Goal: Task Accomplishment & Management: Manage account settings

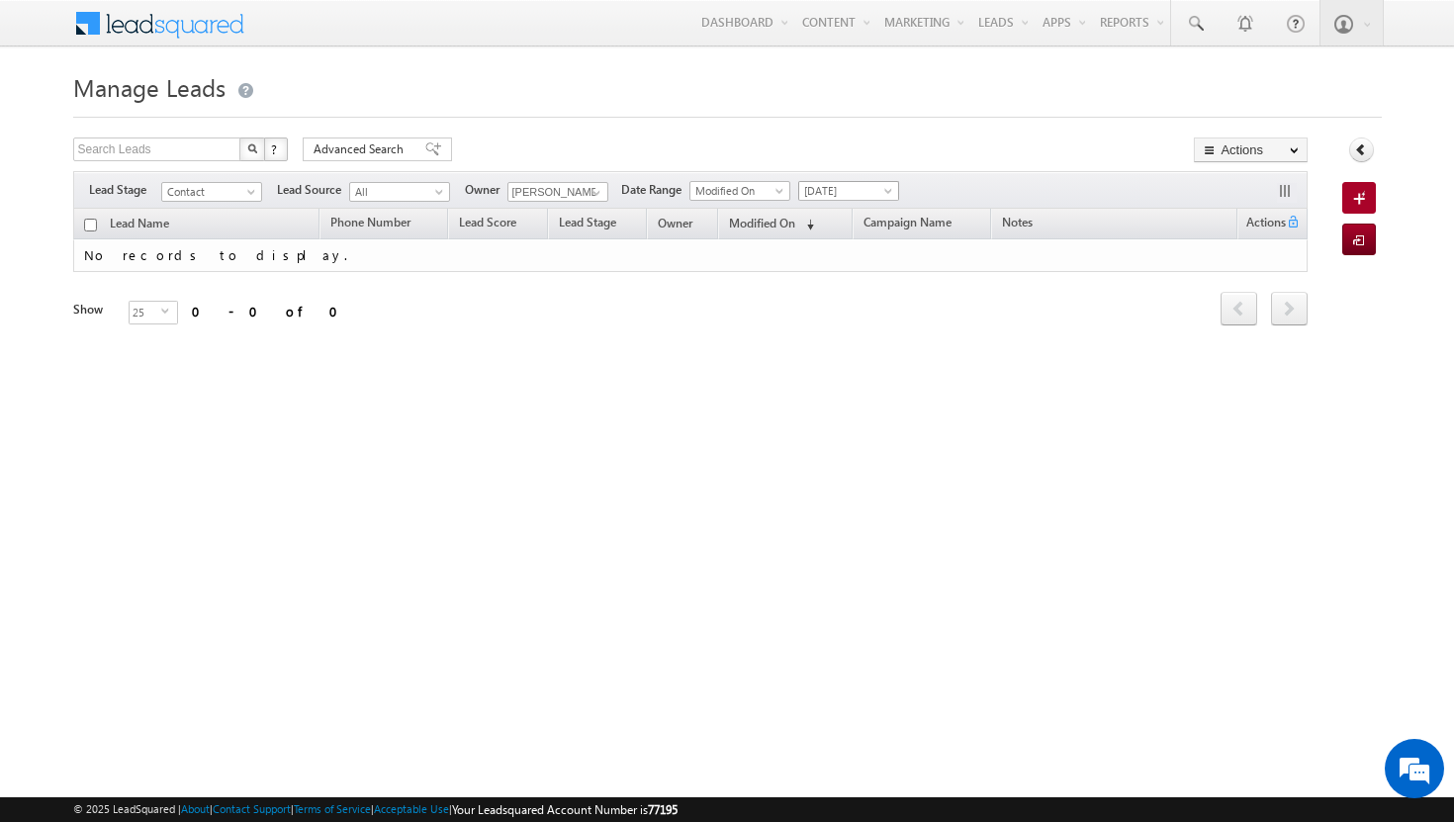
click at [887, 191] on span at bounding box center [890, 195] width 16 height 16
click at [875, 216] on link "All Time" at bounding box center [852, 213] width 100 height 18
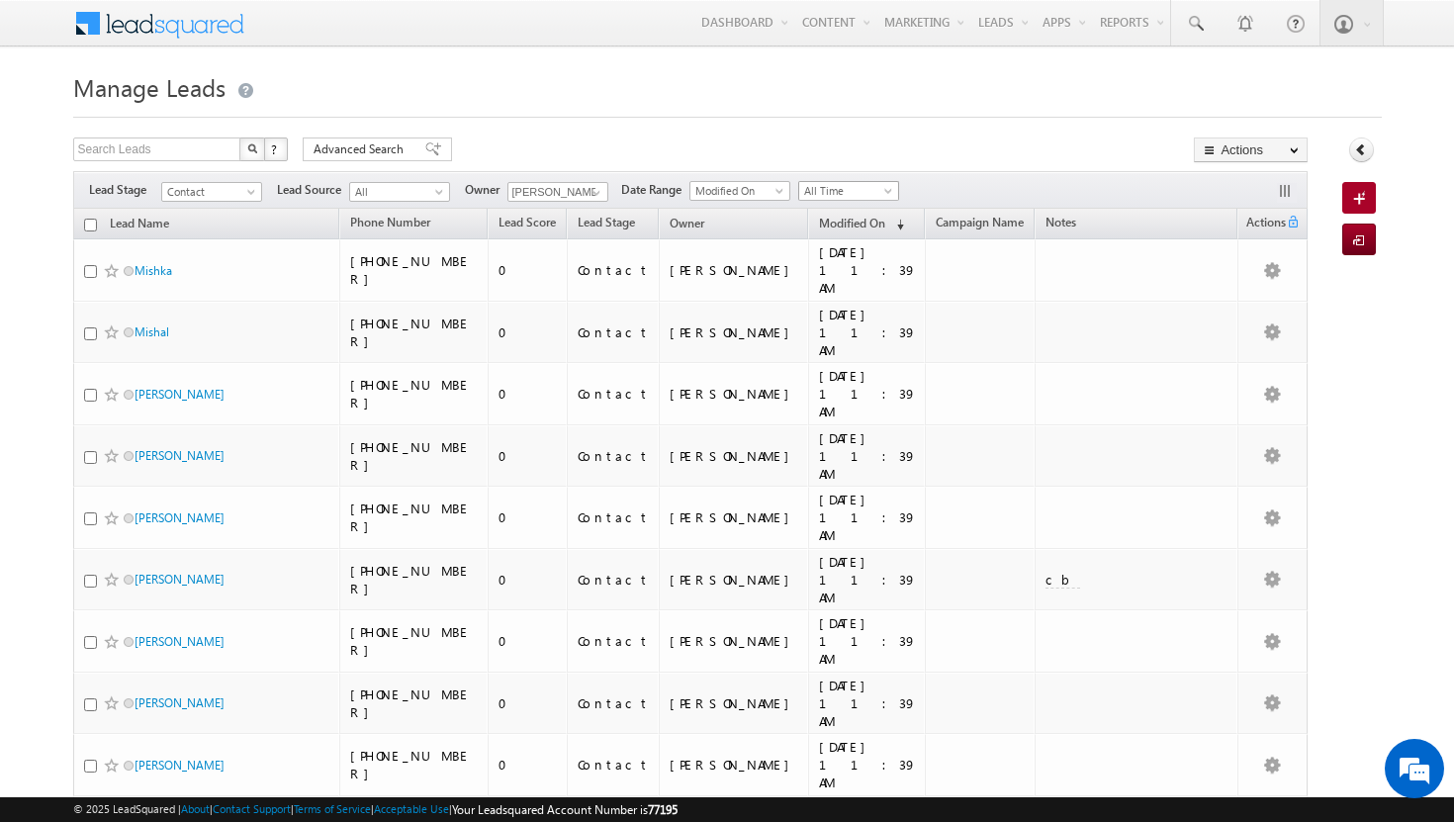
click at [894, 194] on span at bounding box center [890, 195] width 16 height 16
click at [864, 254] on link "[DATE]" at bounding box center [852, 256] width 100 height 18
click at [893, 187] on span at bounding box center [890, 195] width 16 height 16
click at [829, 218] on link "All Time" at bounding box center [852, 213] width 100 height 18
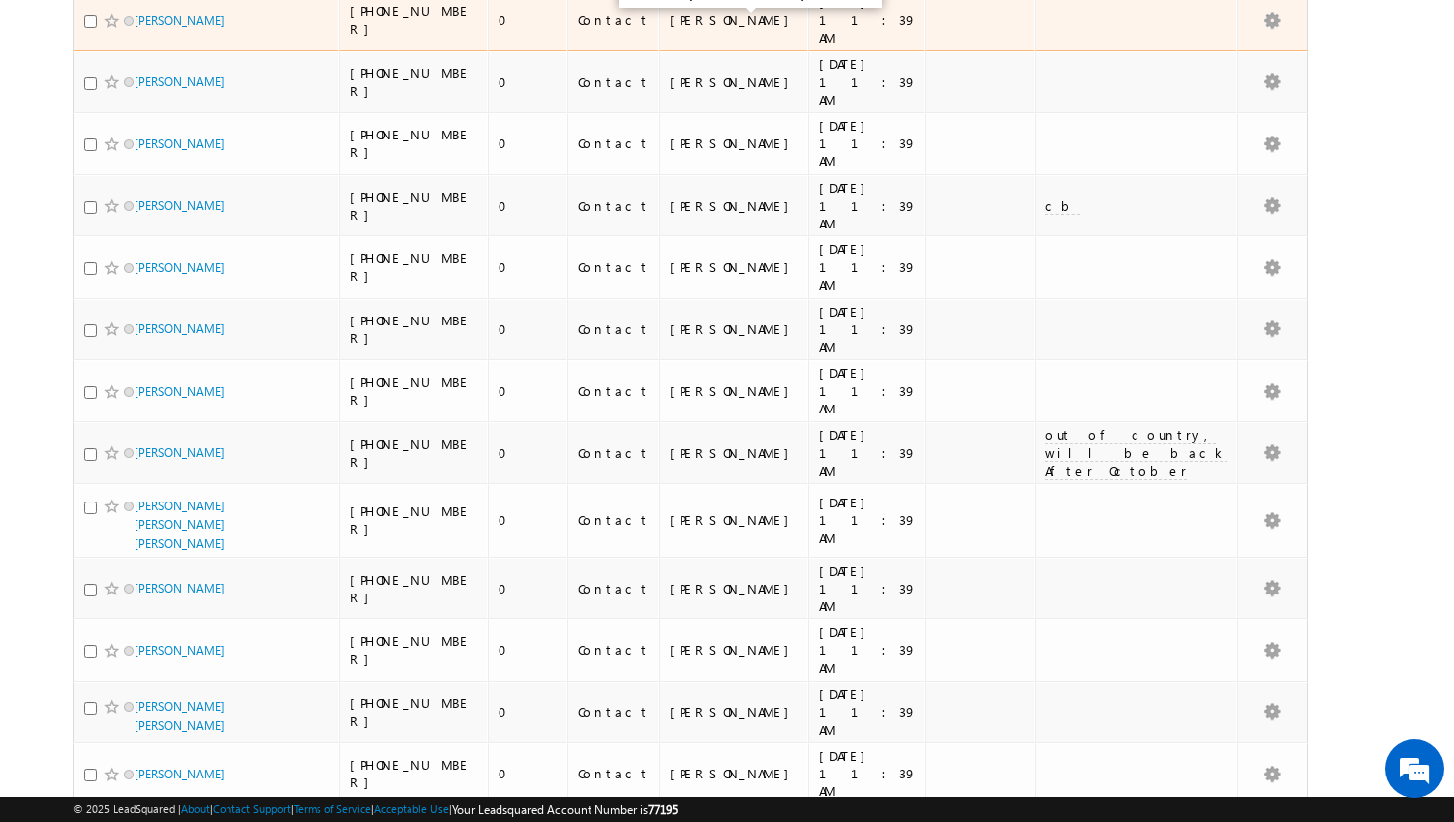
scroll to position [741, 0]
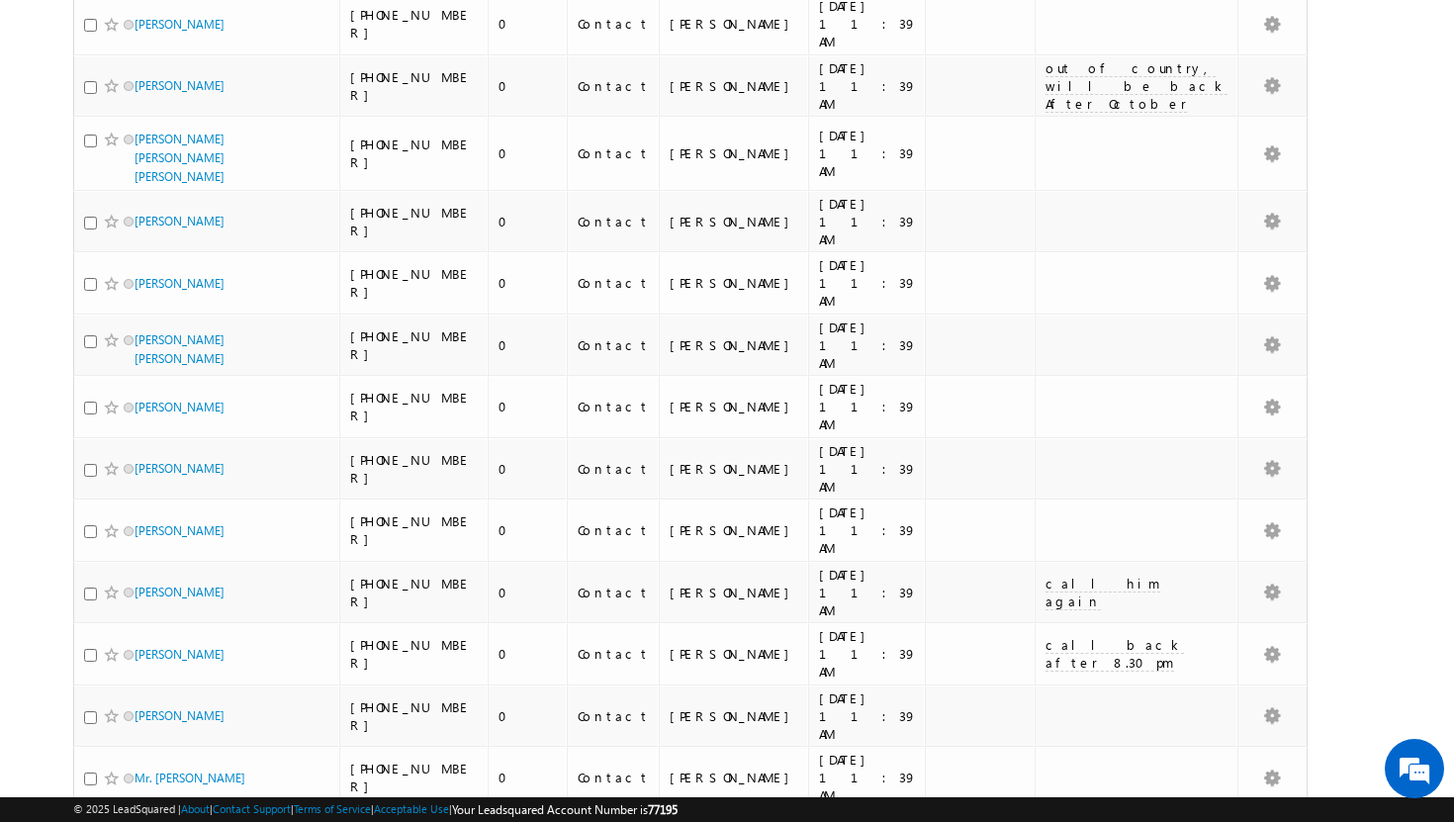
click at [142, 789] on li "100" at bounding box center [140, 787] width 47 height 20
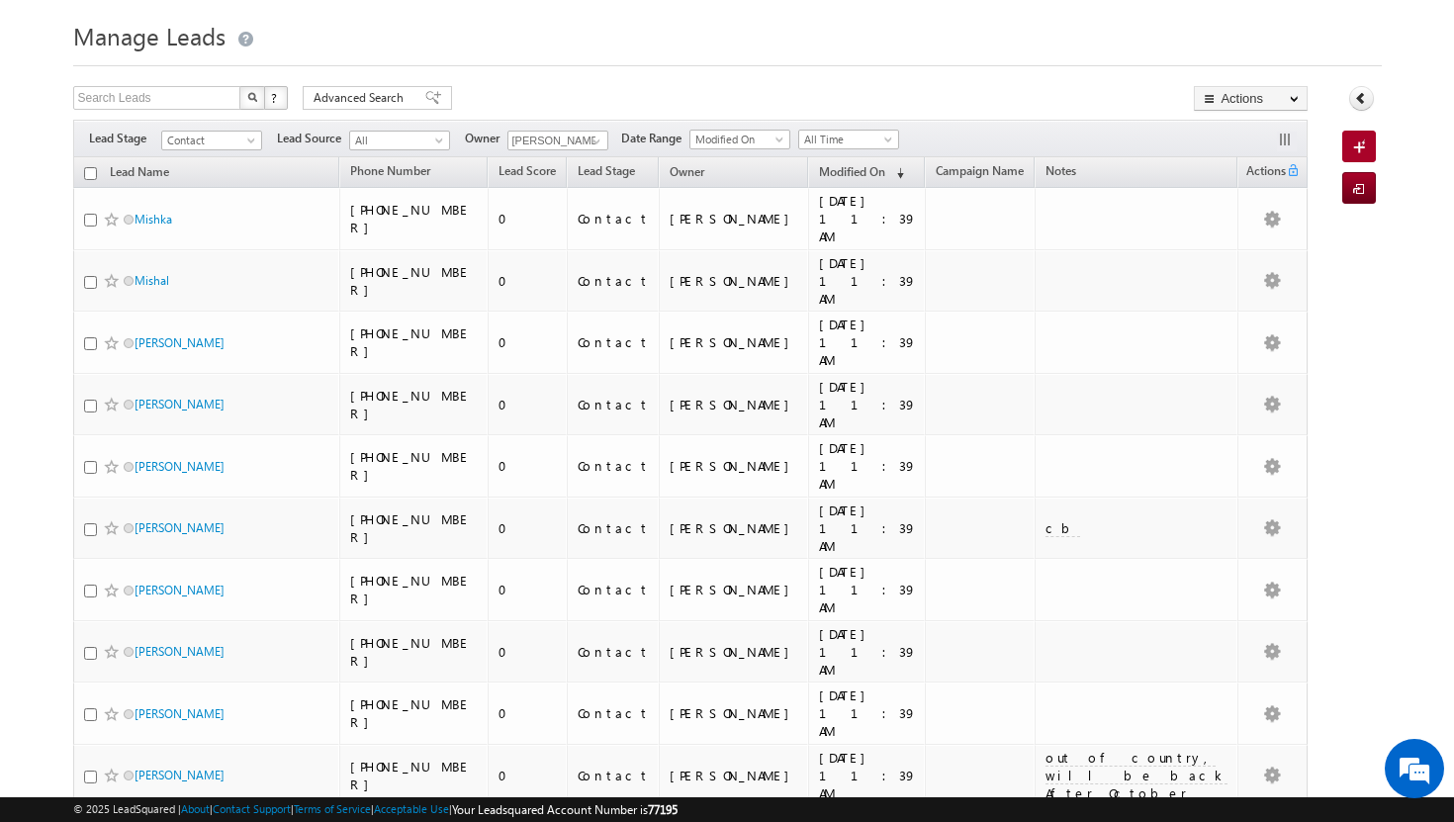
scroll to position [0, 0]
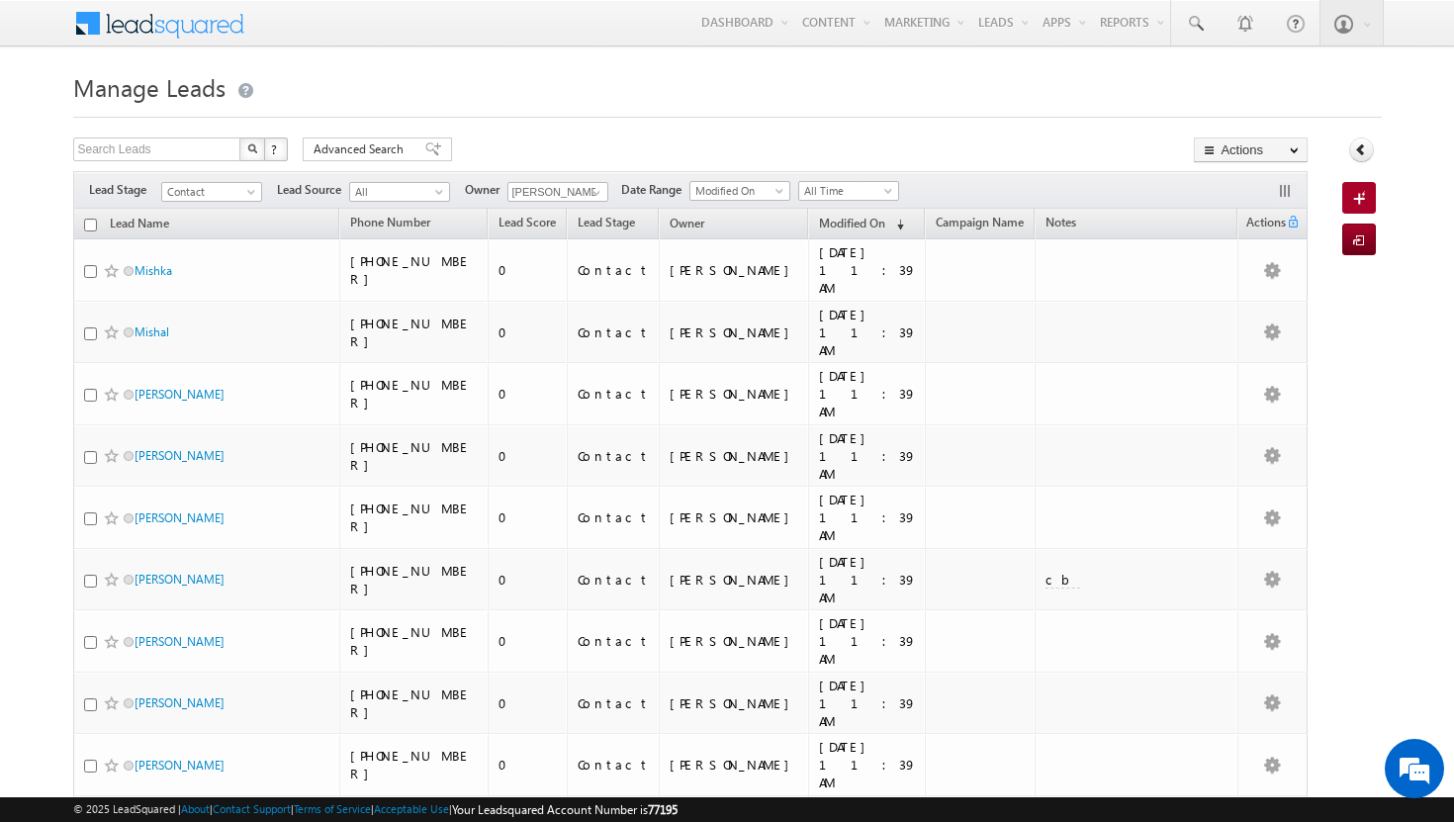
click at [92, 225] on input "checkbox" at bounding box center [90, 225] width 13 height 13
checkbox input "true"
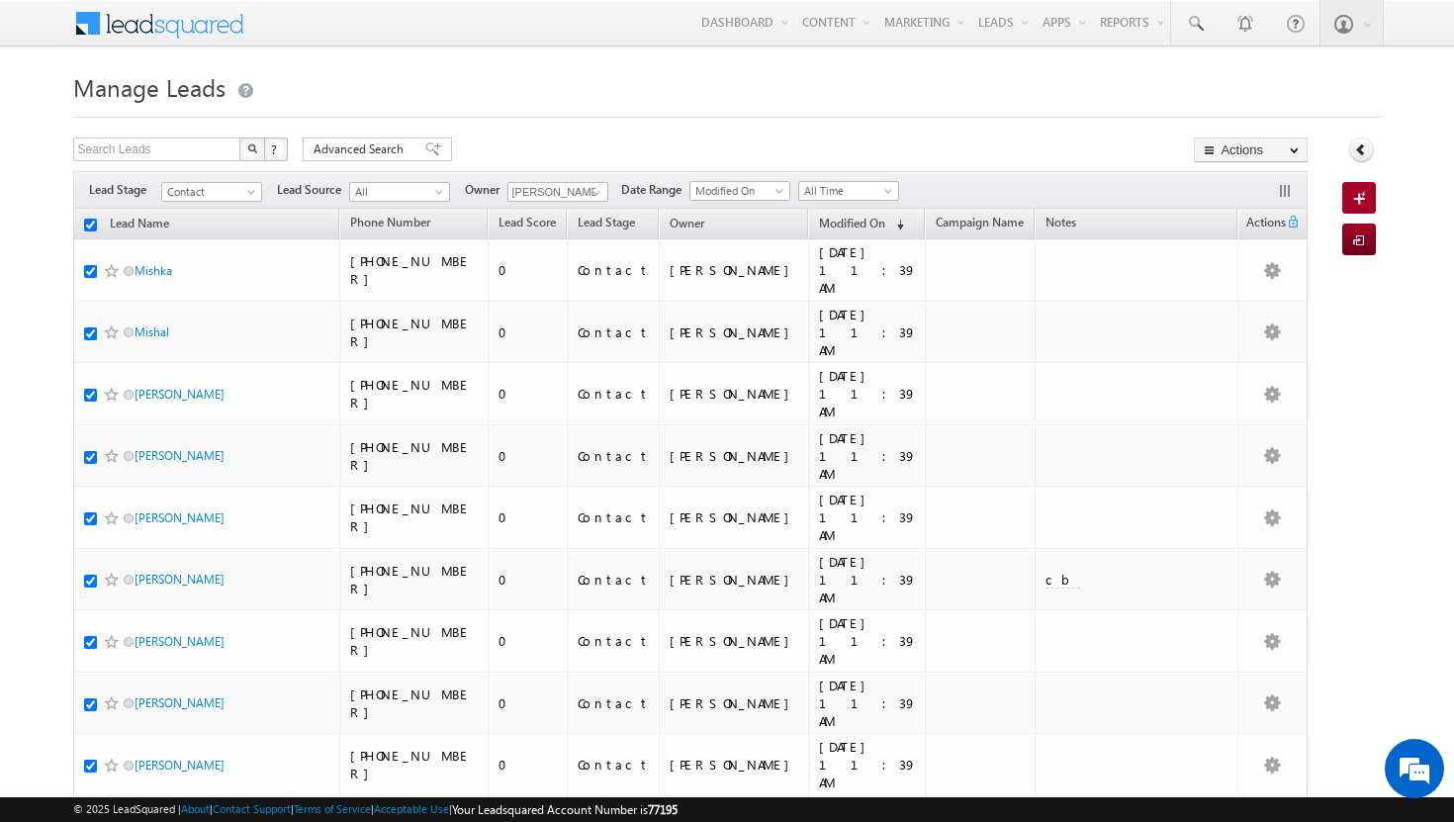
checkbox input "true"
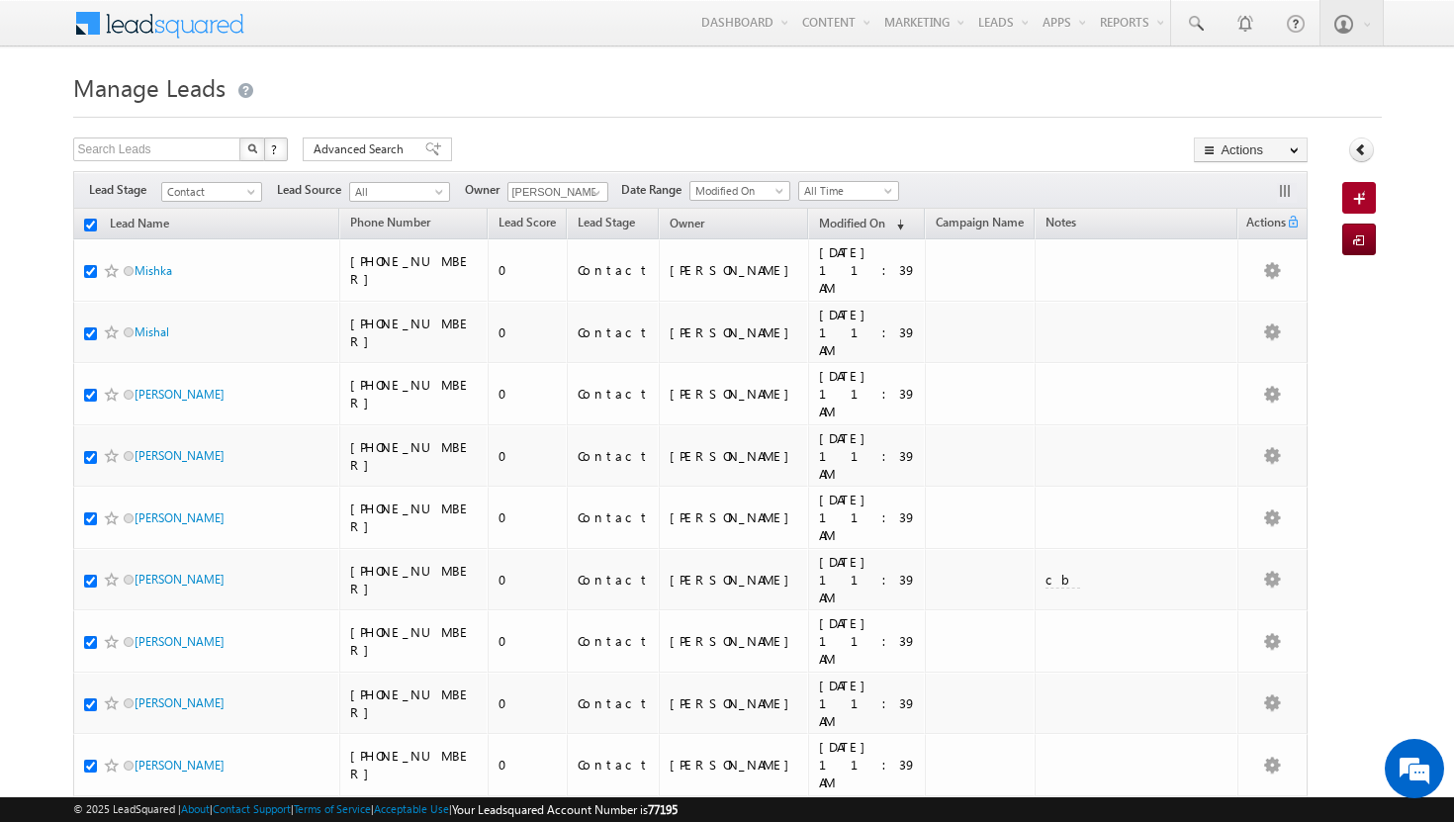
checkbox input "true"
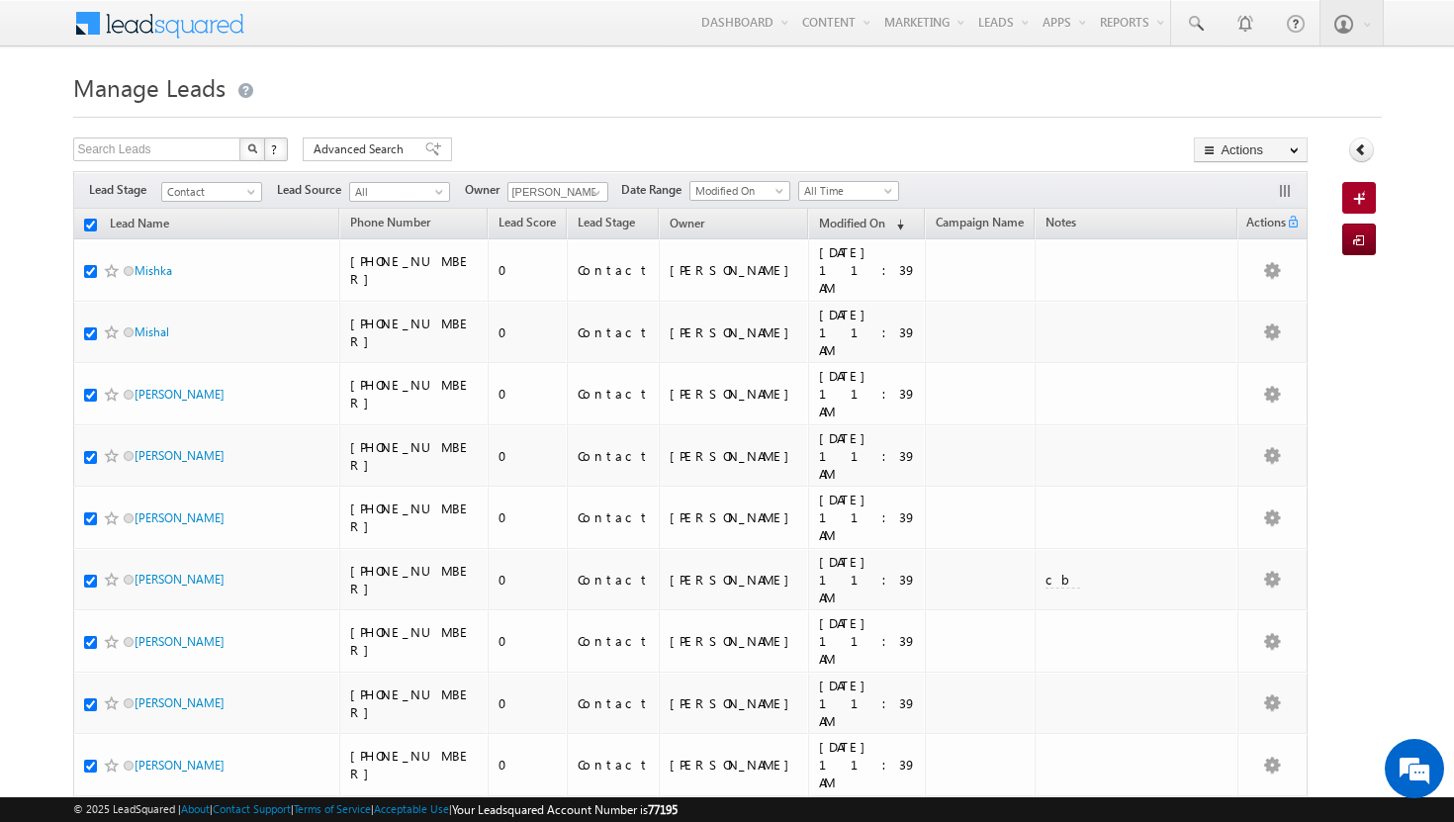
checkbox input "true"
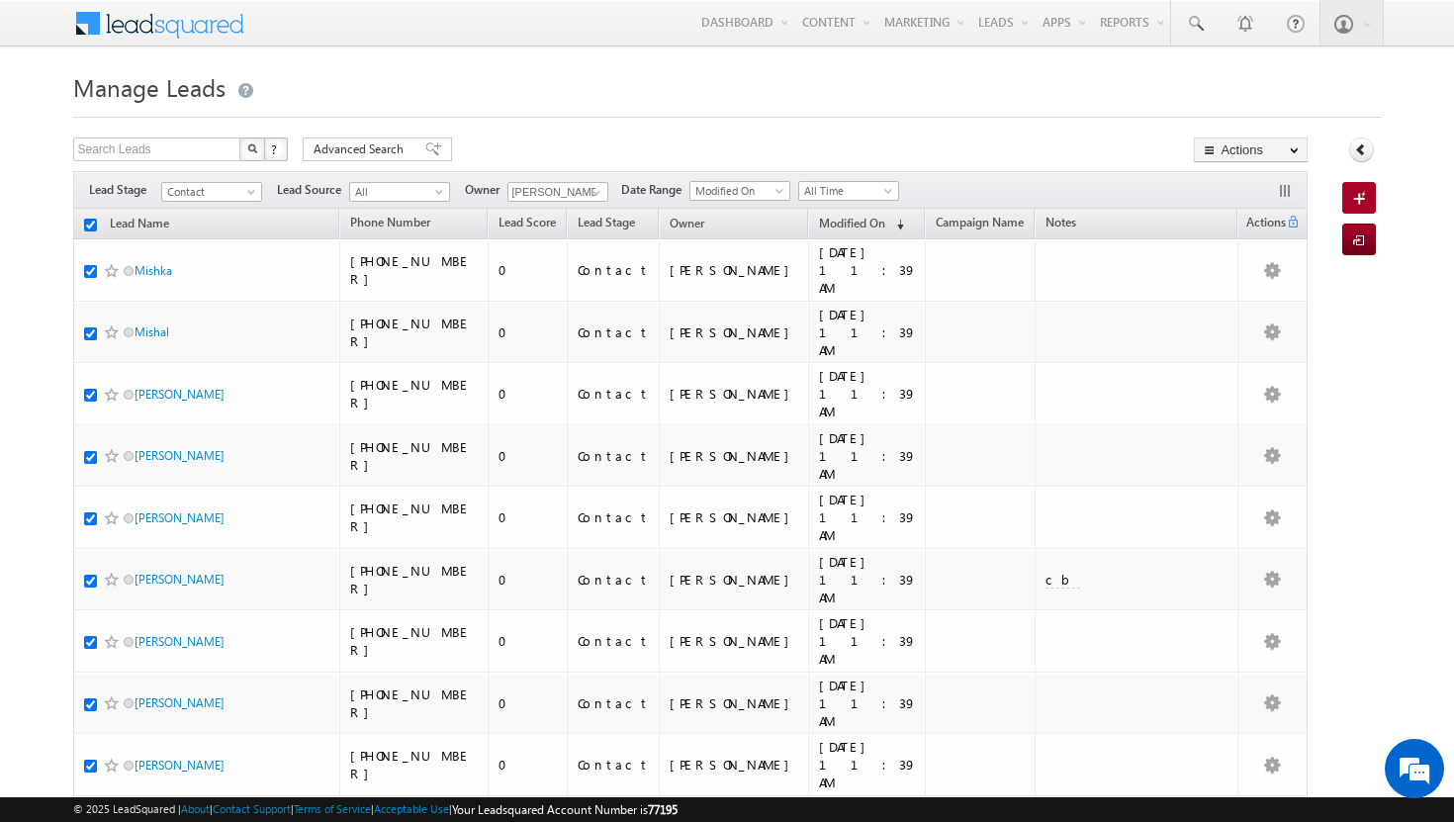
checkbox input "true"
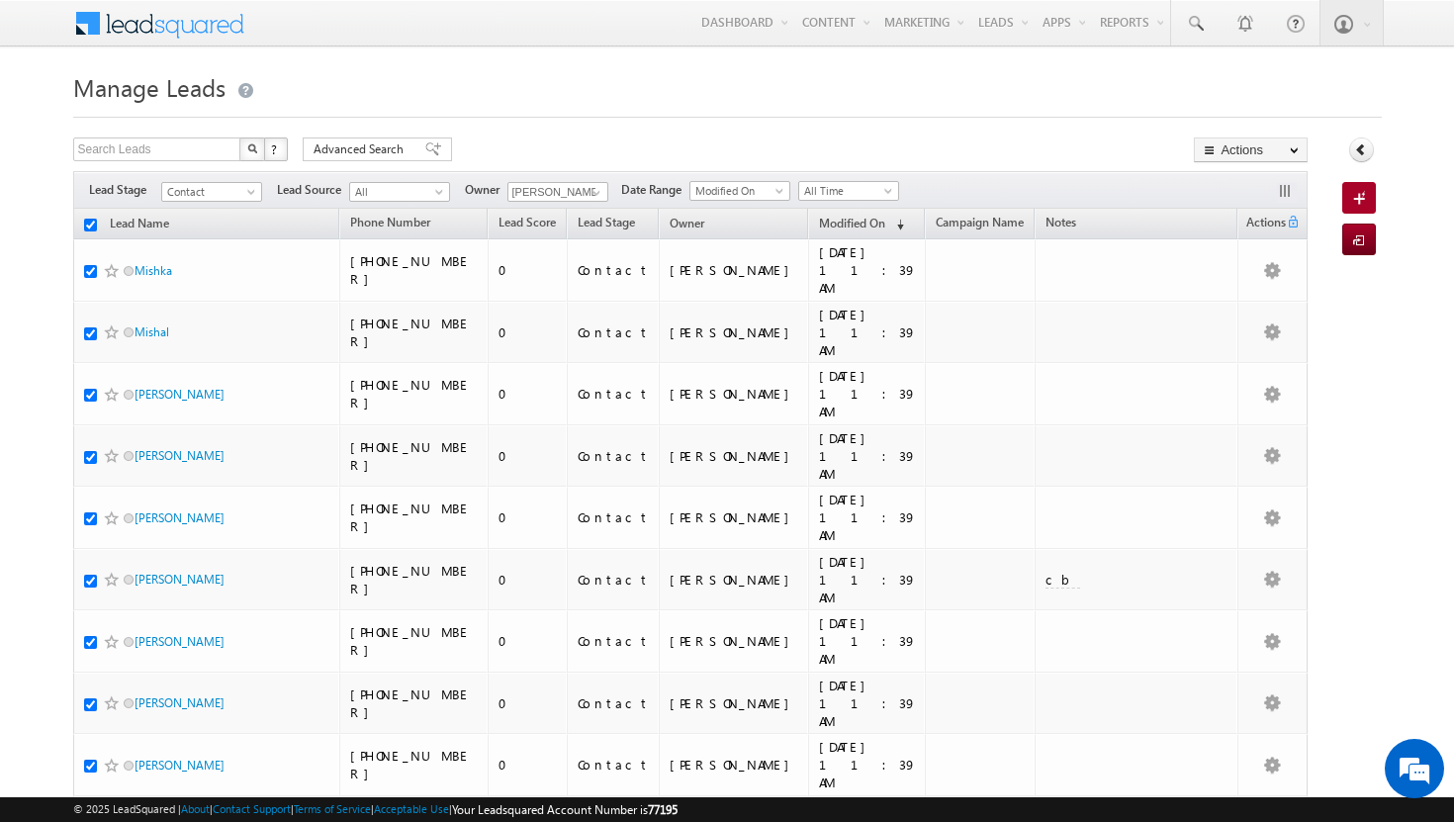
checkbox input "true"
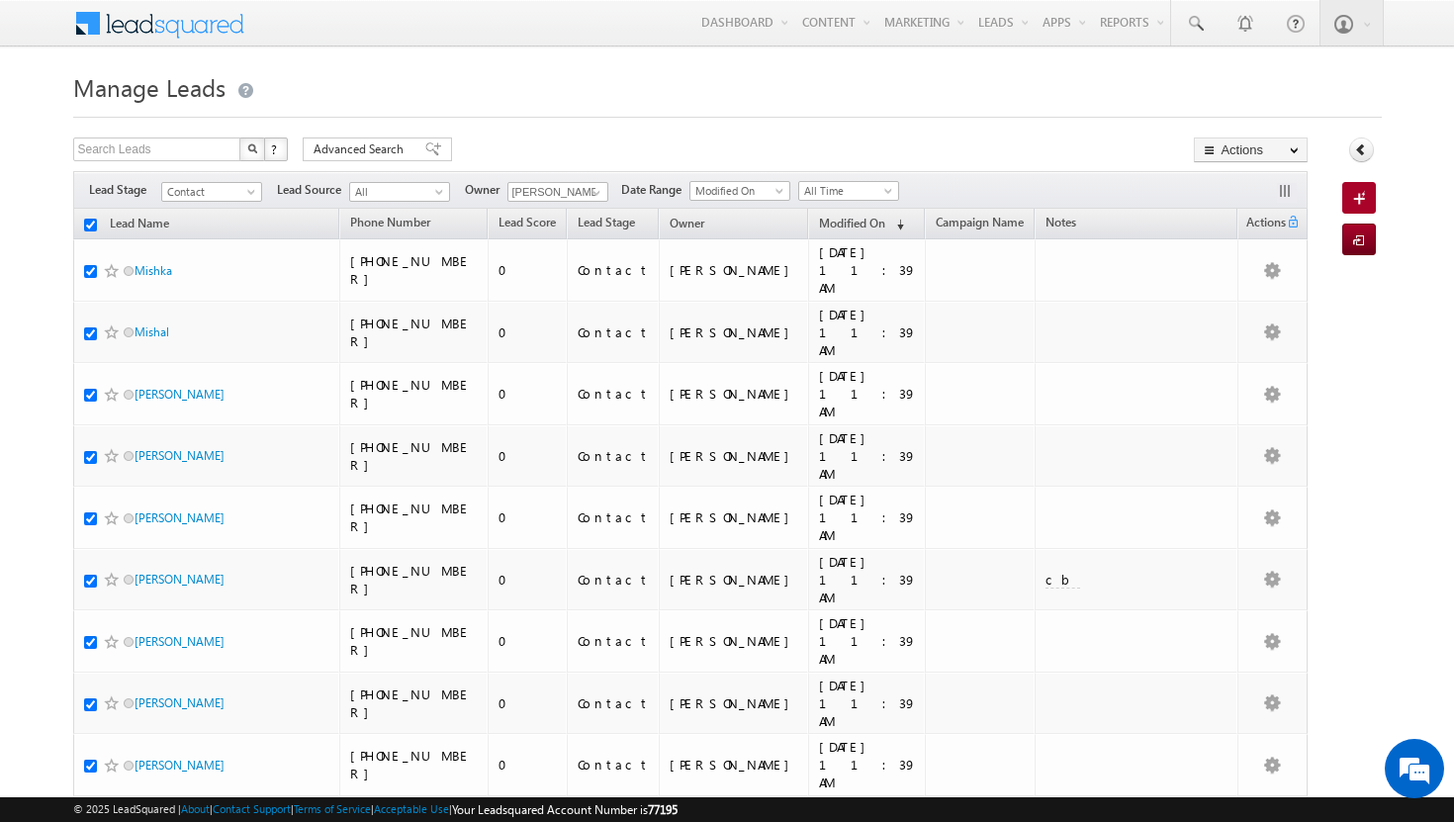
checkbox input "true"
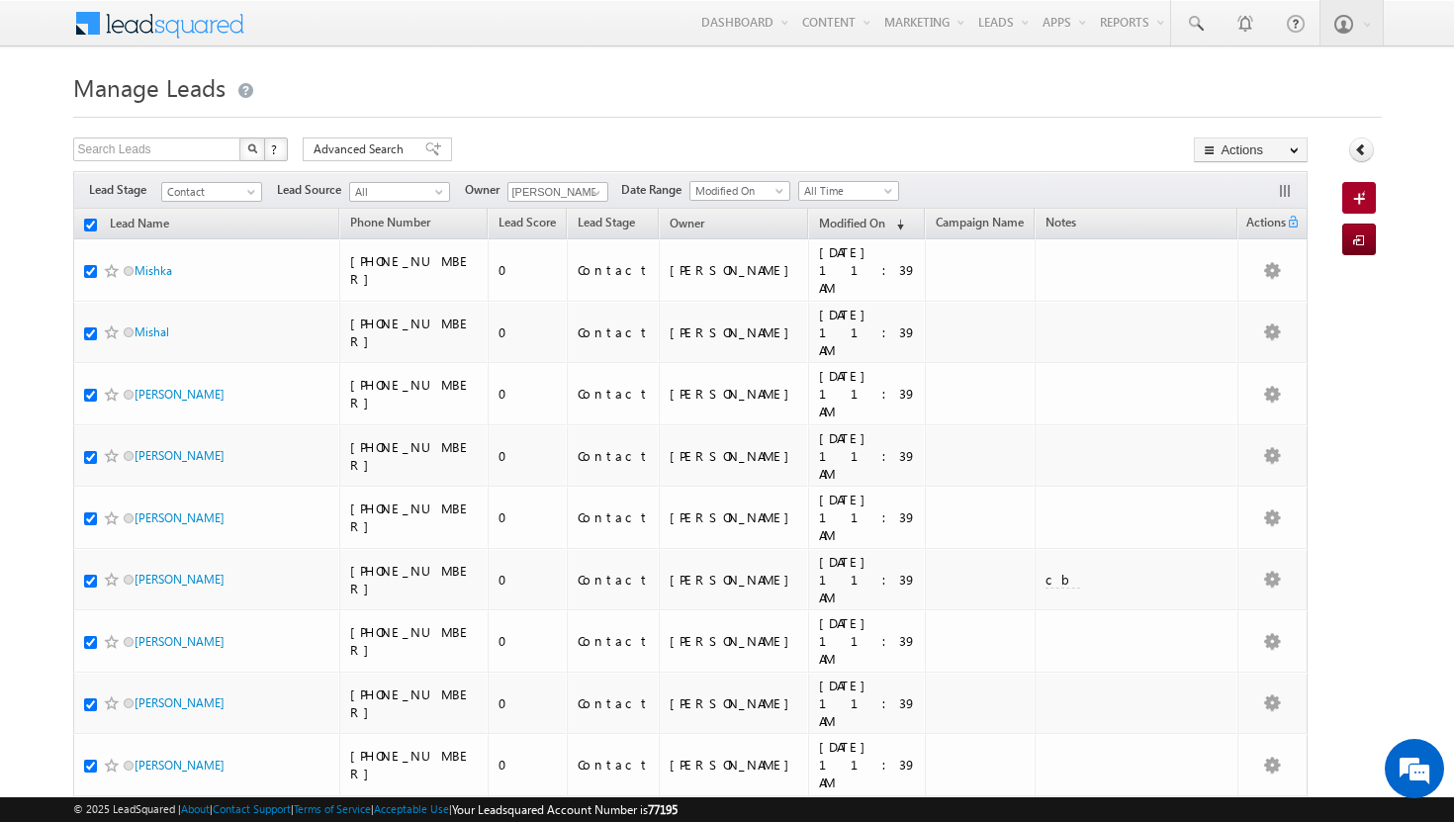
checkbox input "true"
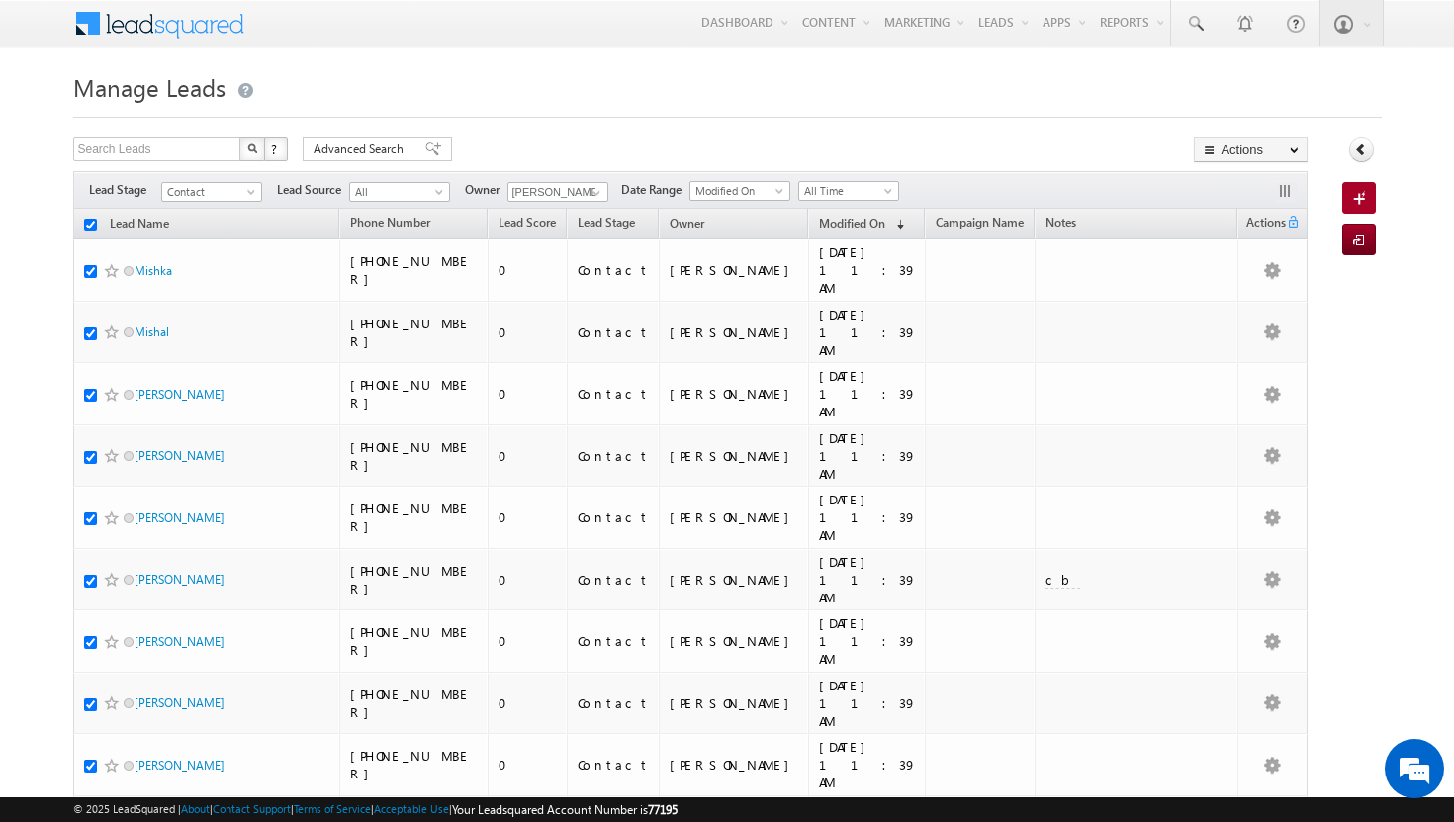
checkbox input "true"
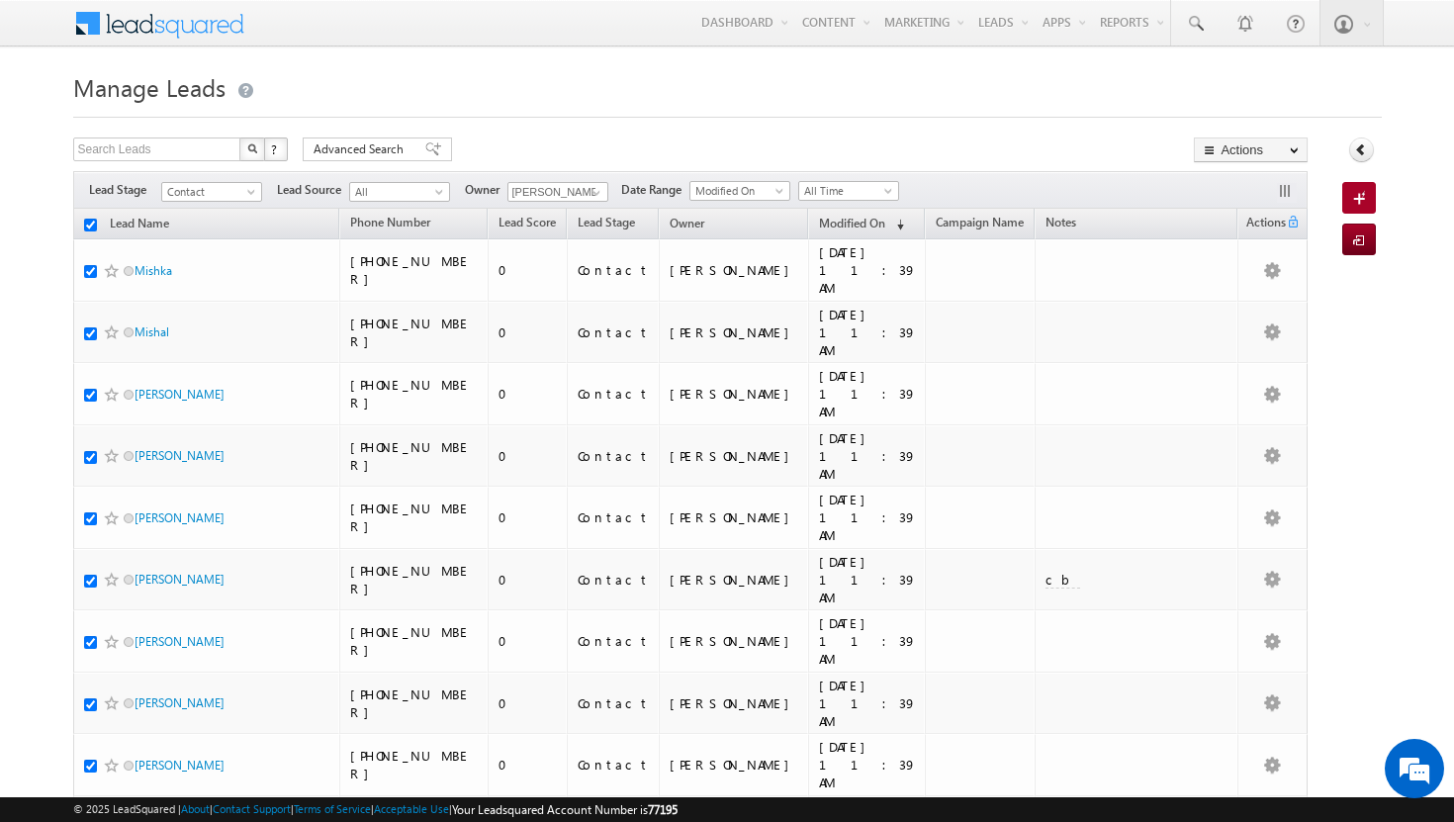
checkbox input "true"
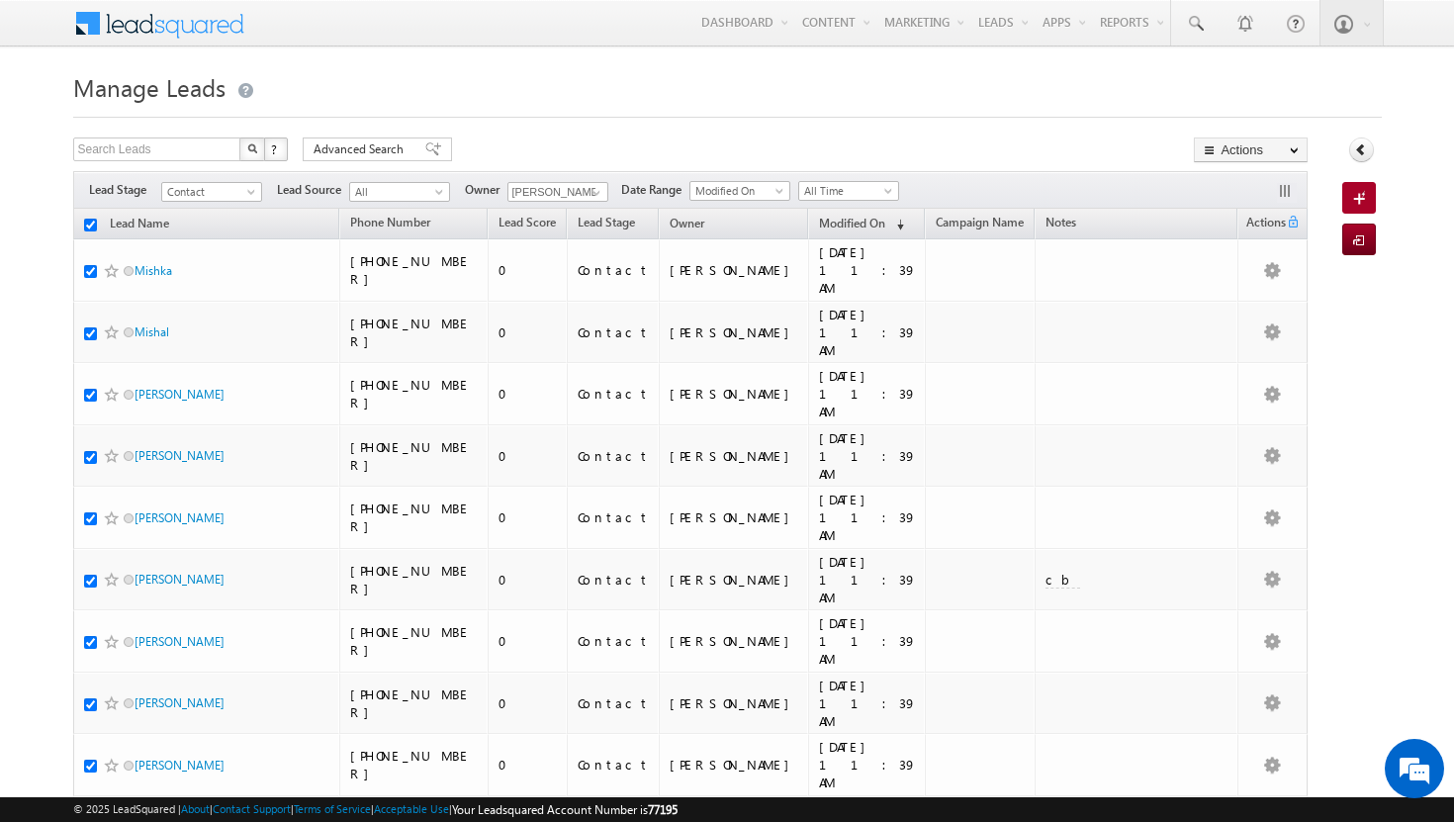
checkbox input "true"
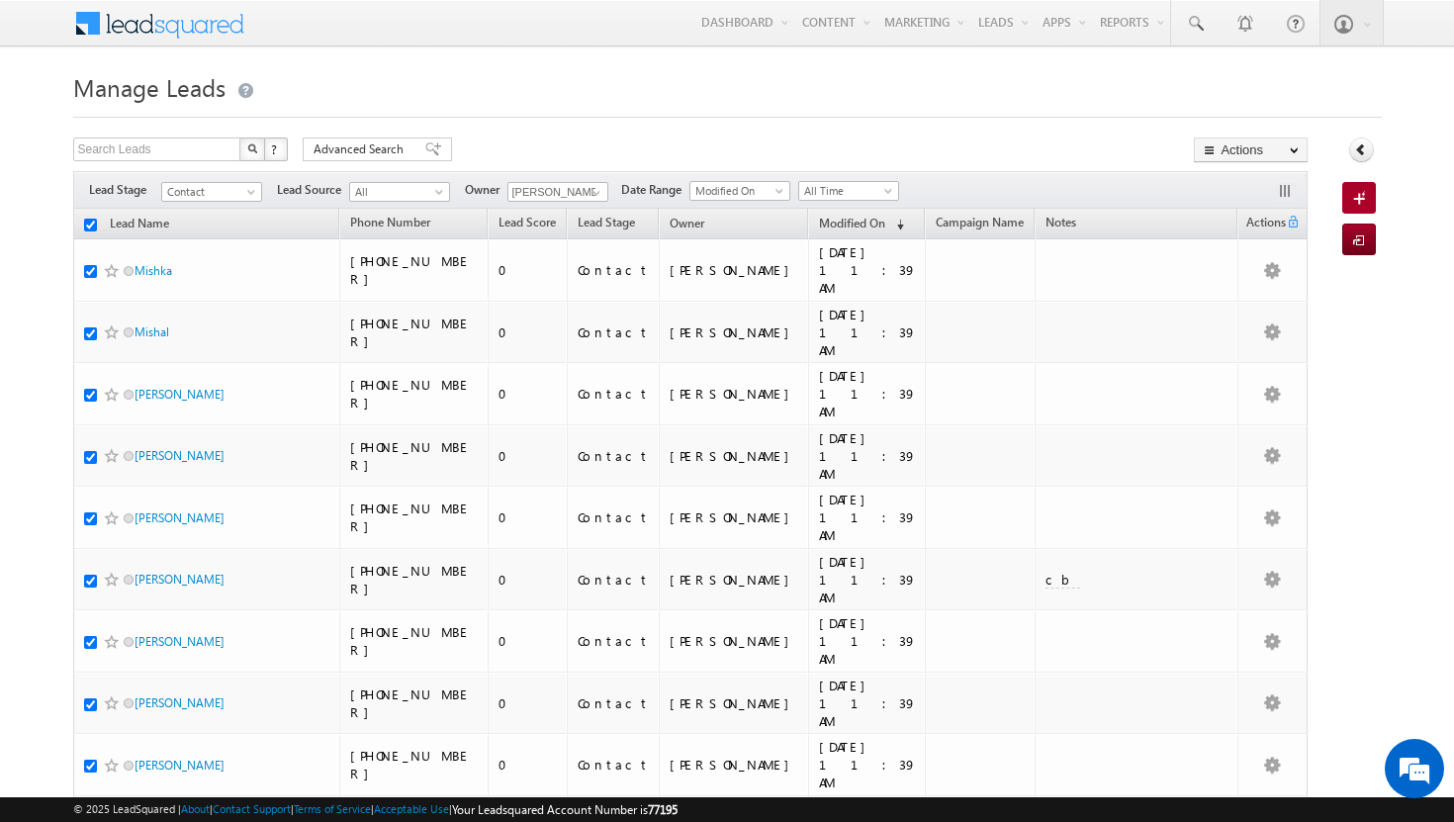
checkbox input "true"
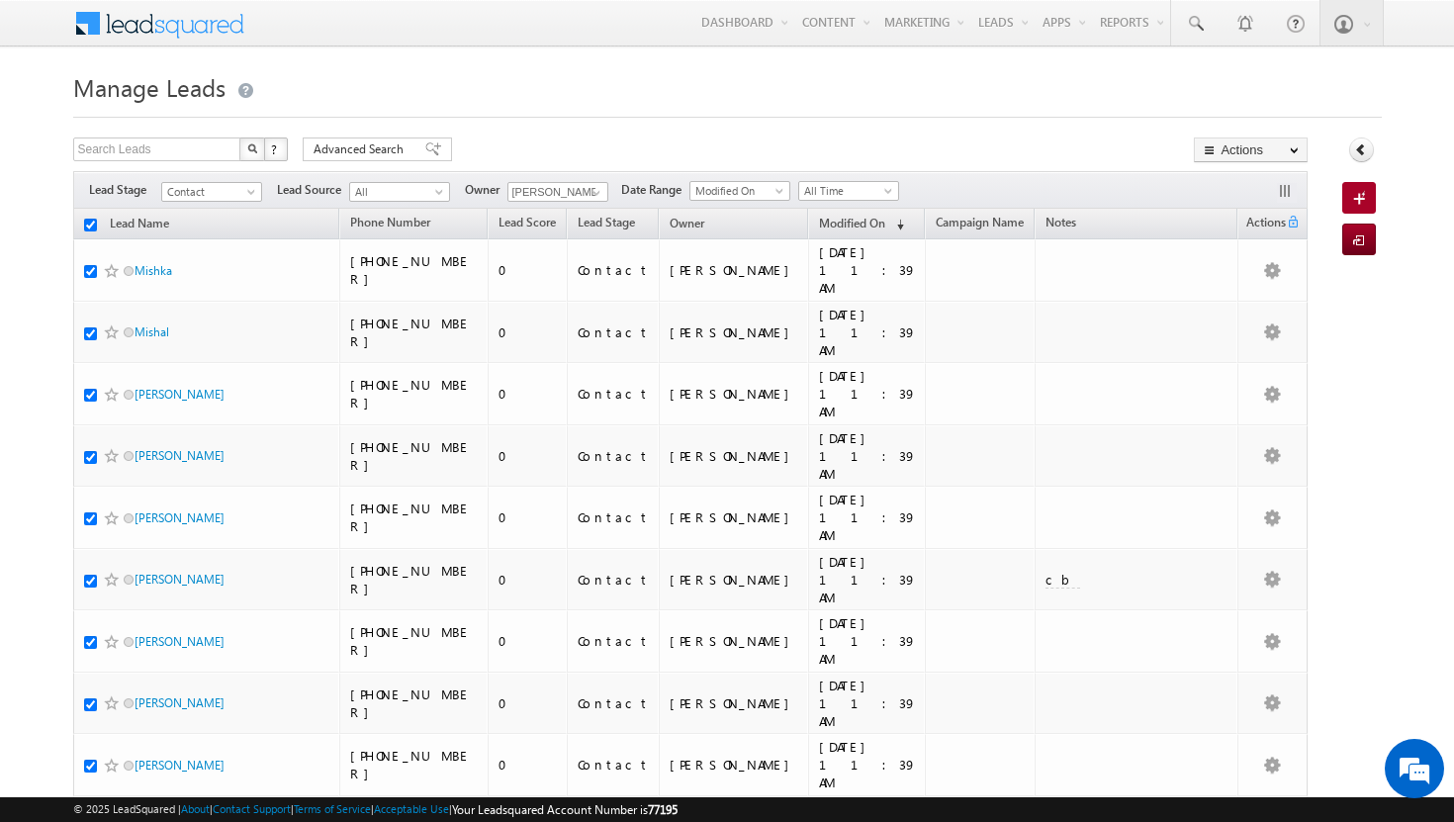
checkbox input "true"
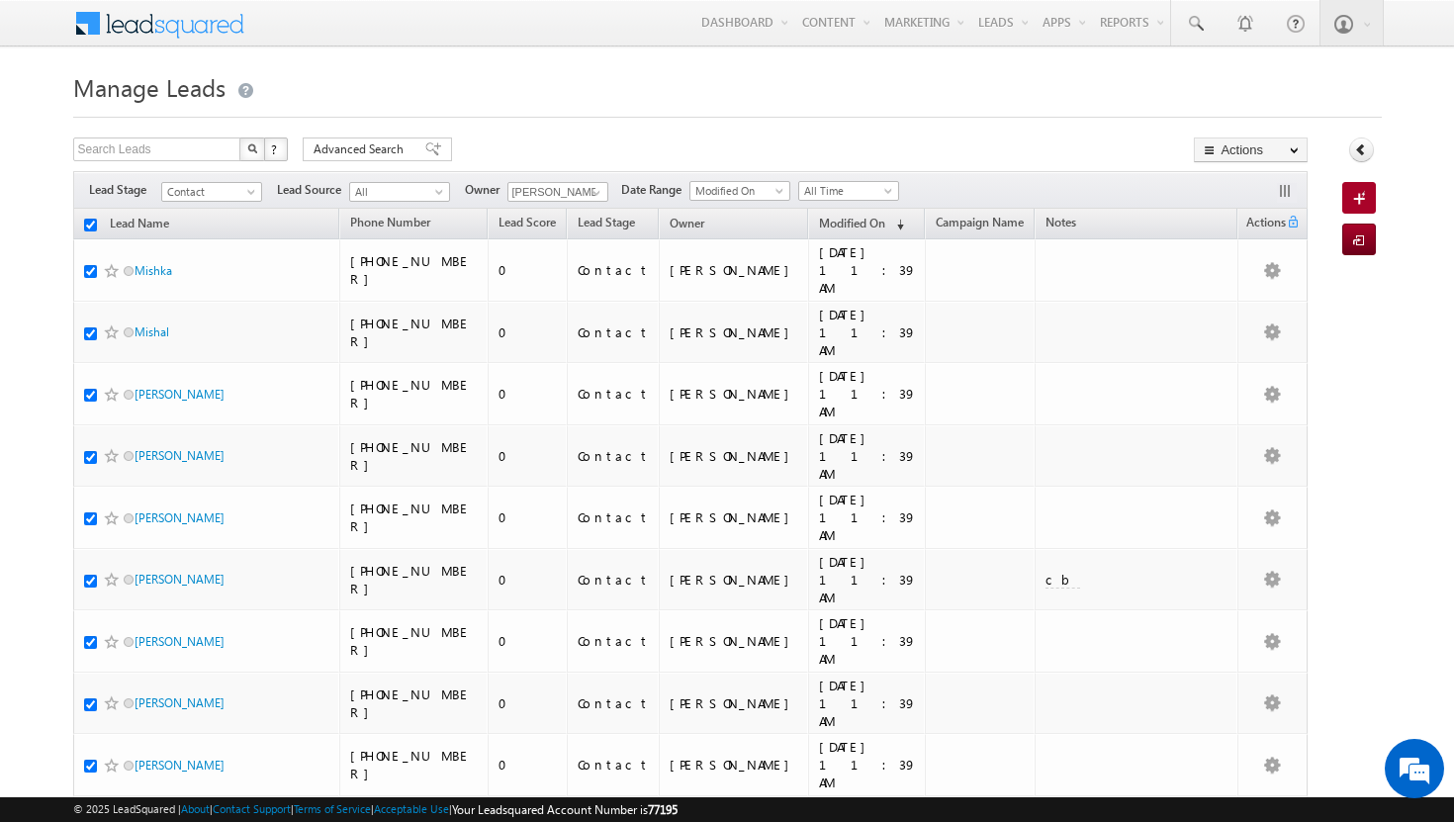
checkbox input "true"
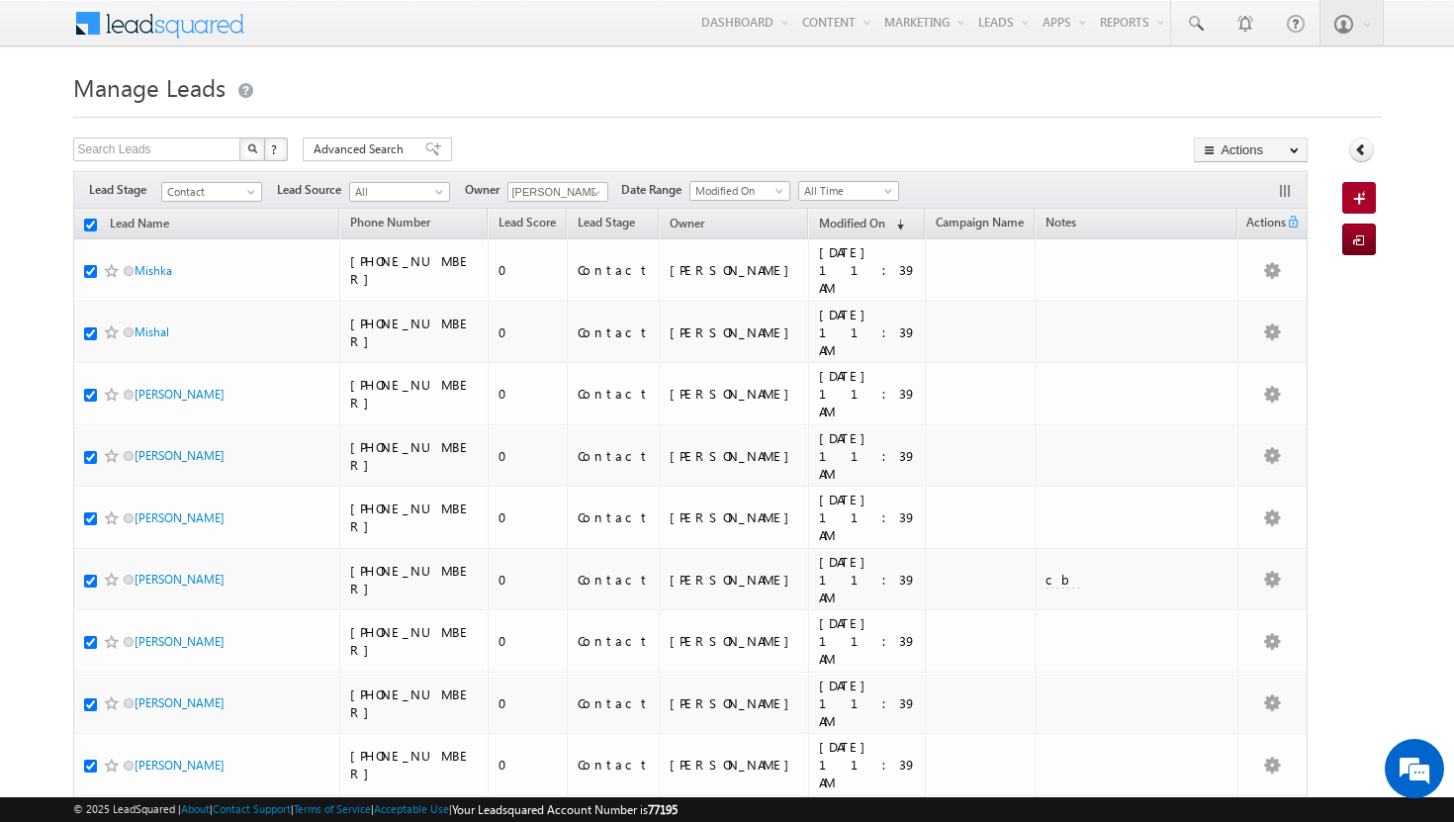
checkbox input "true"
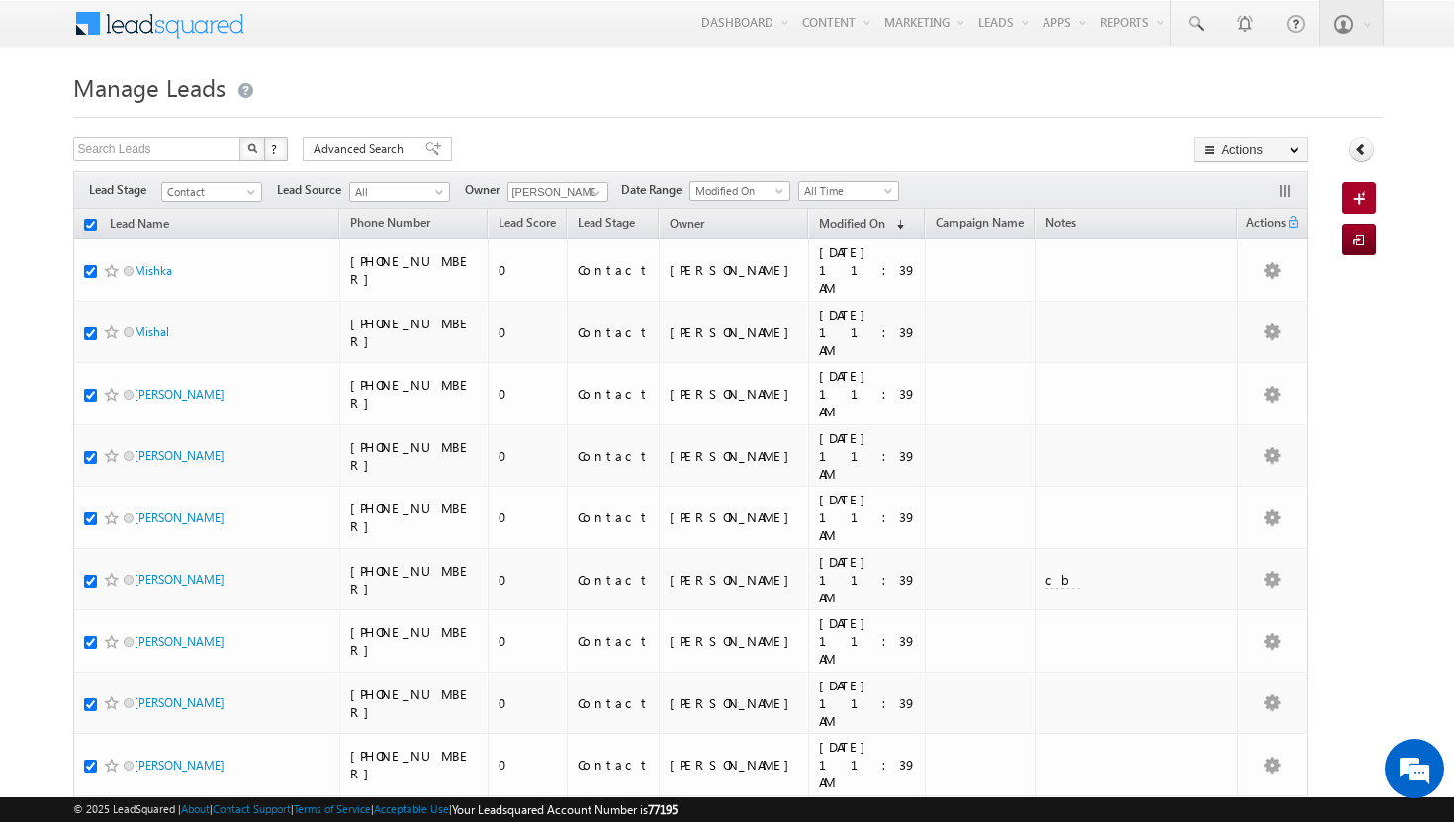
checkbox input "true"
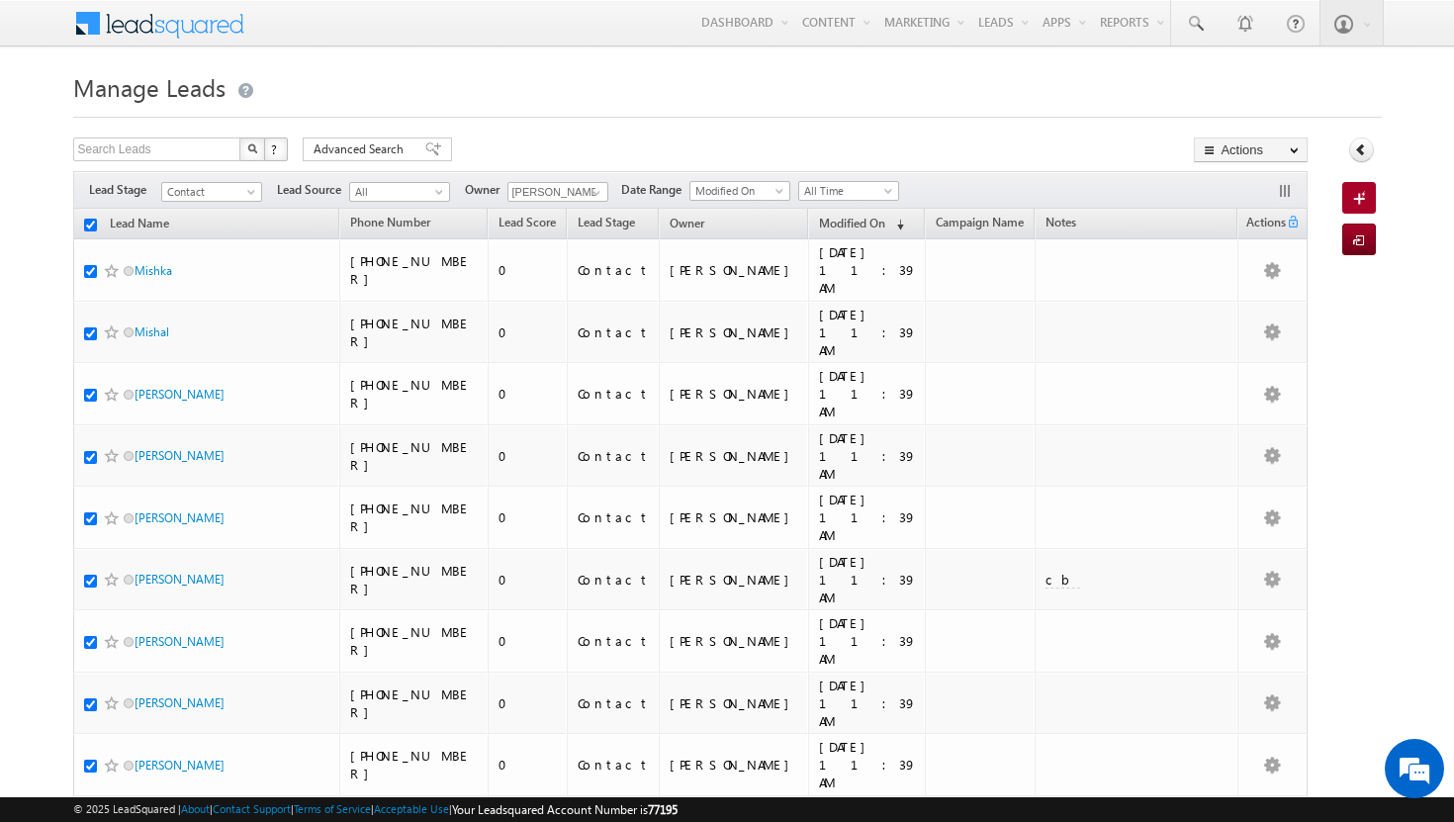
checkbox input "true"
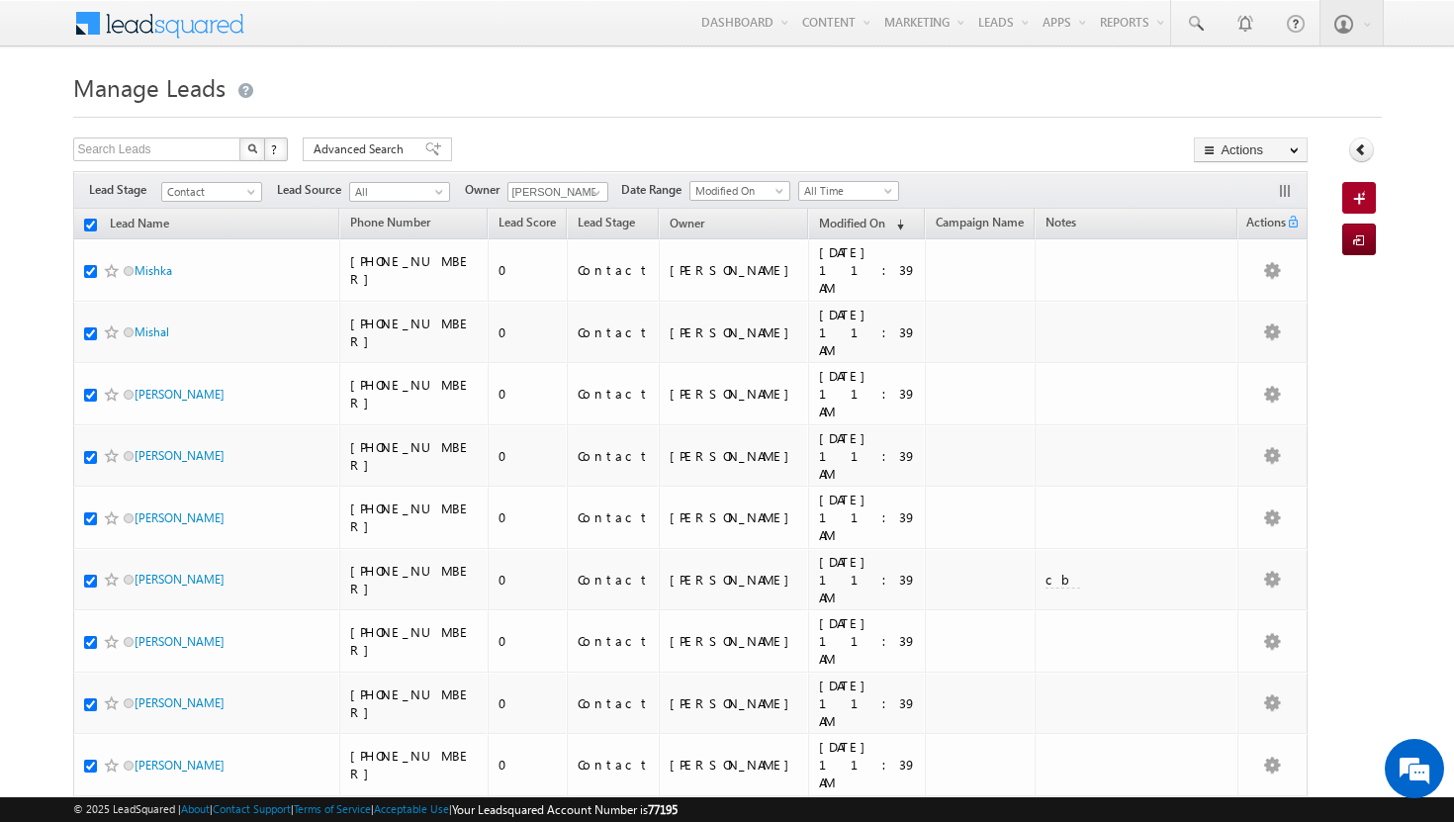
checkbox input "true"
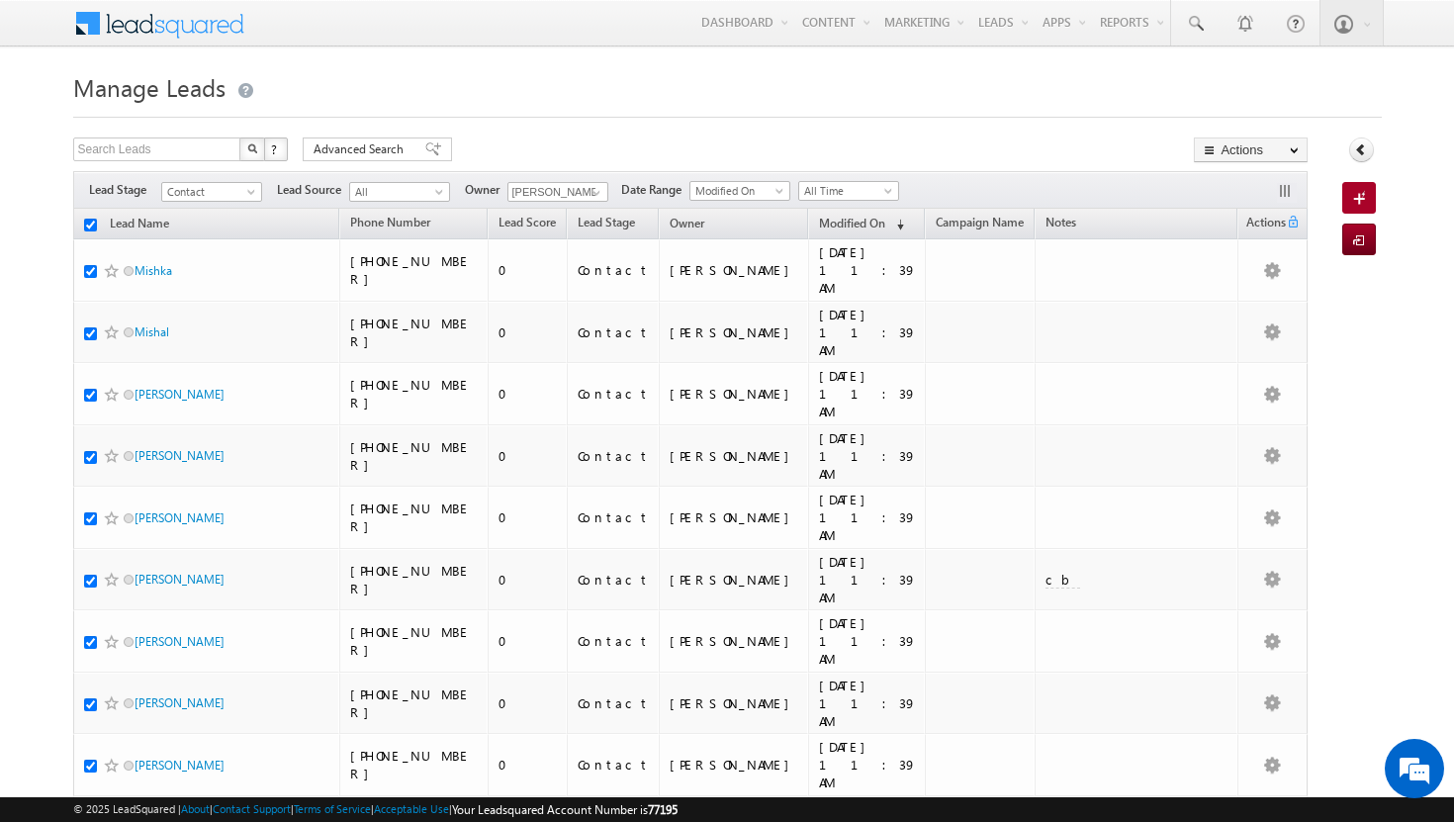
checkbox input "true"
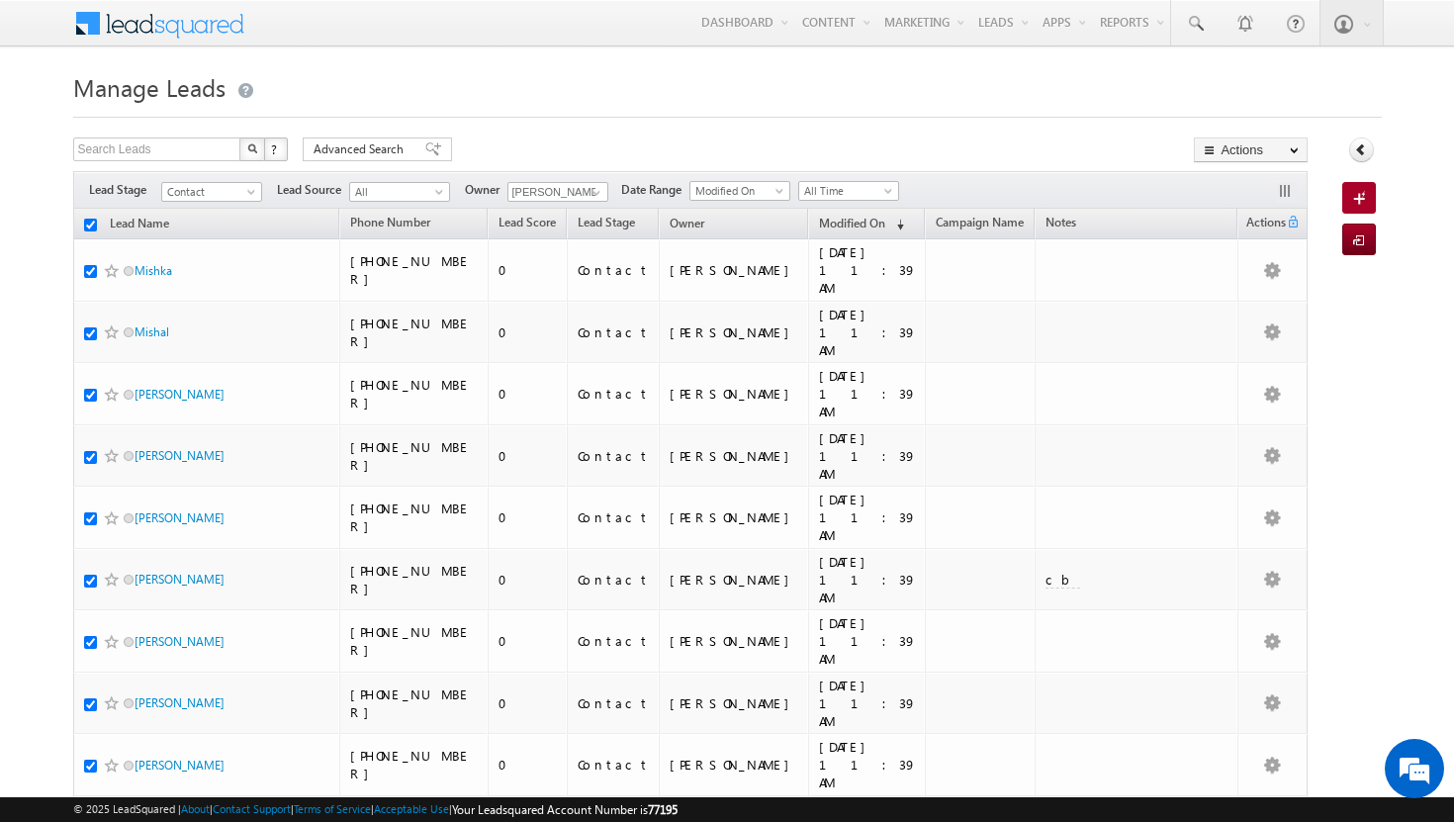
checkbox input "true"
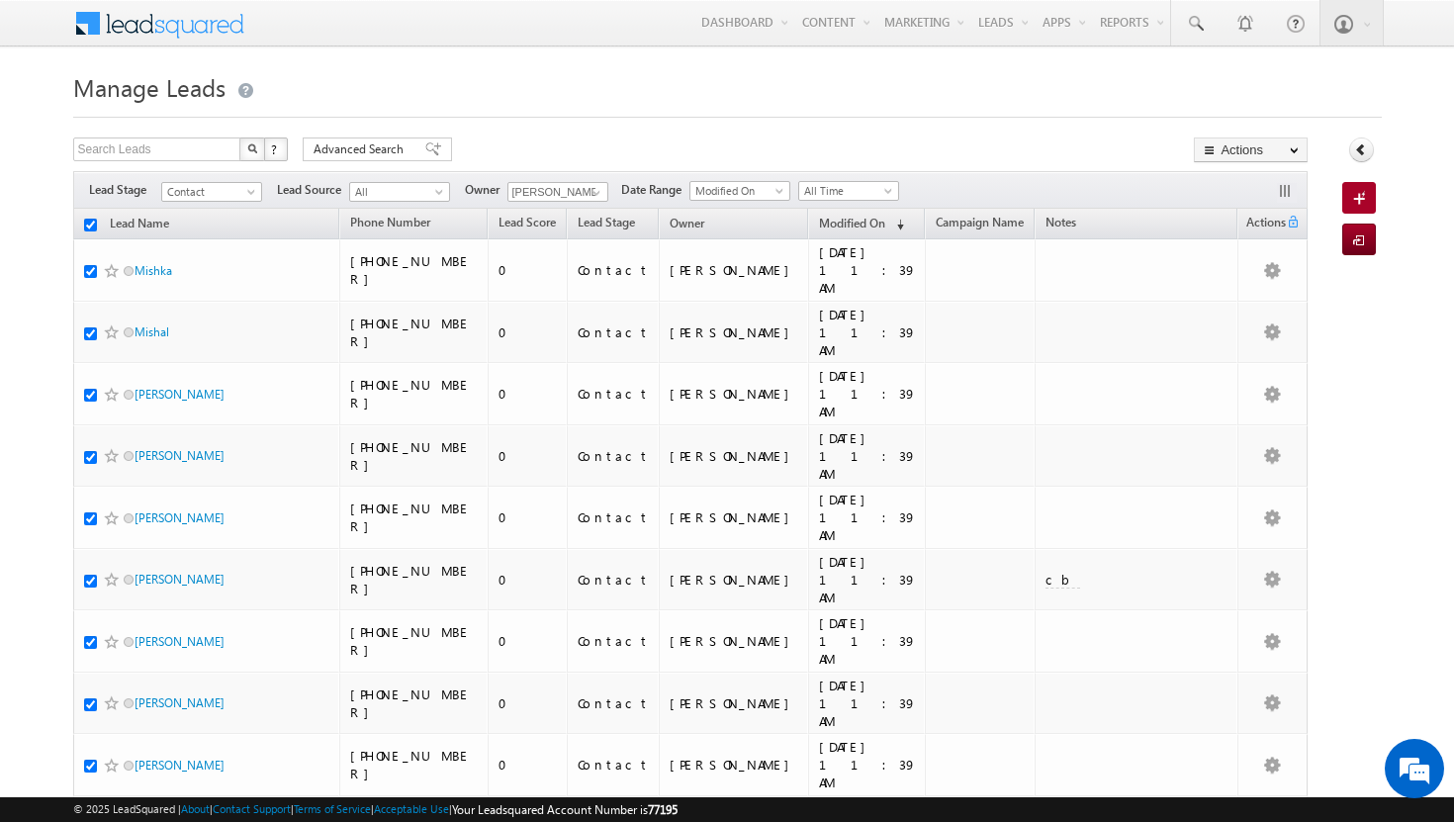
checkbox input "true"
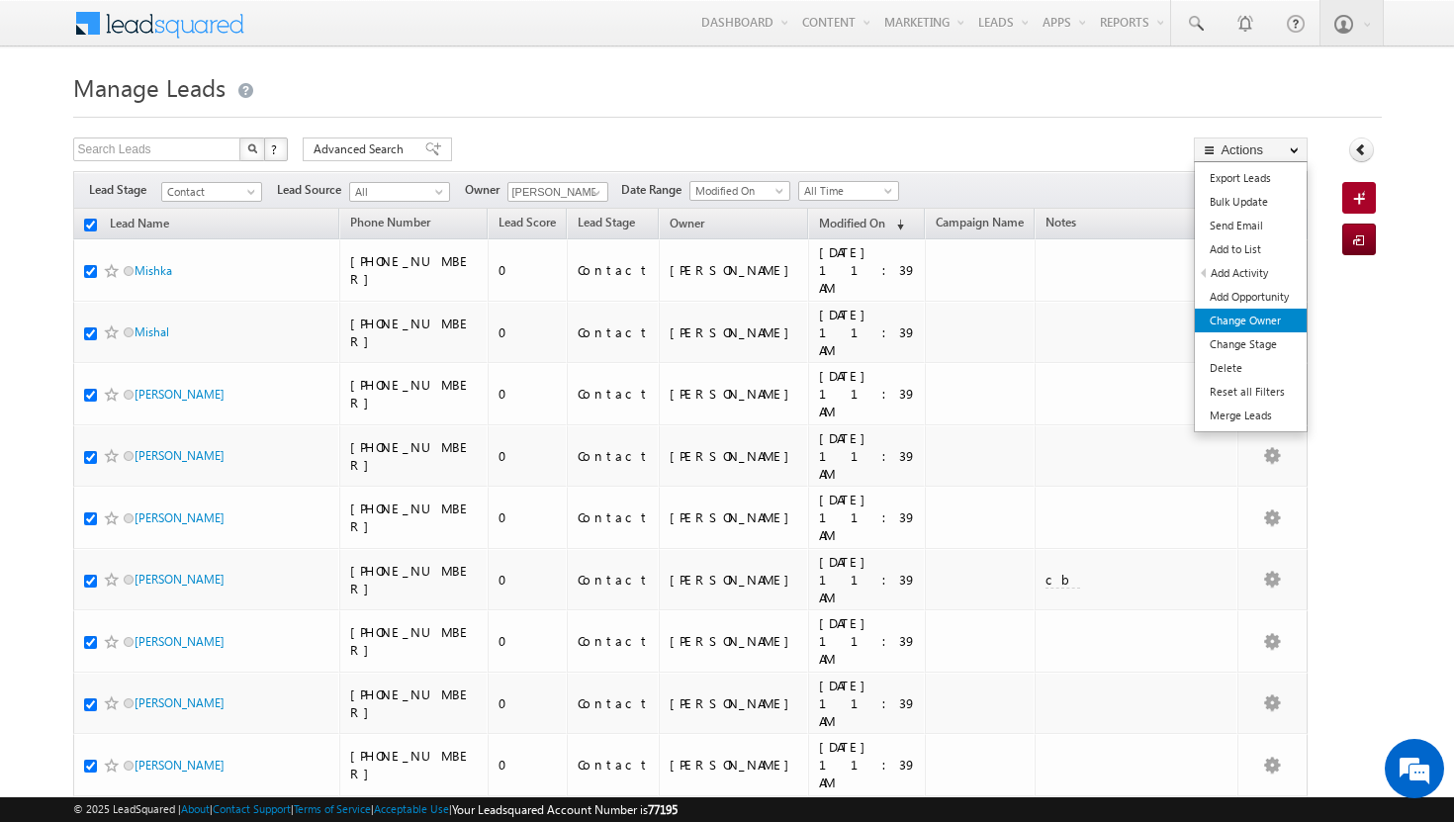
click at [1278, 315] on link "Change Owner" at bounding box center [1251, 321] width 112 height 24
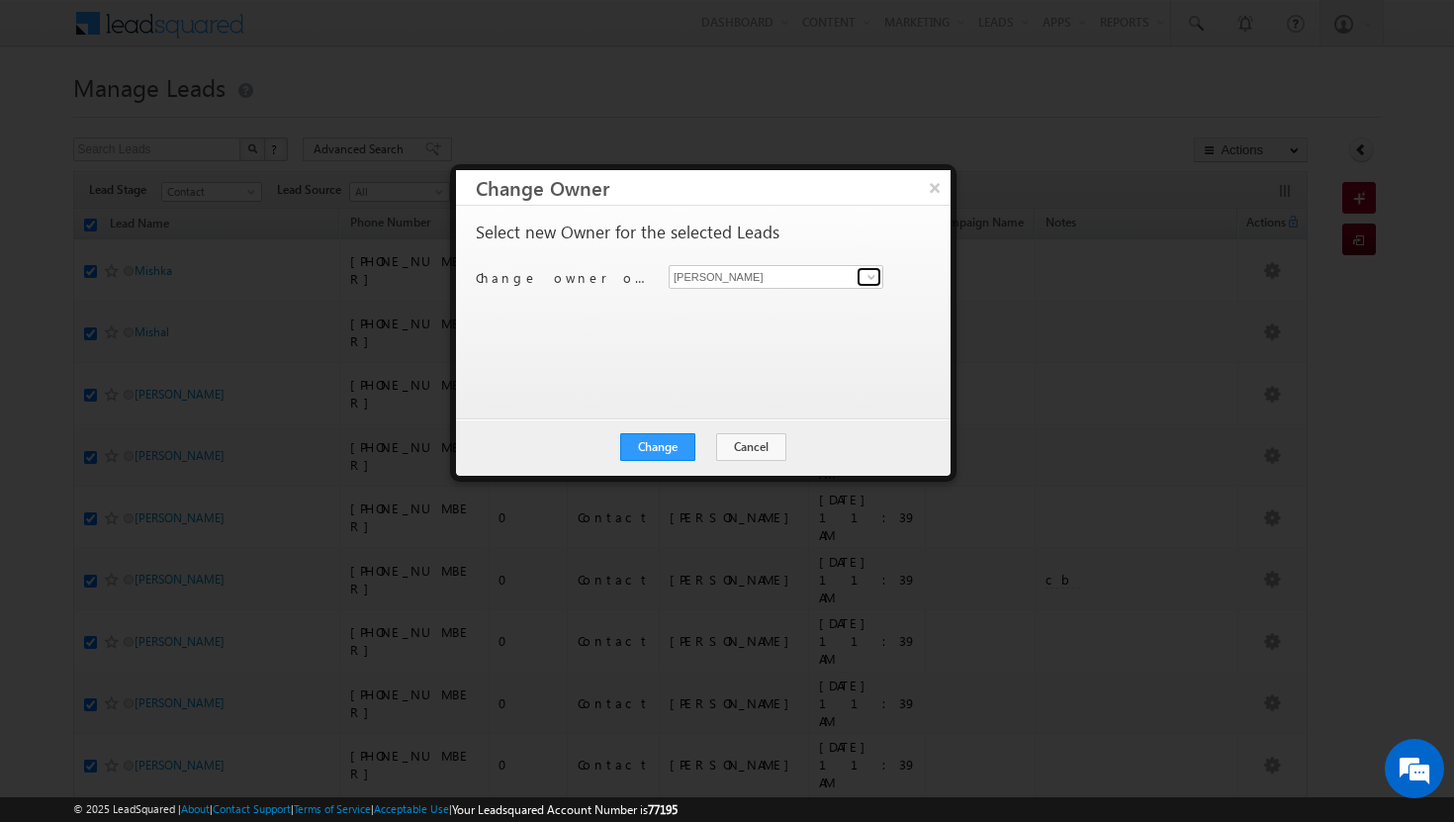
click at [874, 279] on span at bounding box center [871, 277] width 16 height 16
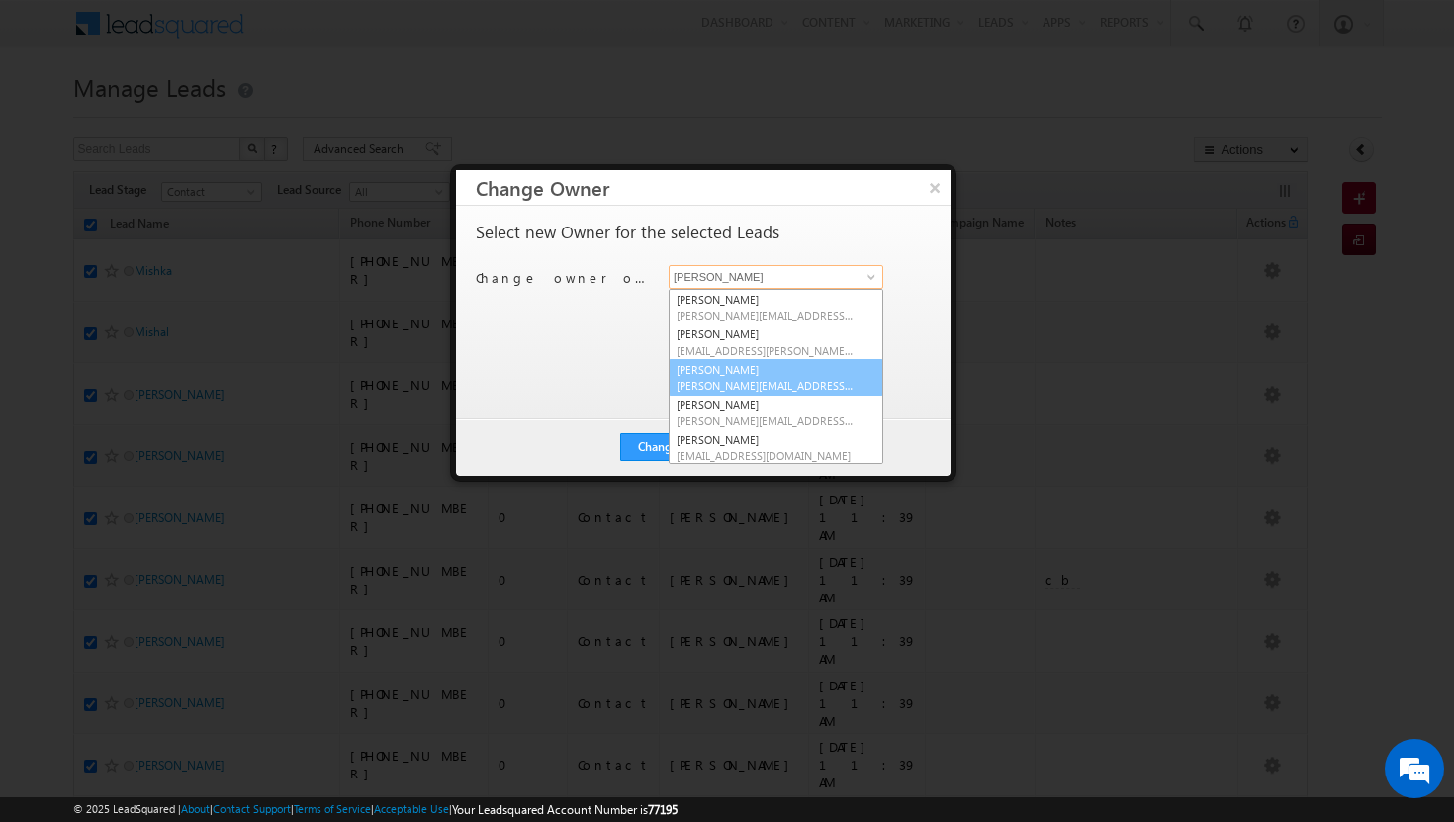
click at [760, 383] on span "[PERSON_NAME][EMAIL_ADDRESS][PERSON_NAME][DOMAIN_NAME]" at bounding box center [765, 385] width 178 height 15
type input "[PERSON_NAME]"
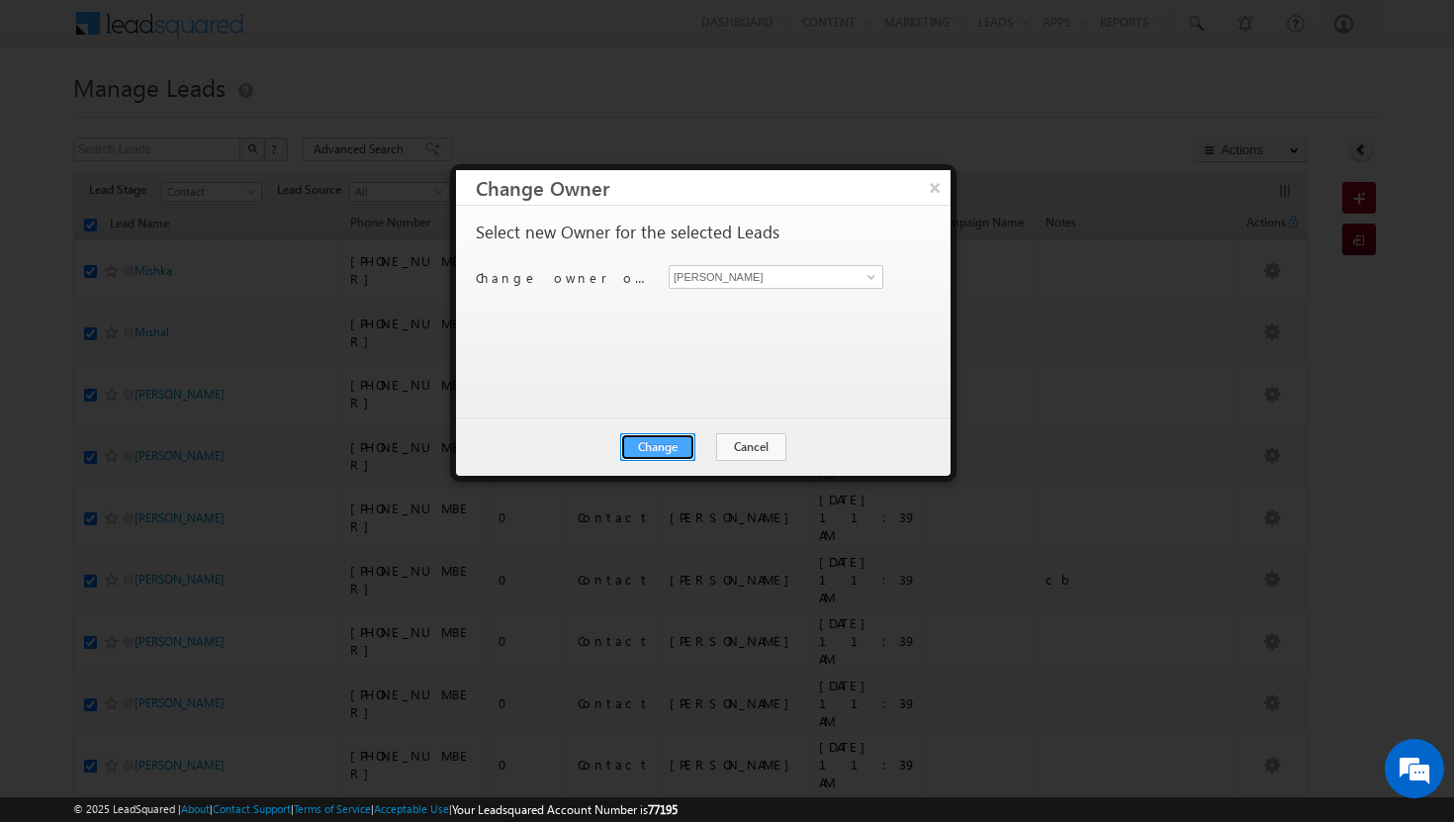
click at [690, 441] on button "Change" at bounding box center [657, 447] width 75 height 28
click at [706, 447] on button "Close" at bounding box center [705, 447] width 63 height 28
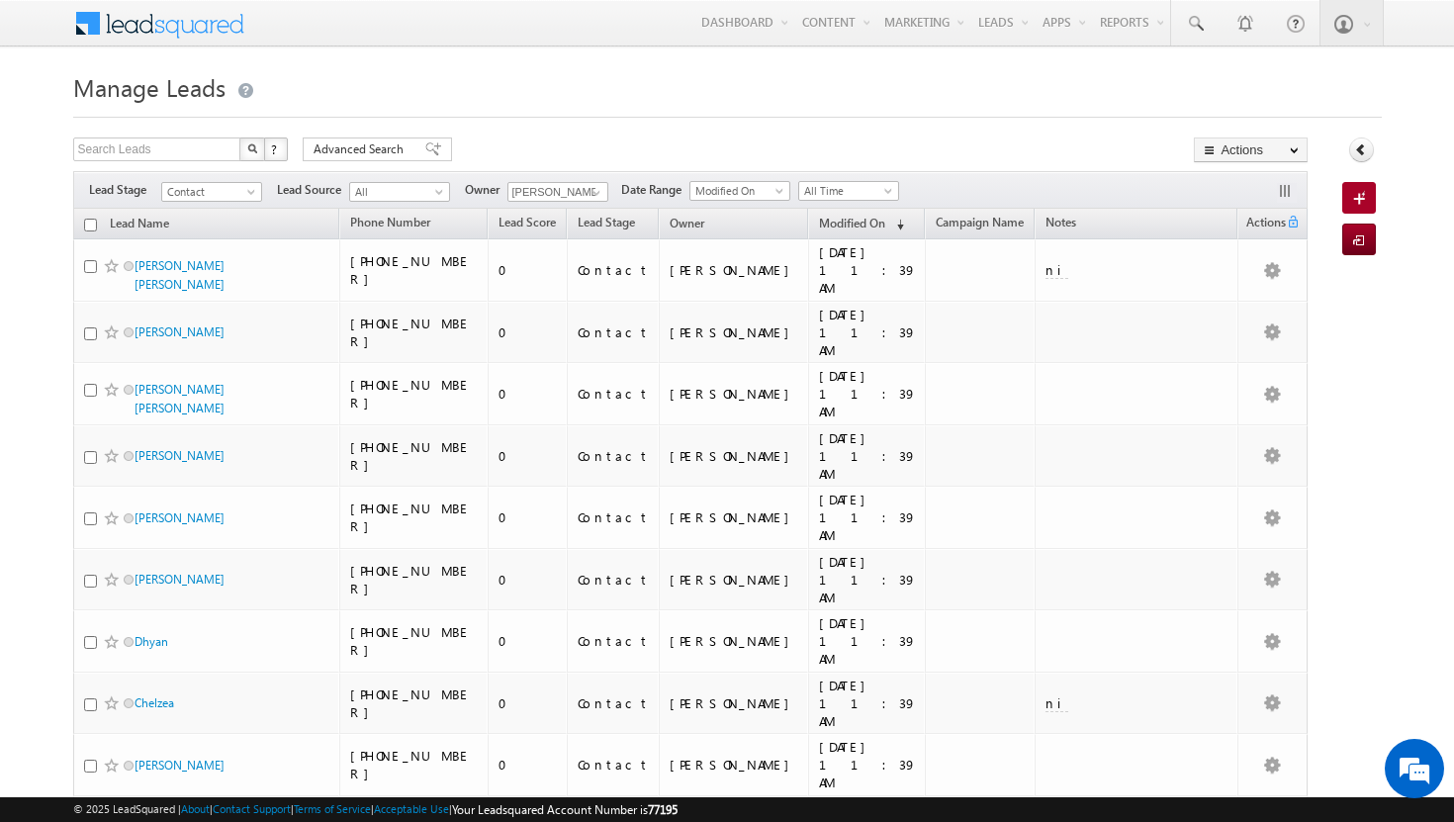
click at [90, 225] on input "checkbox" at bounding box center [90, 225] width 13 height 13
checkbox input "true"
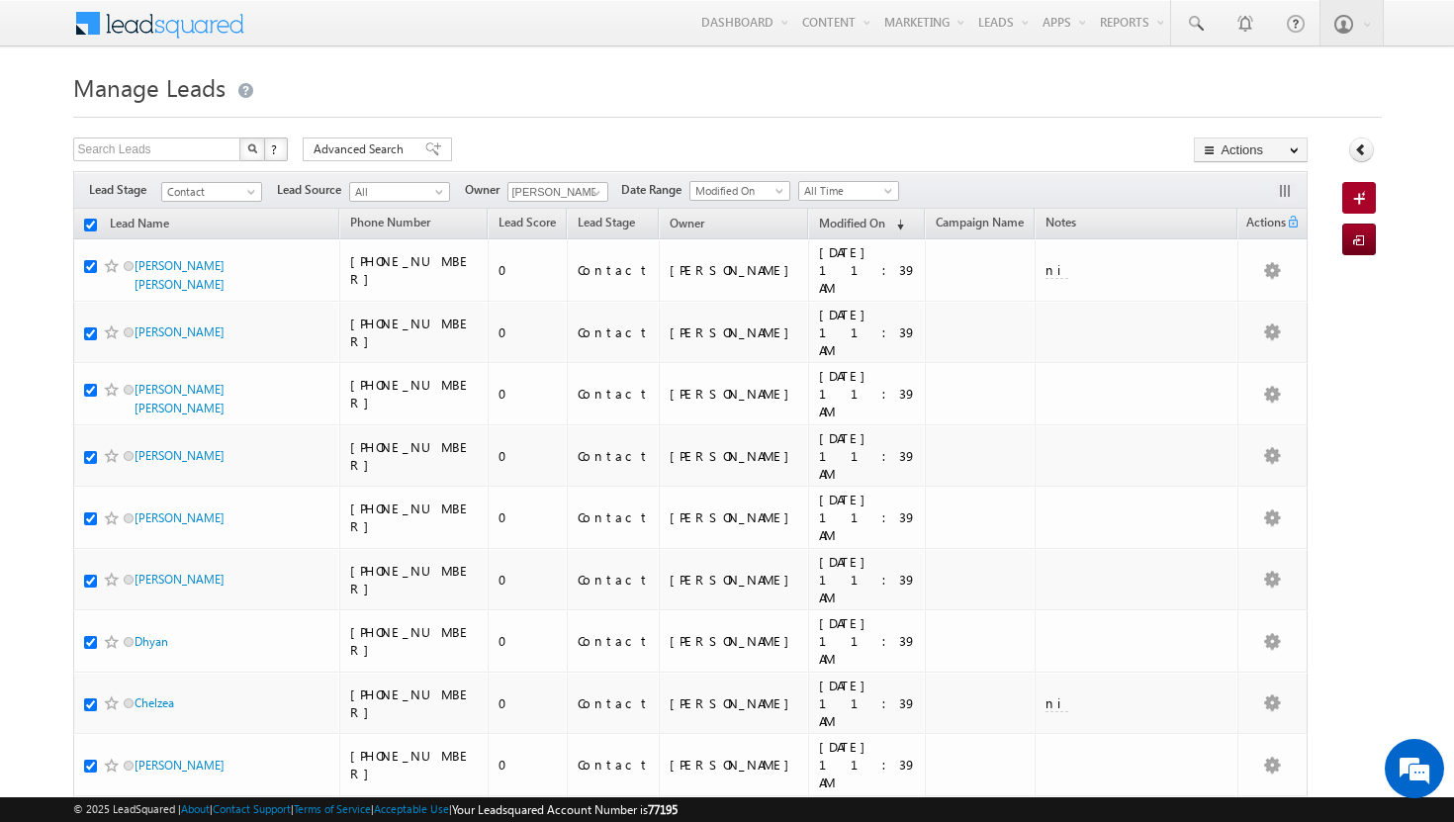
checkbox input "true"
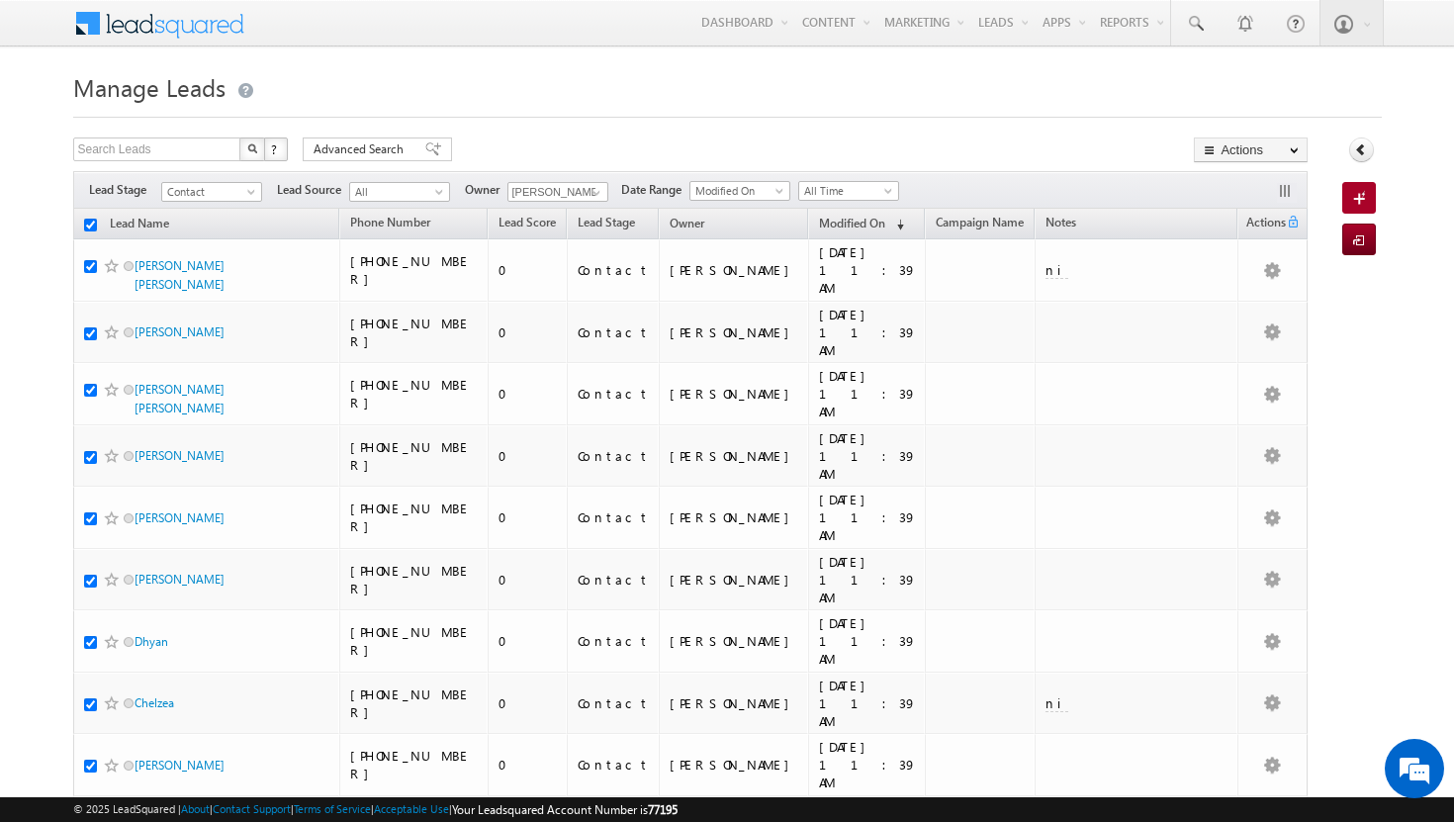
checkbox input "true"
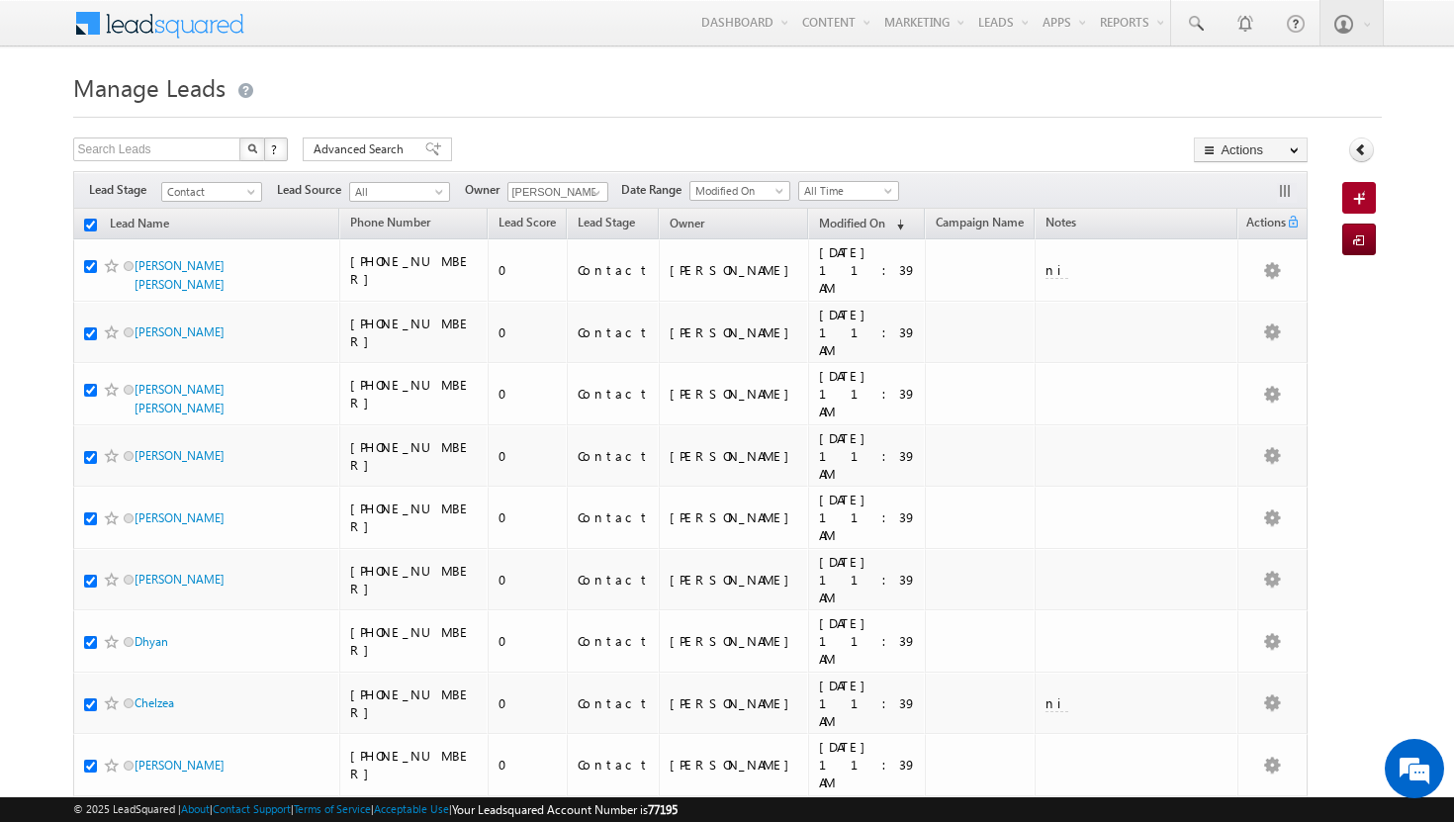
checkbox input "true"
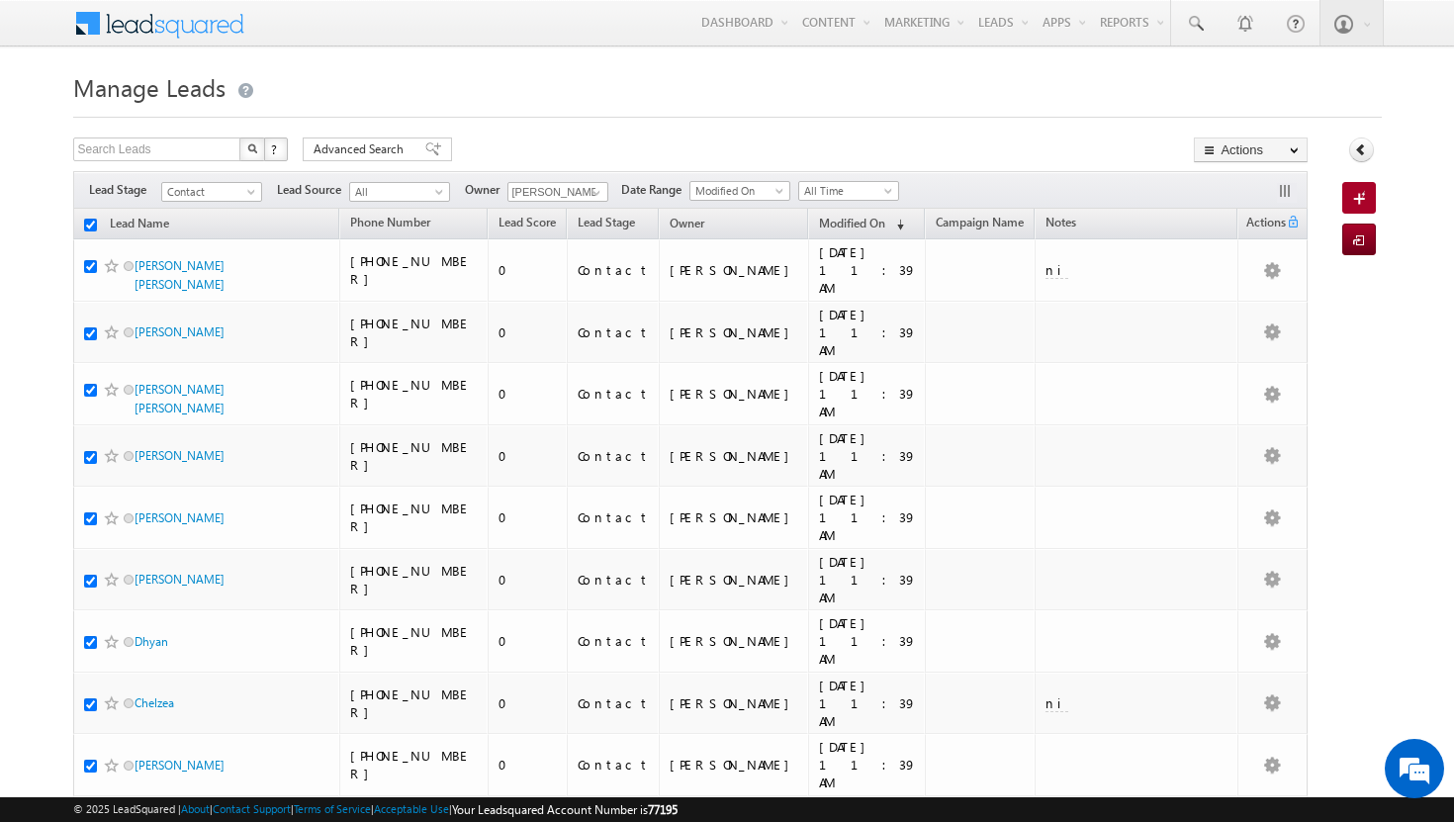
checkbox input "true"
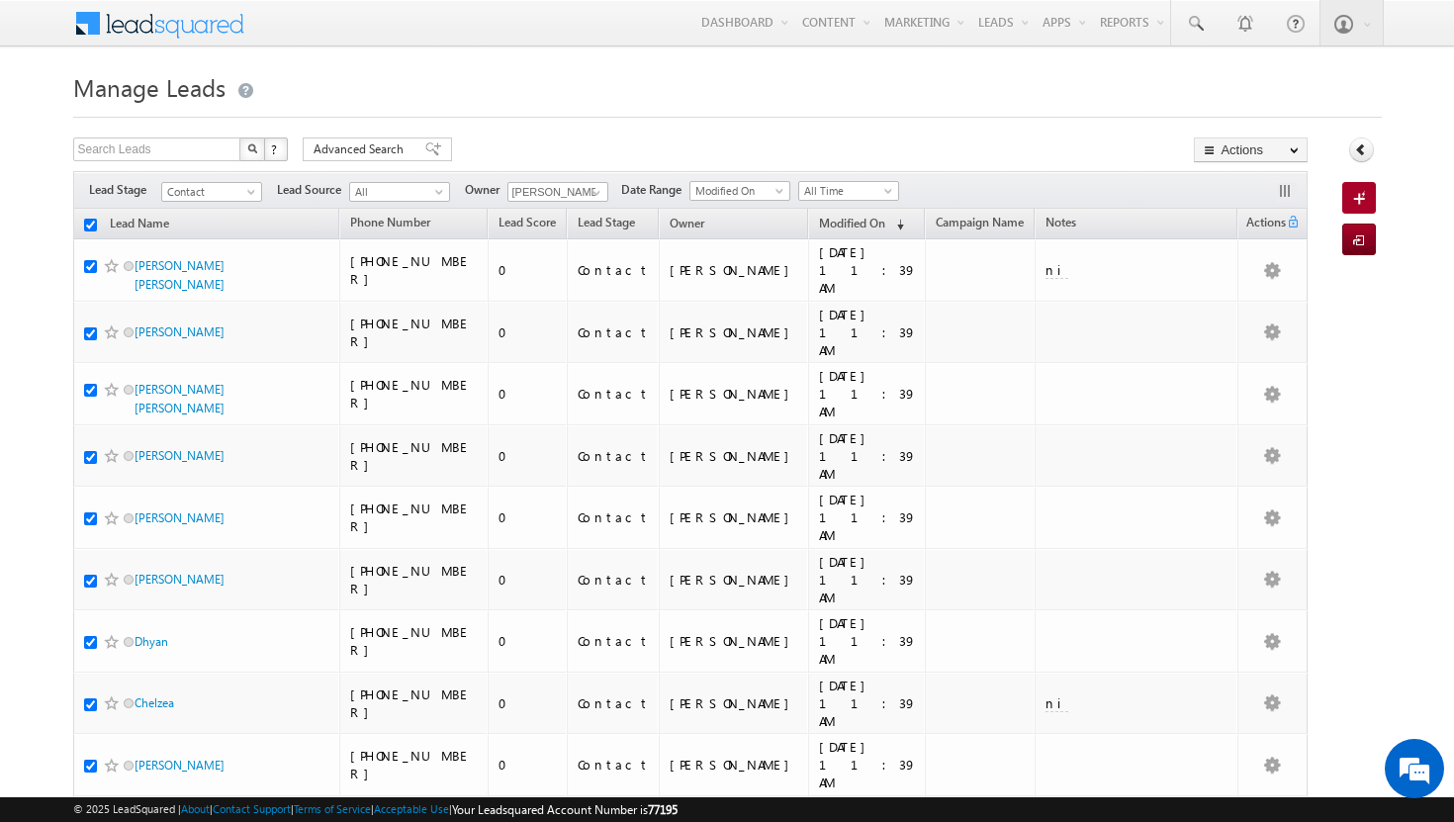
checkbox input "true"
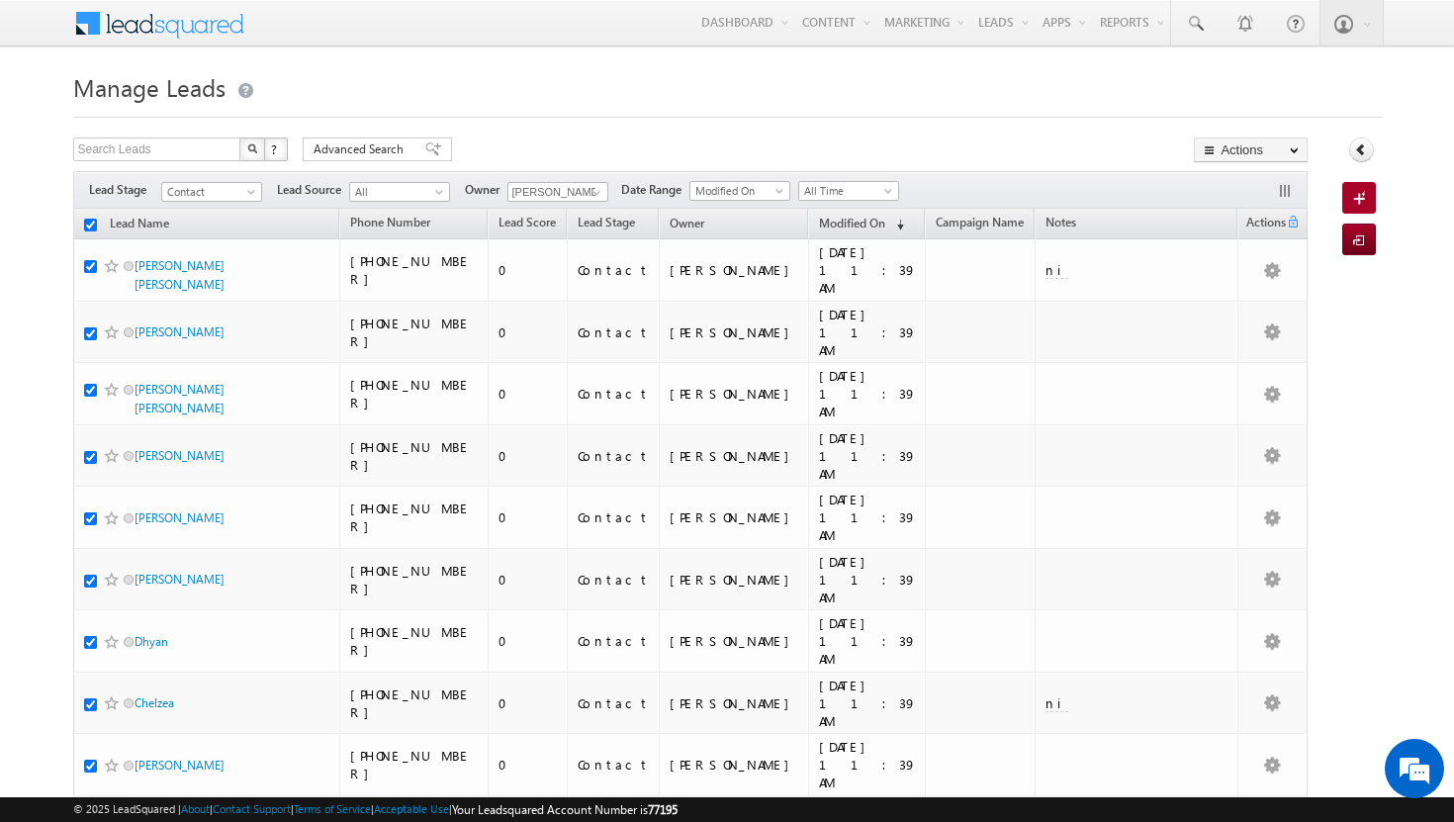
checkbox input "true"
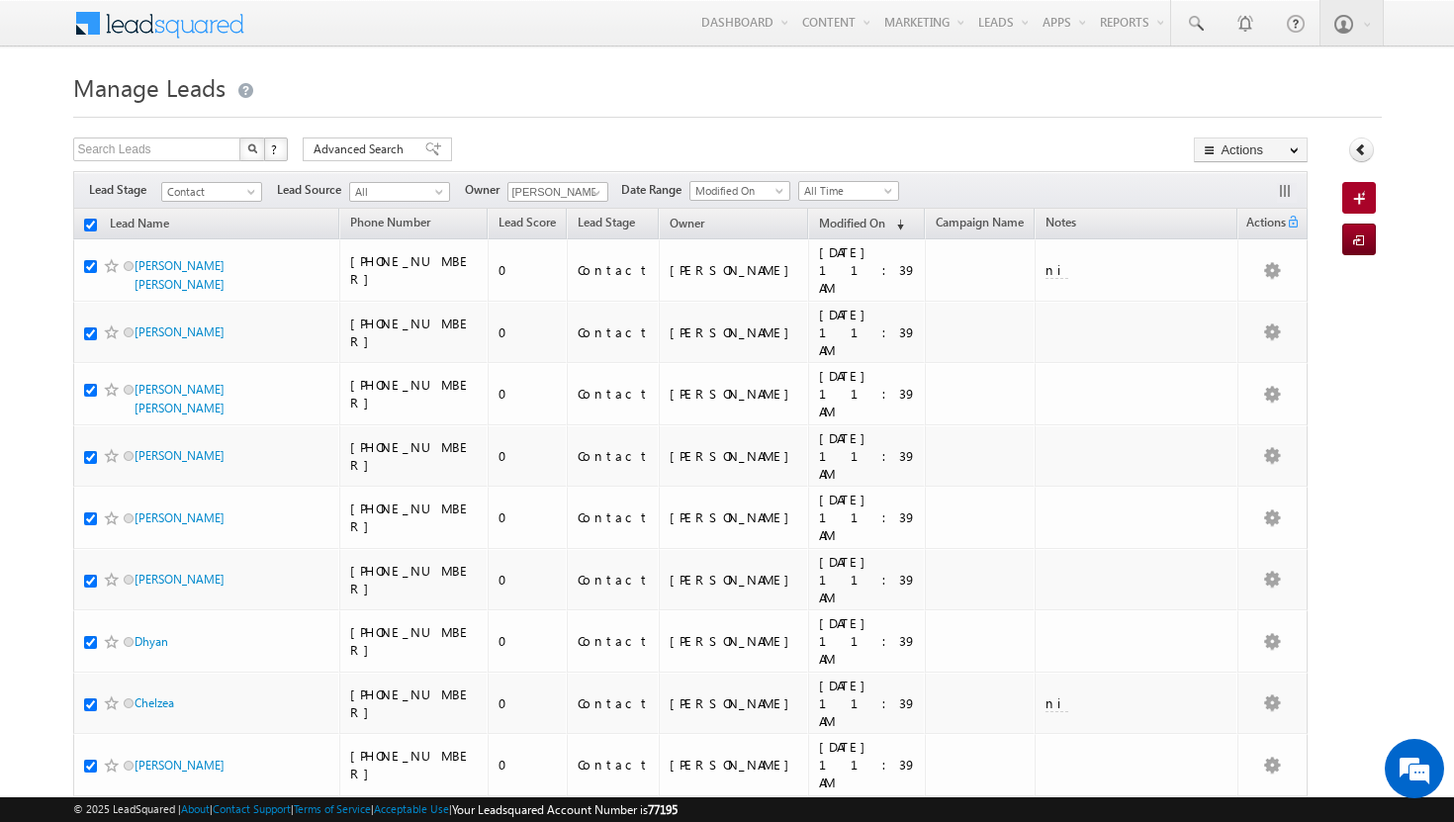
checkbox input "true"
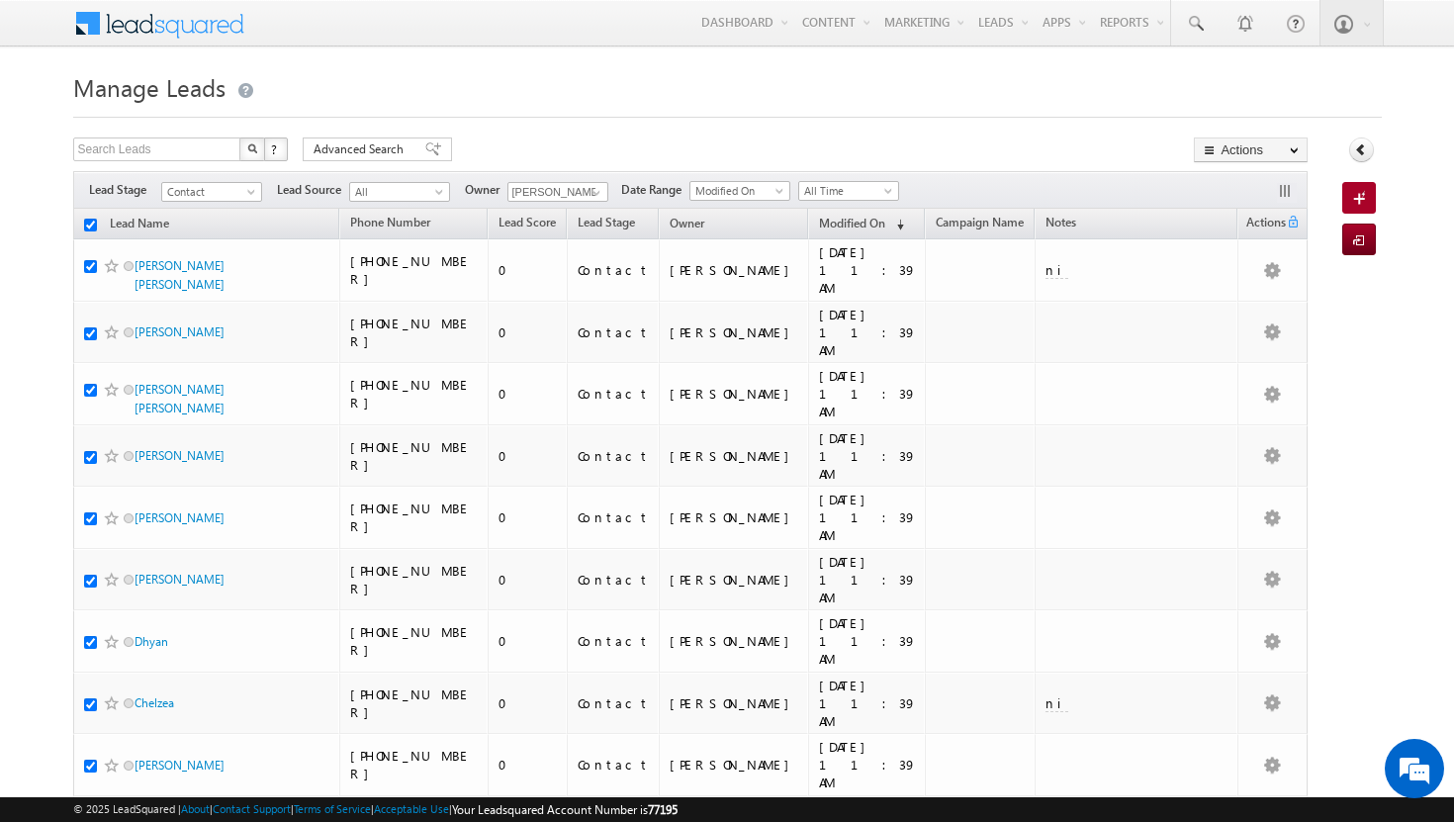
checkbox input "true"
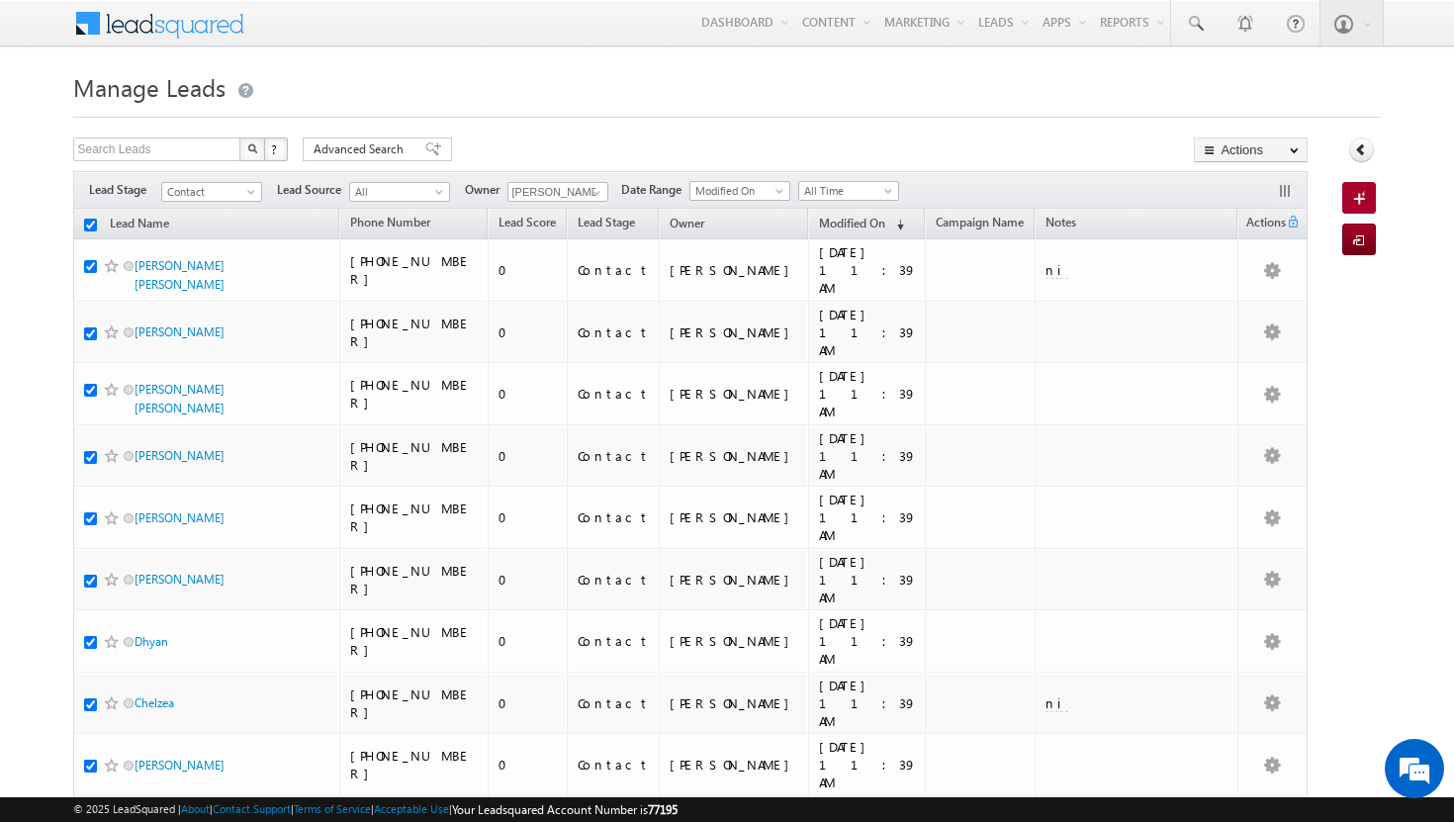
checkbox input "true"
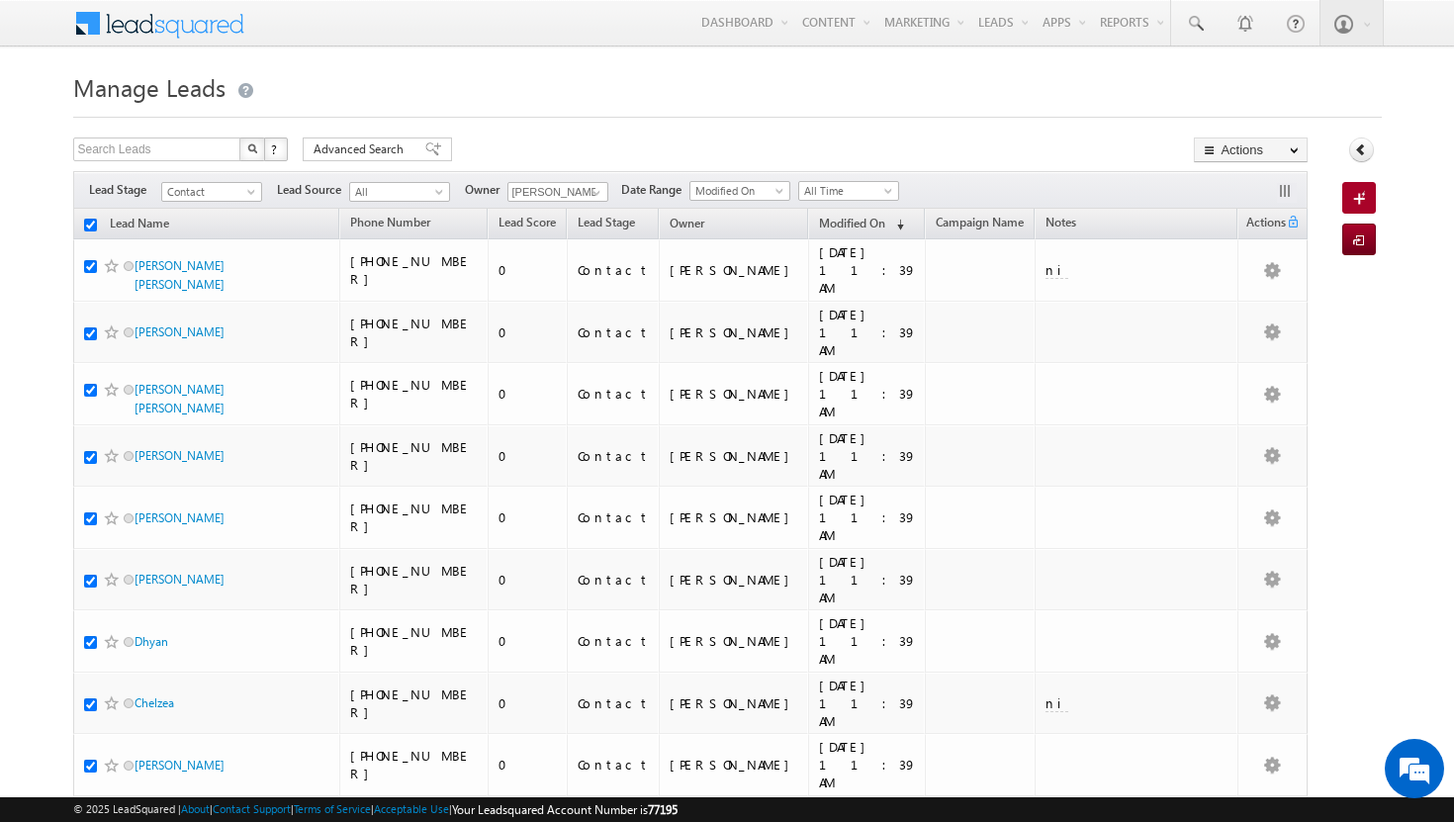
checkbox input "true"
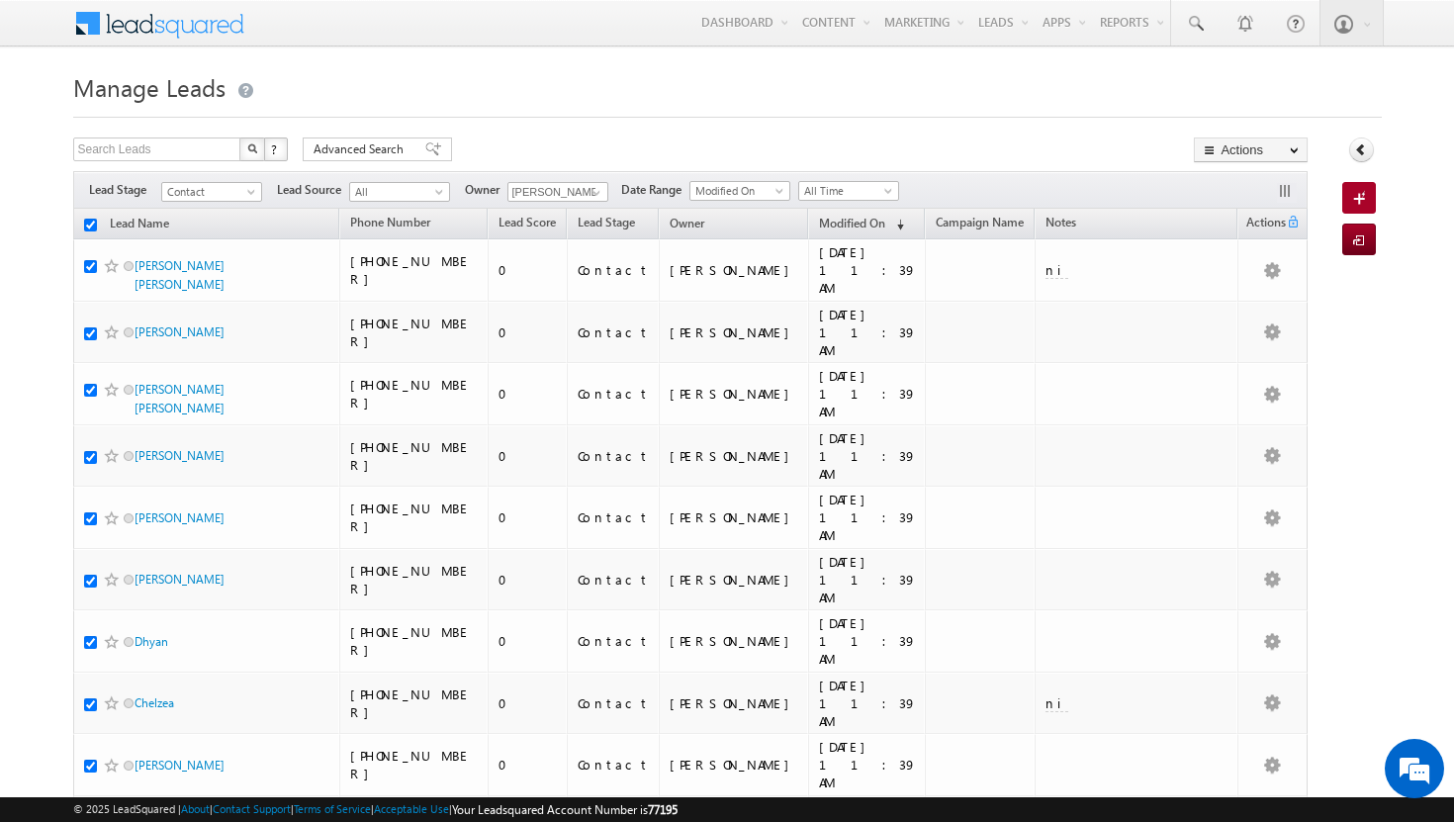
checkbox input "true"
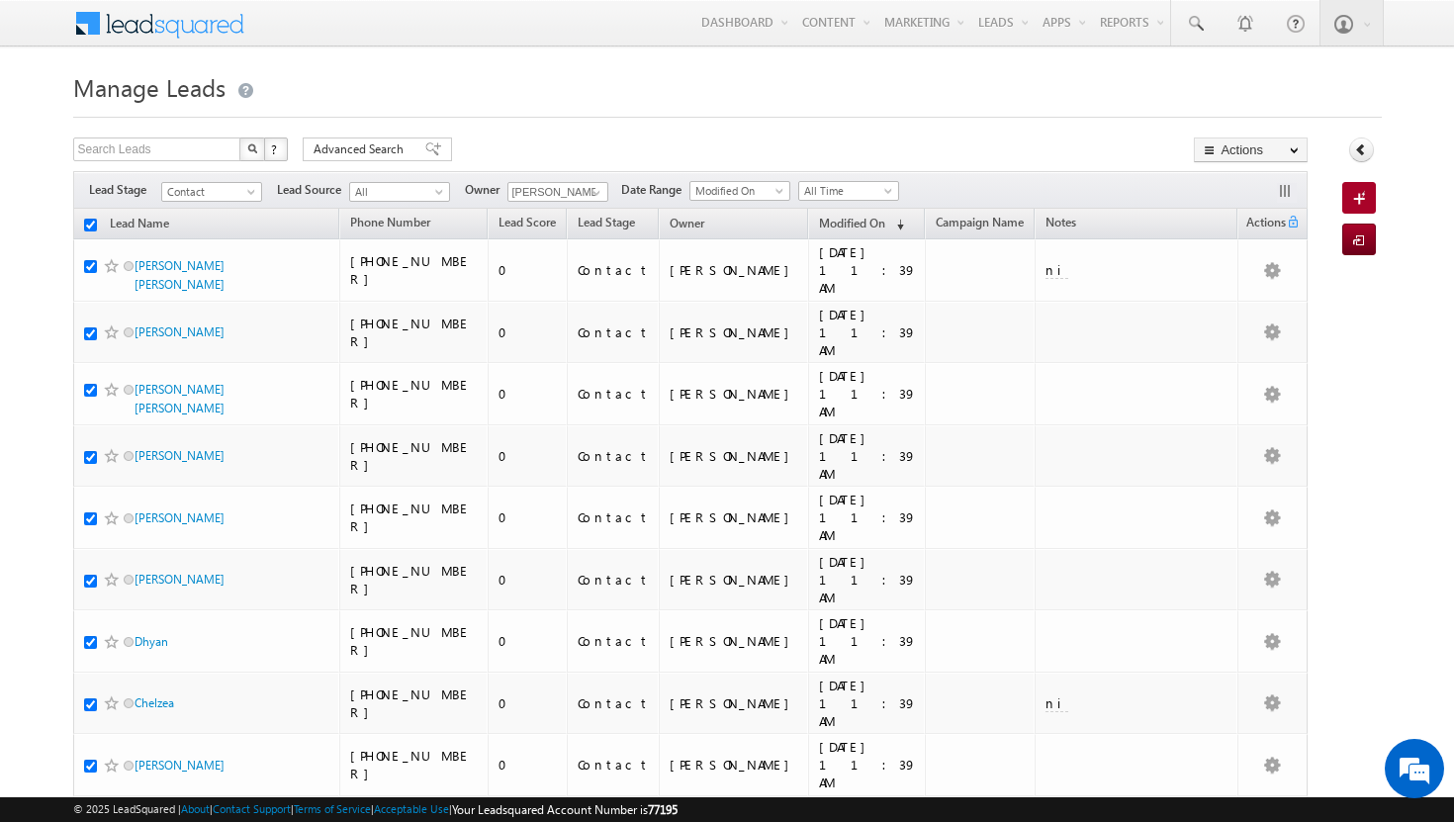
checkbox input "true"
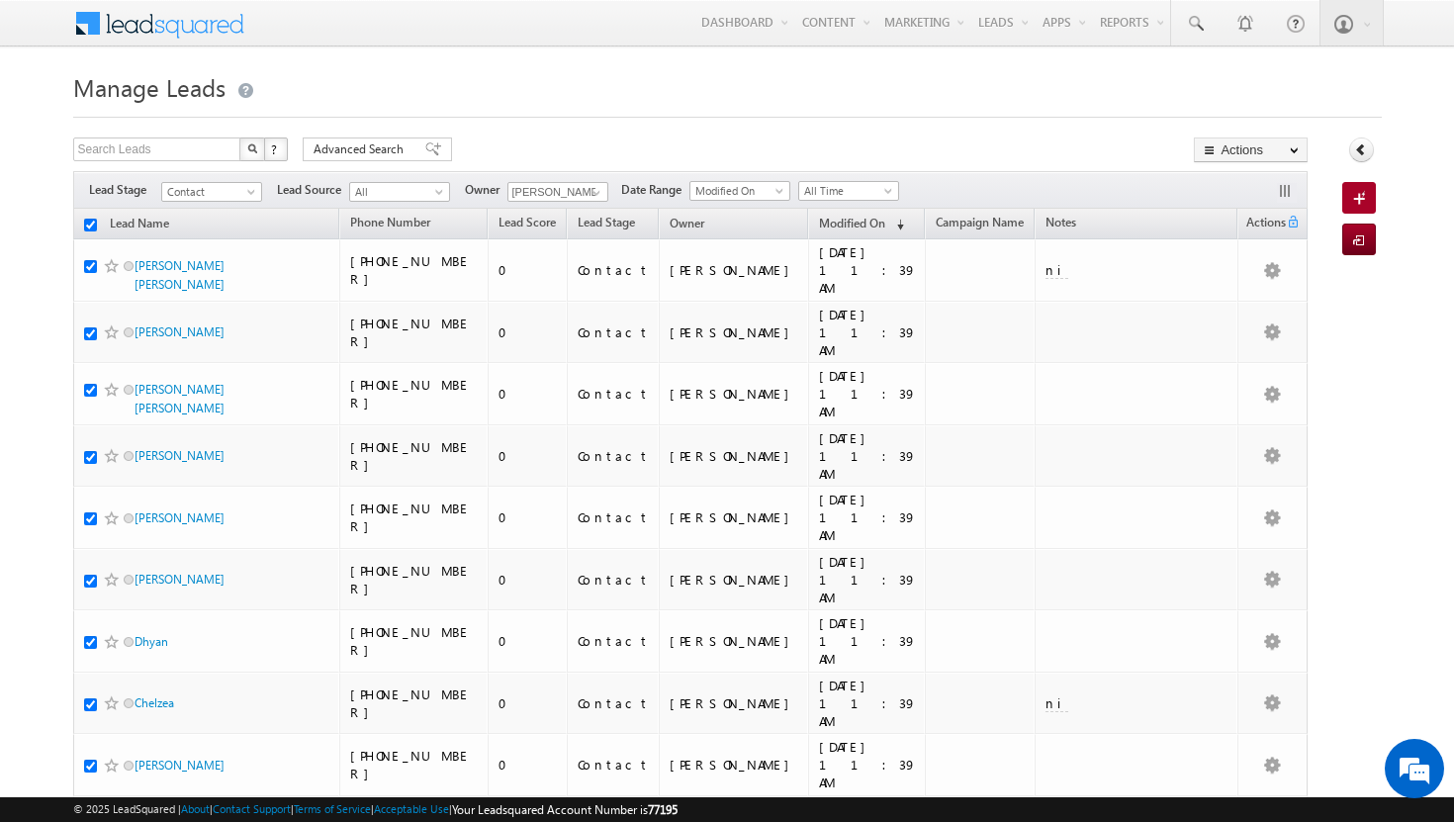
checkbox input "true"
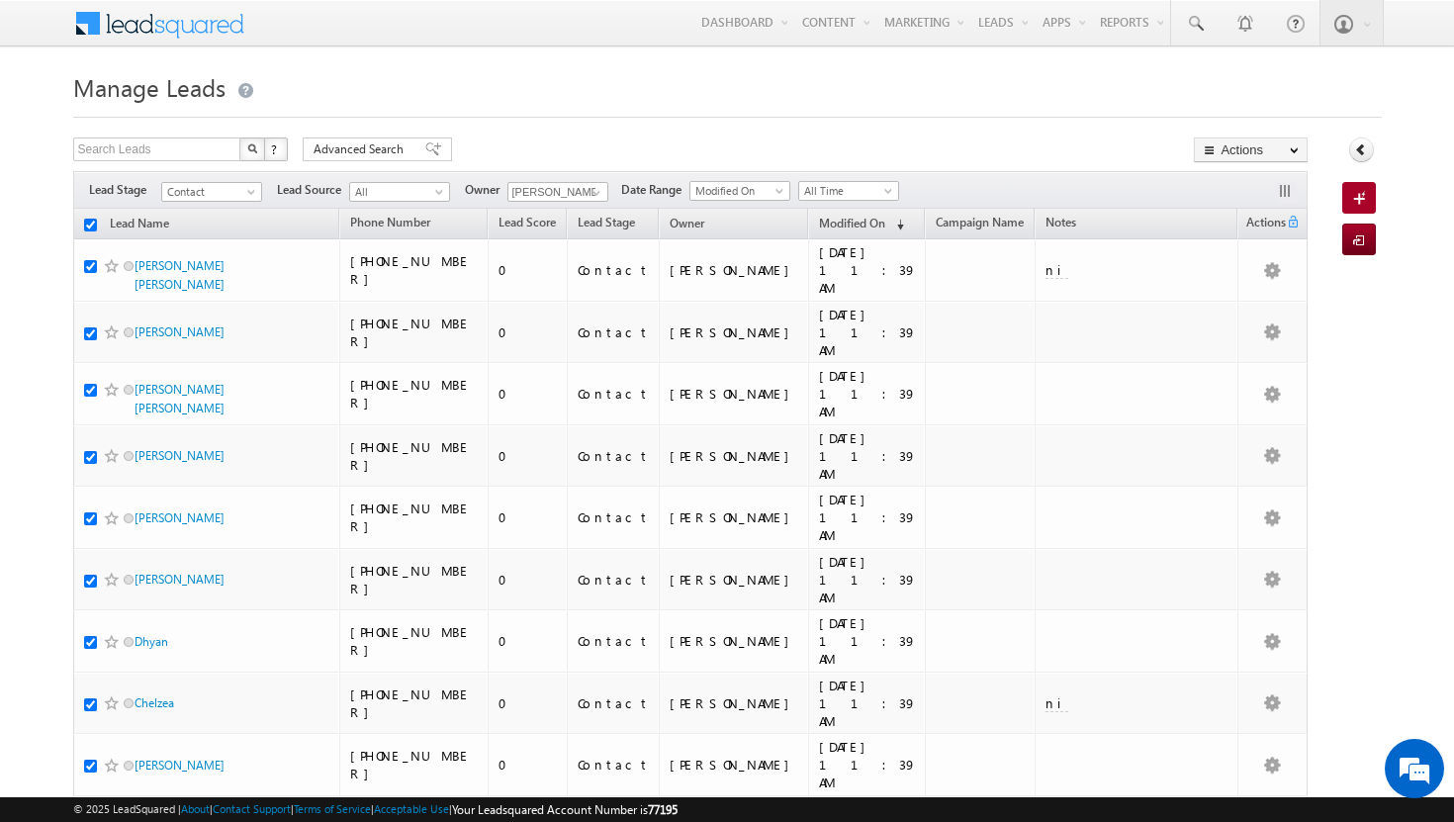
checkbox input "true"
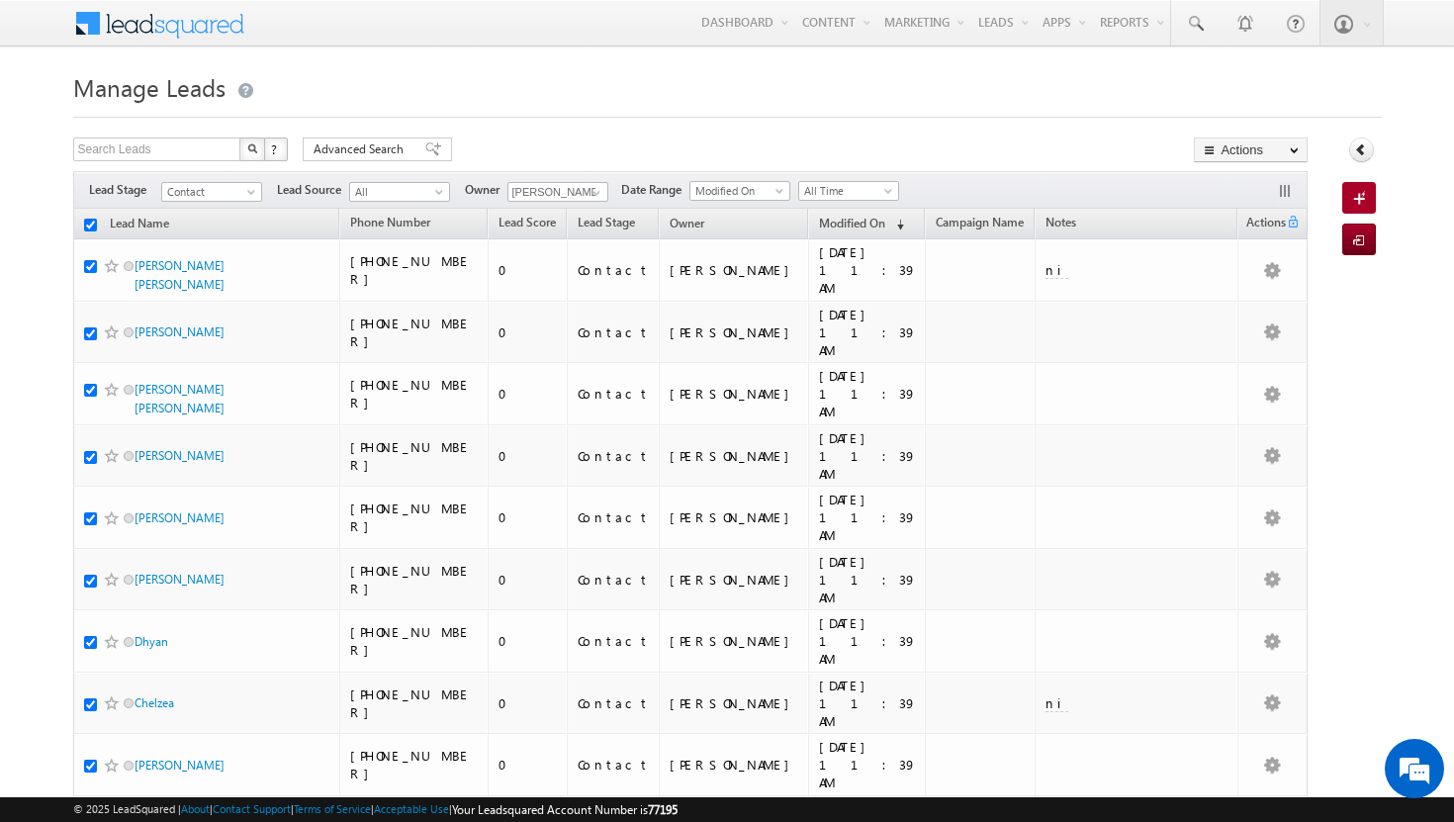
checkbox input "true"
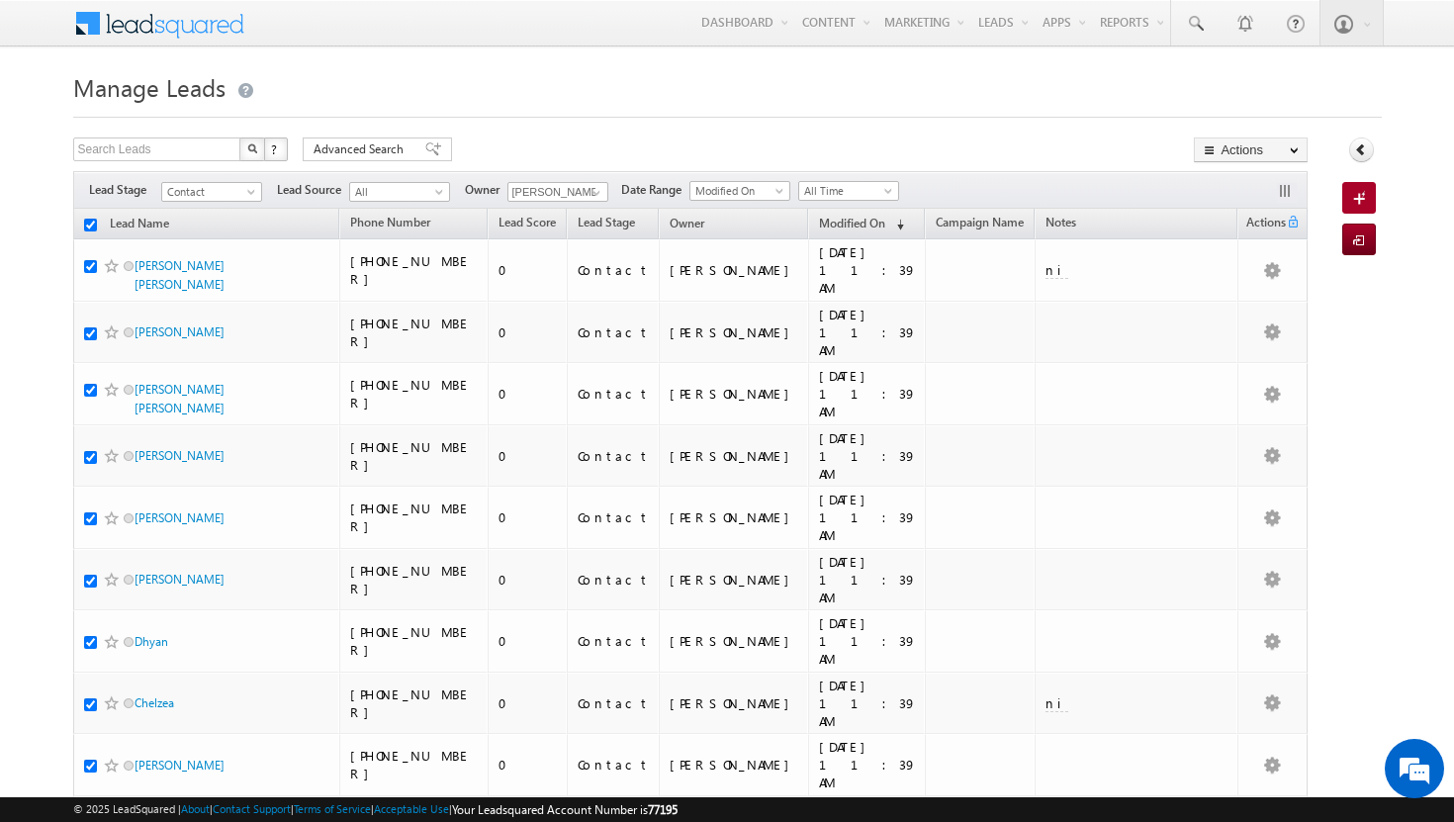
checkbox input "true"
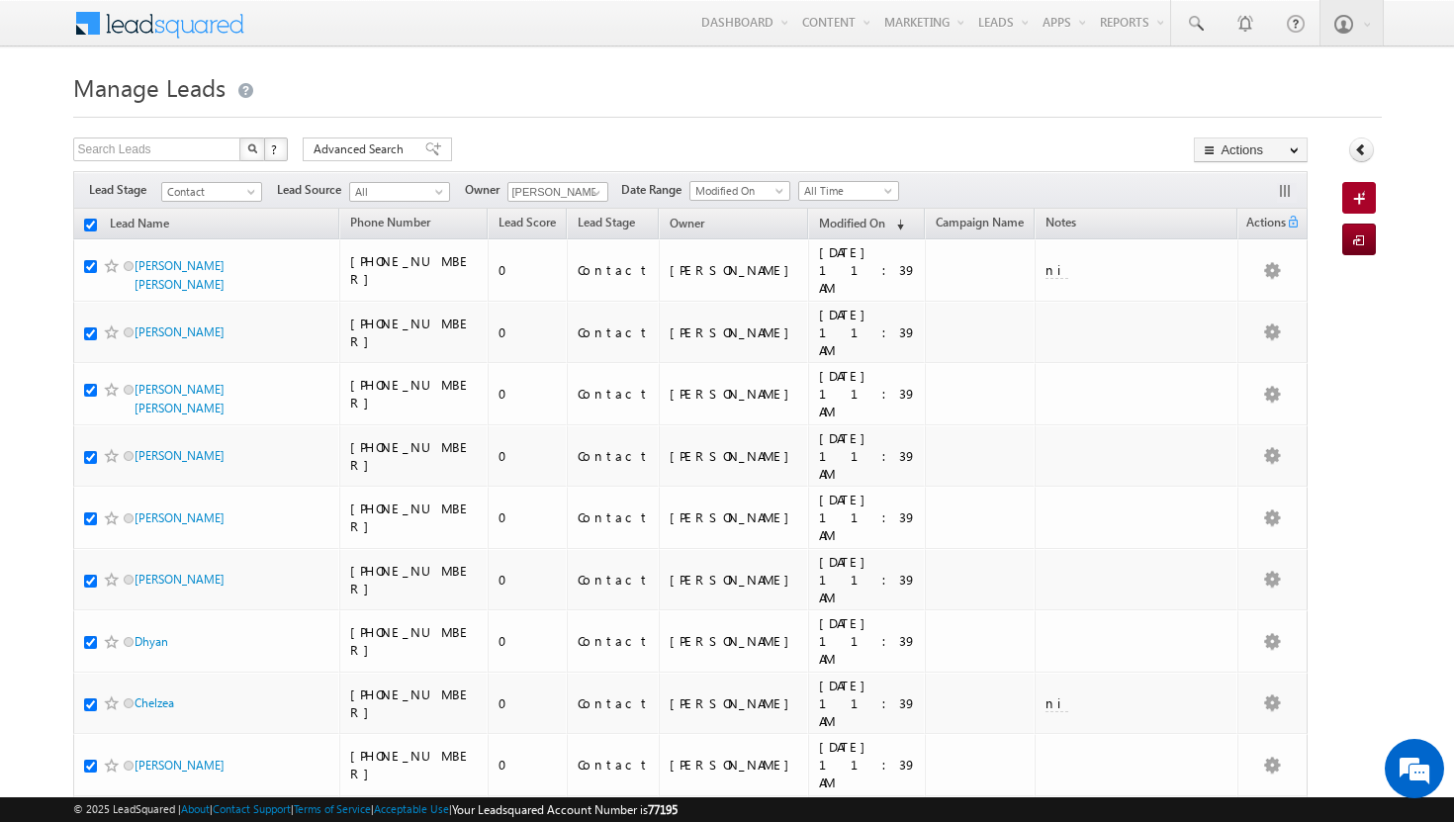
checkbox input "true"
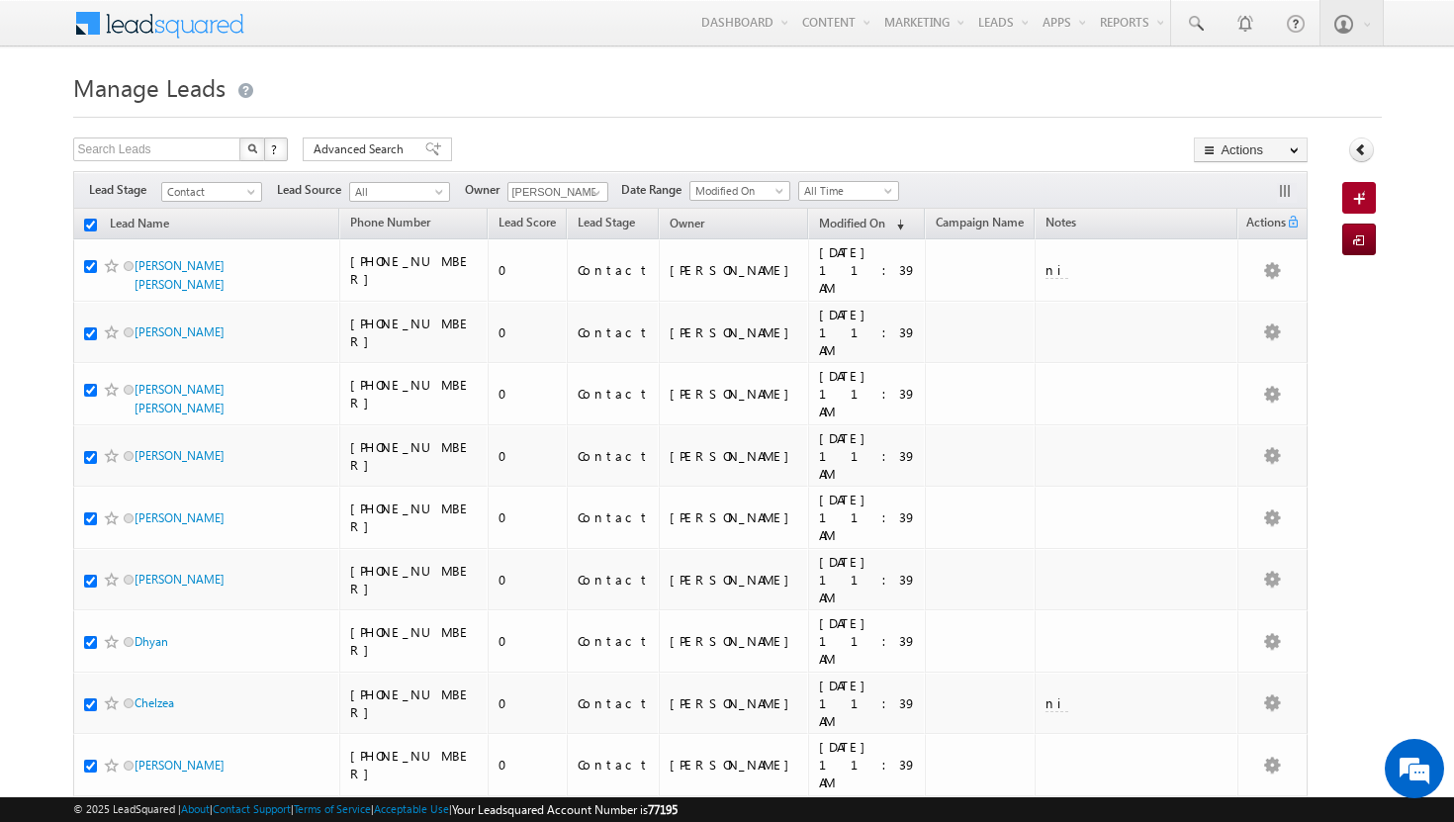
checkbox input "true"
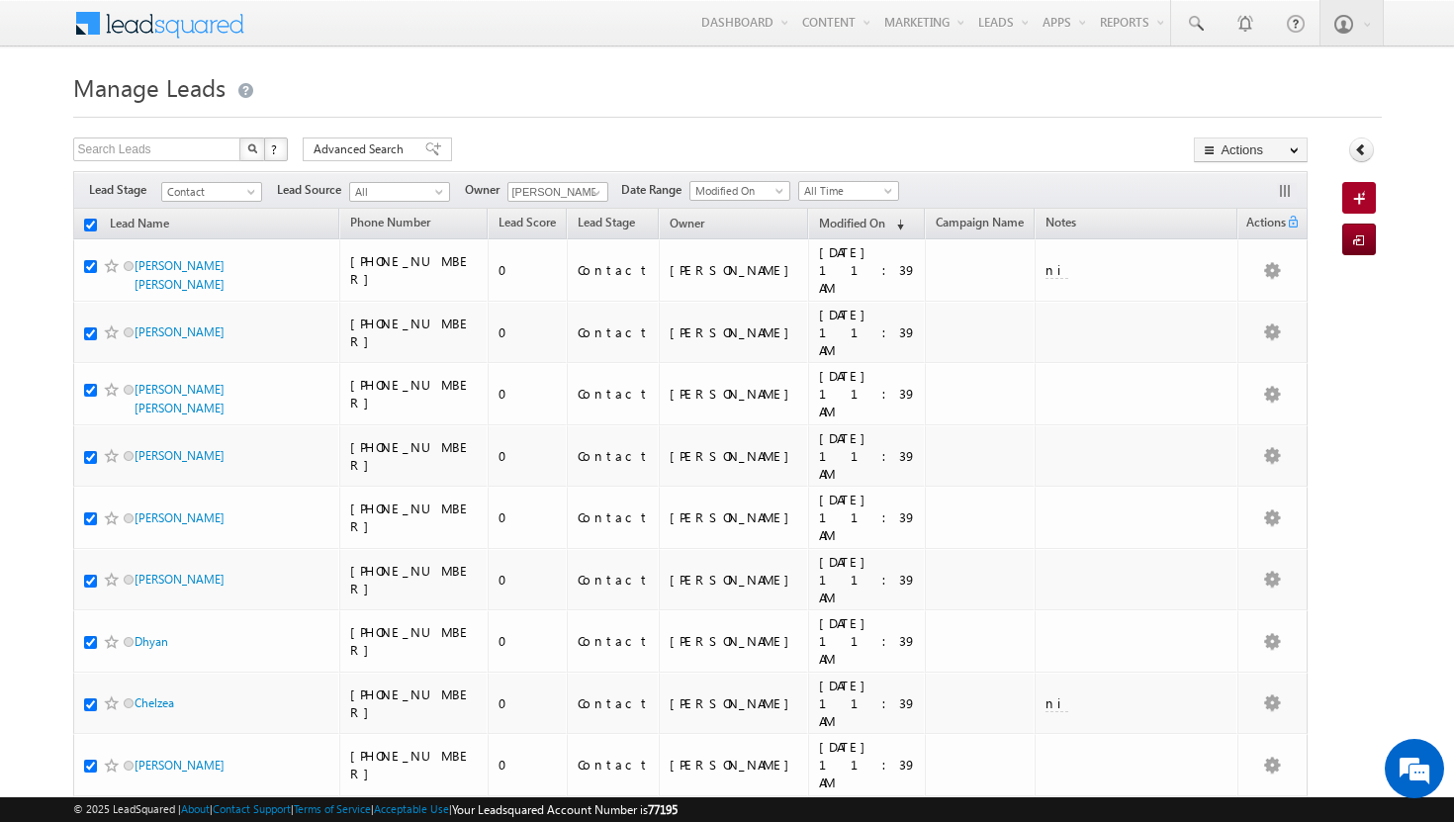
checkbox input "true"
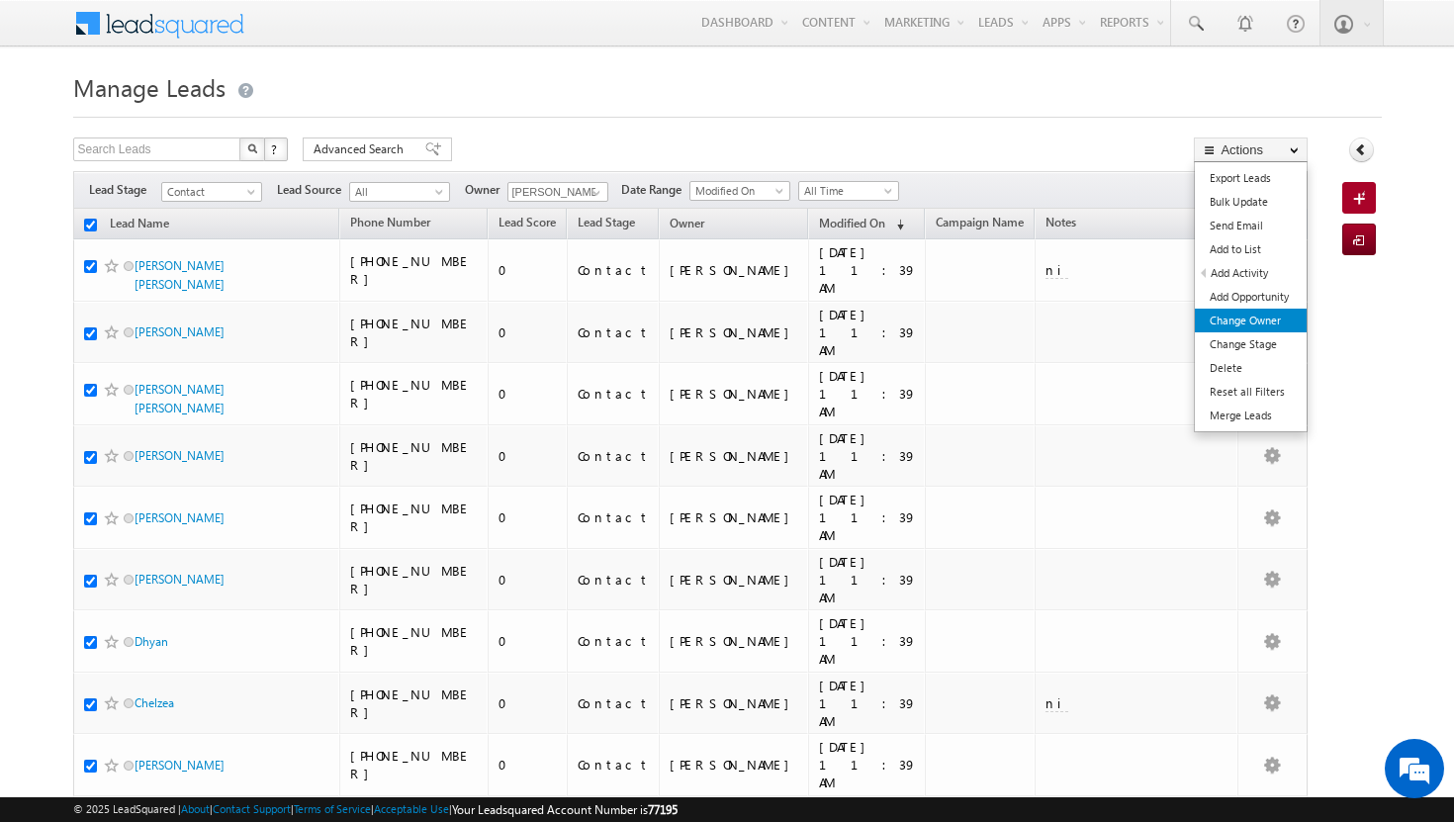
click at [1226, 325] on link "Change Owner" at bounding box center [1251, 321] width 112 height 24
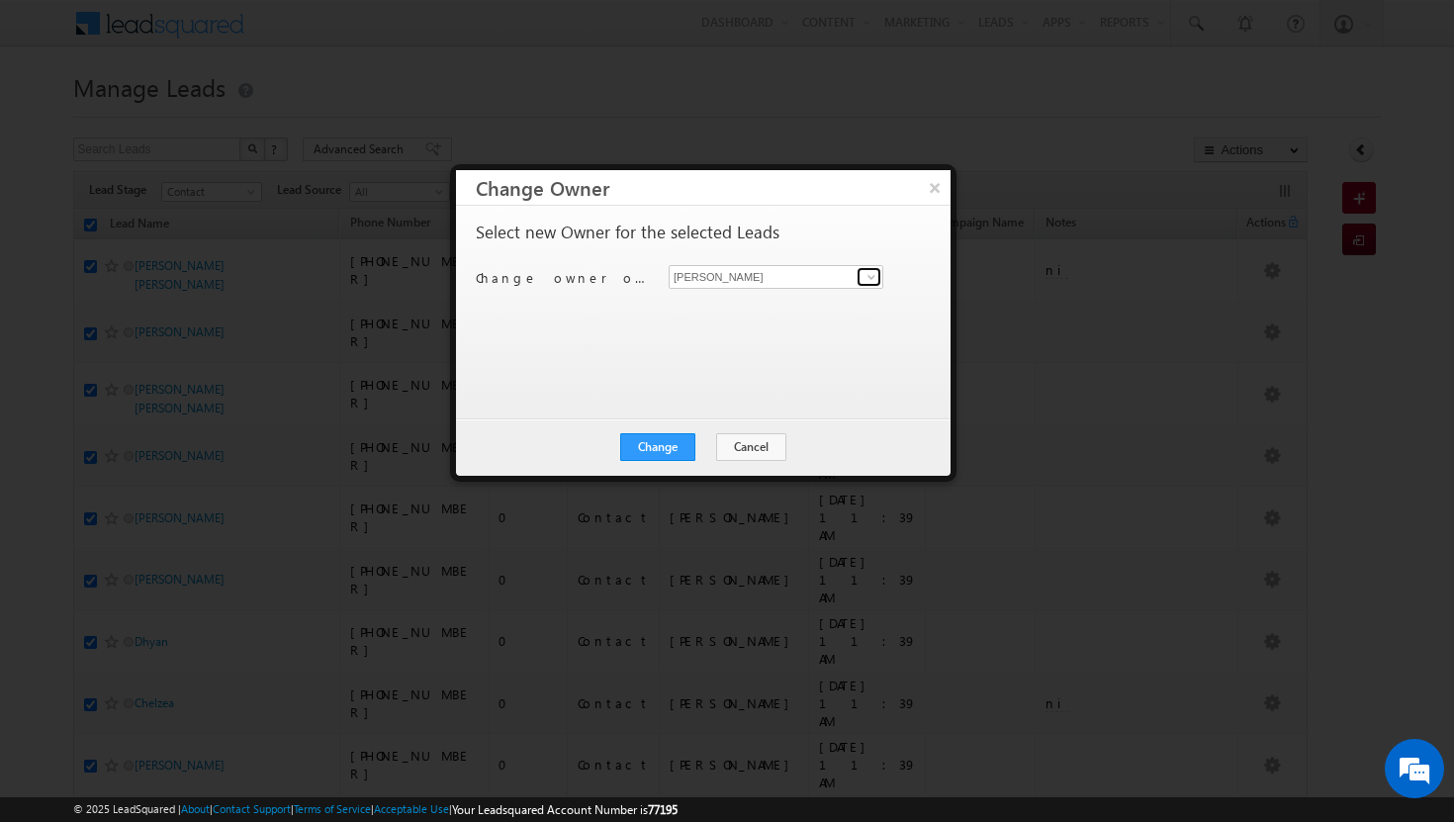
click at [873, 277] on span at bounding box center [871, 277] width 16 height 16
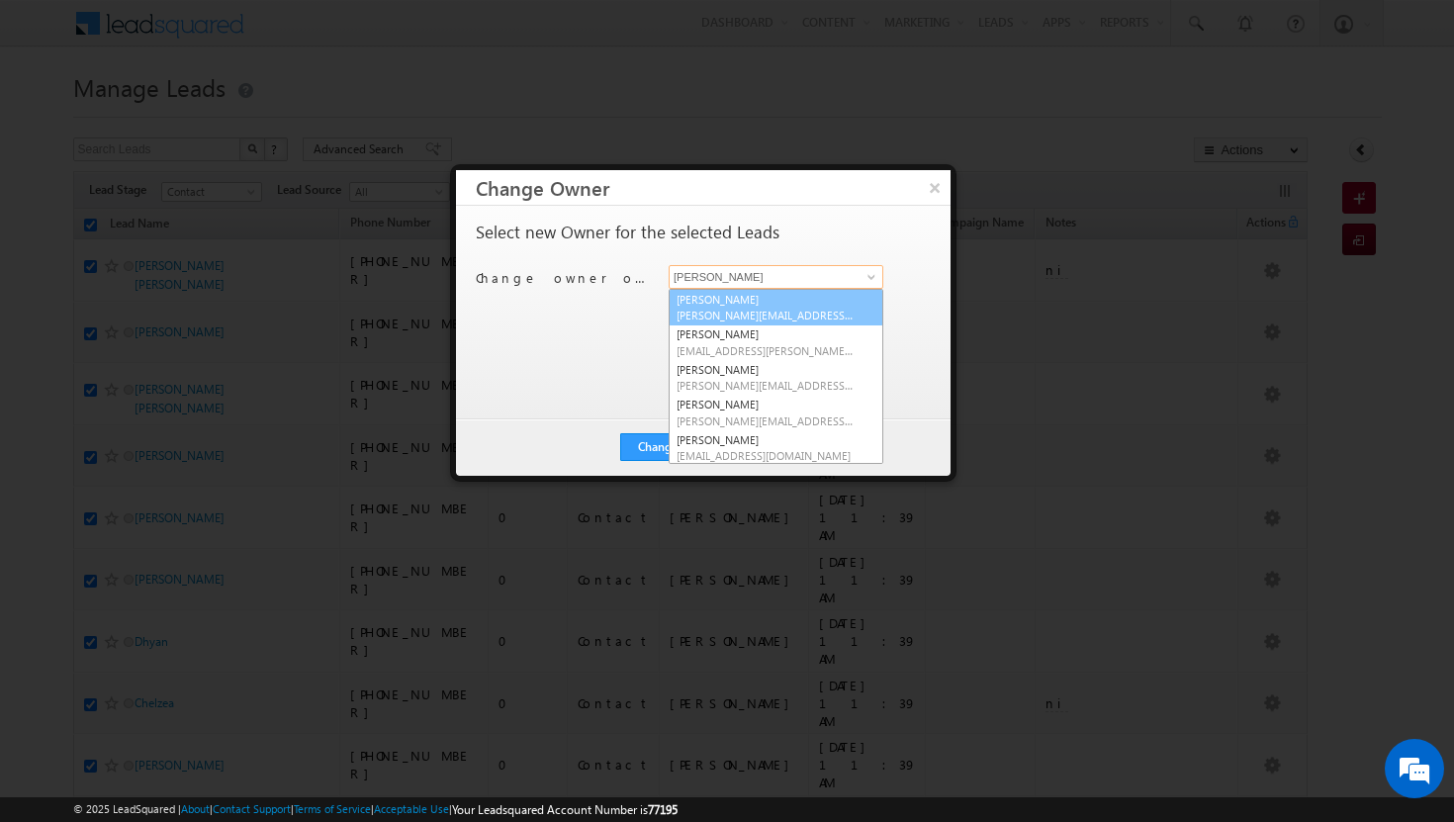
click at [814, 313] on span "[PERSON_NAME][EMAIL_ADDRESS][DOMAIN_NAME]" at bounding box center [765, 315] width 178 height 15
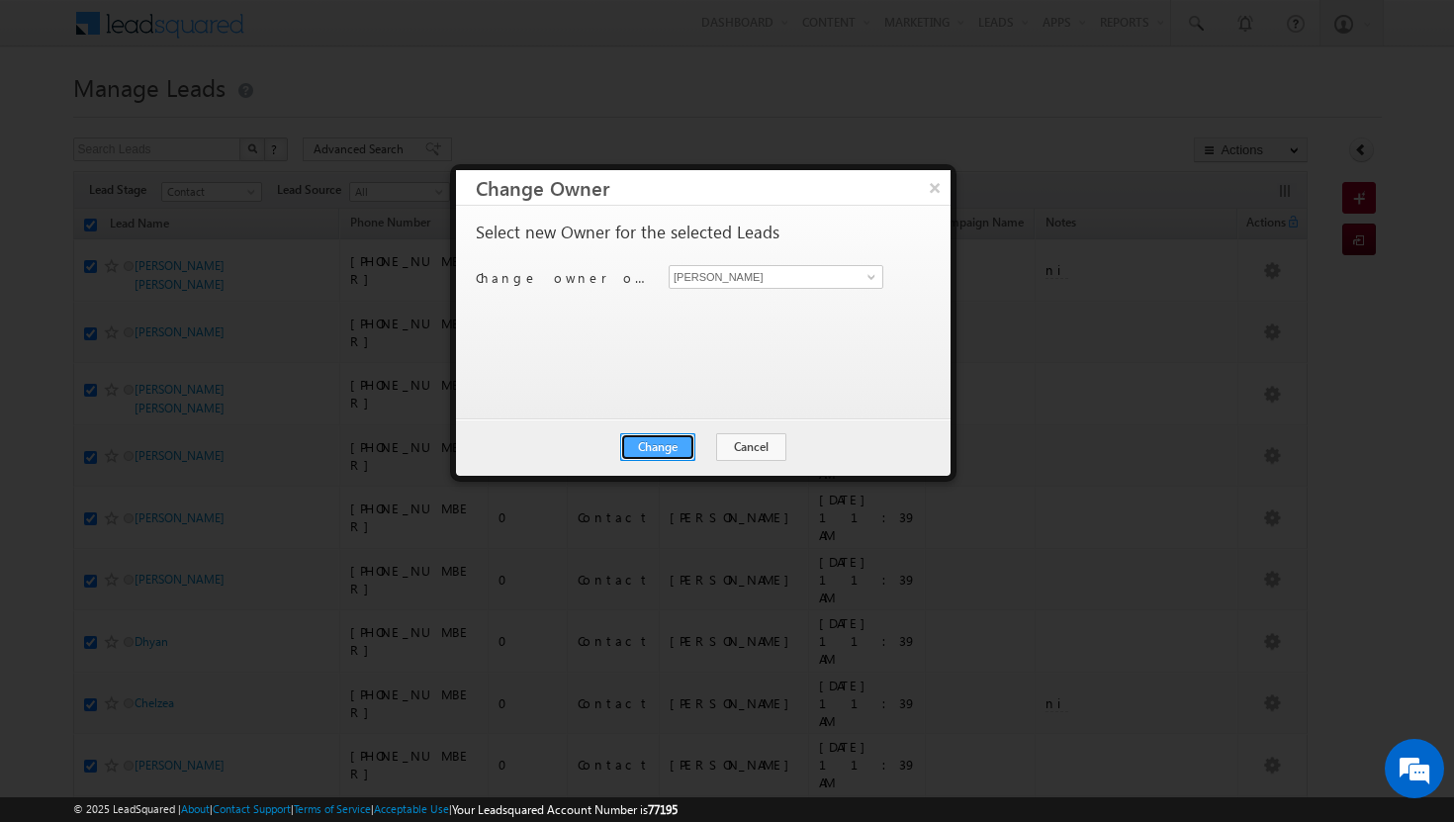
click at [679, 448] on button "Change" at bounding box center [657, 447] width 75 height 28
click at [710, 443] on button "Close" at bounding box center [705, 447] width 63 height 28
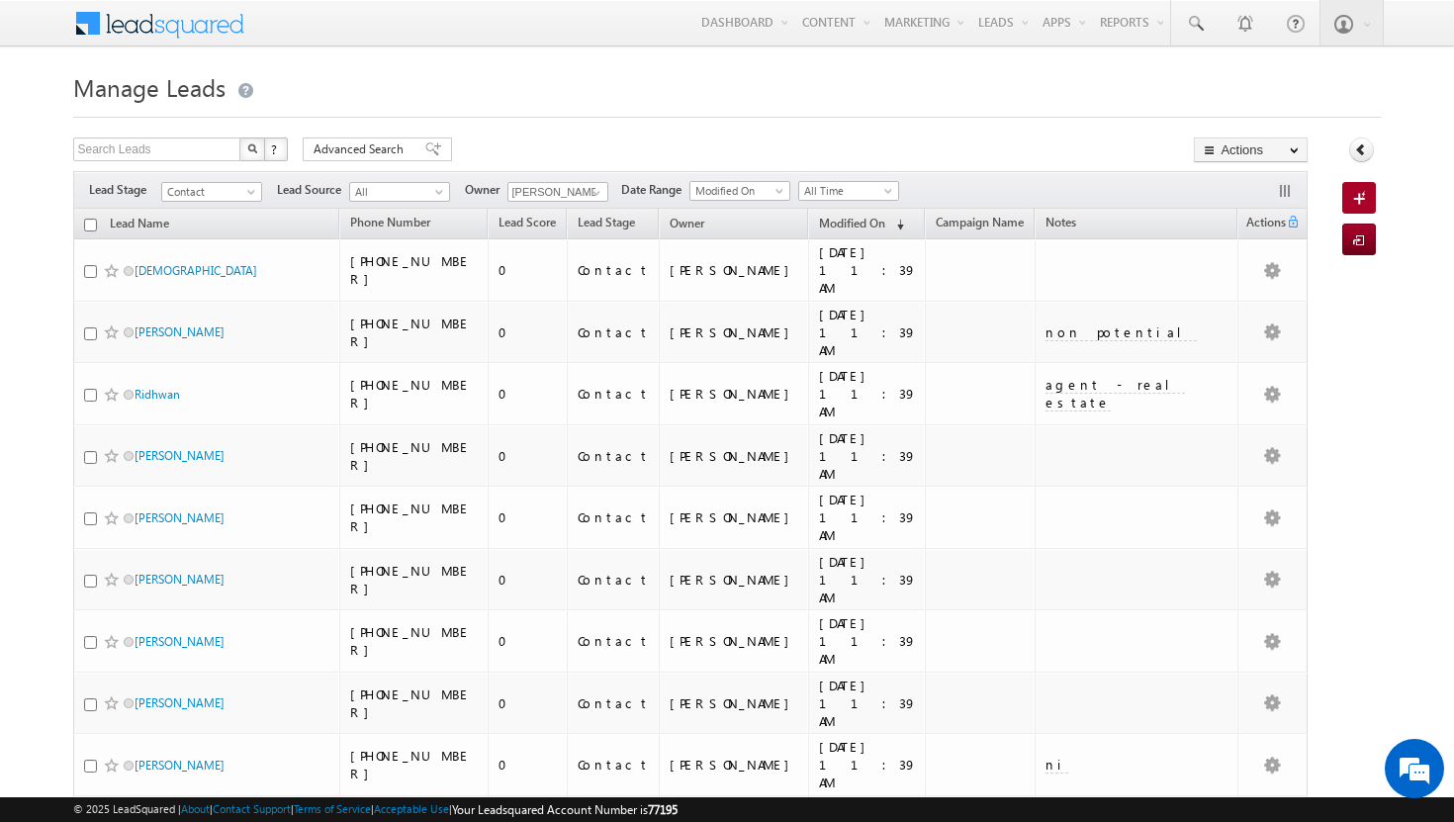
click at [89, 229] on input "checkbox" at bounding box center [90, 225] width 13 height 13
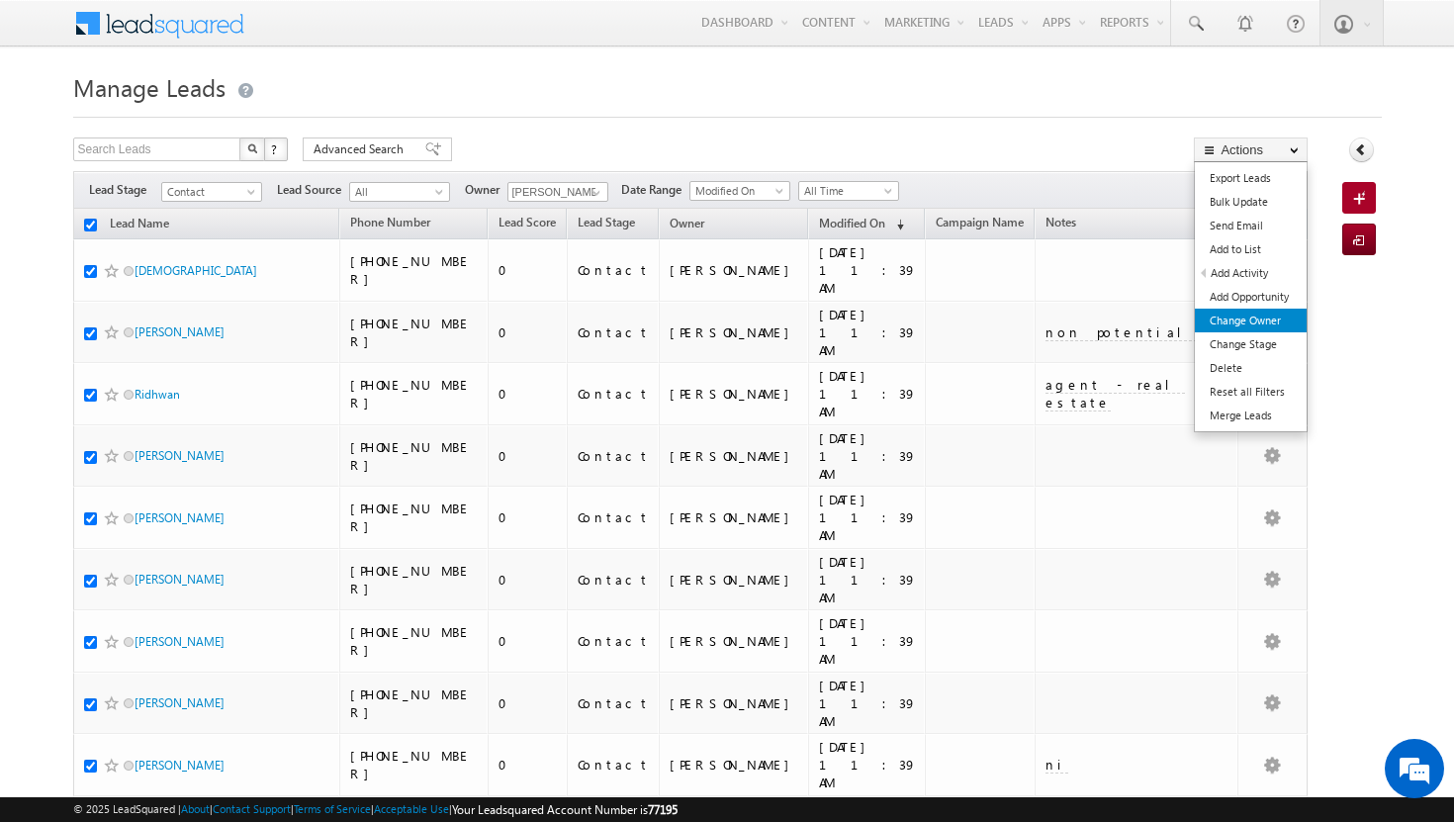
click at [1259, 321] on link "Change Owner" at bounding box center [1251, 321] width 112 height 24
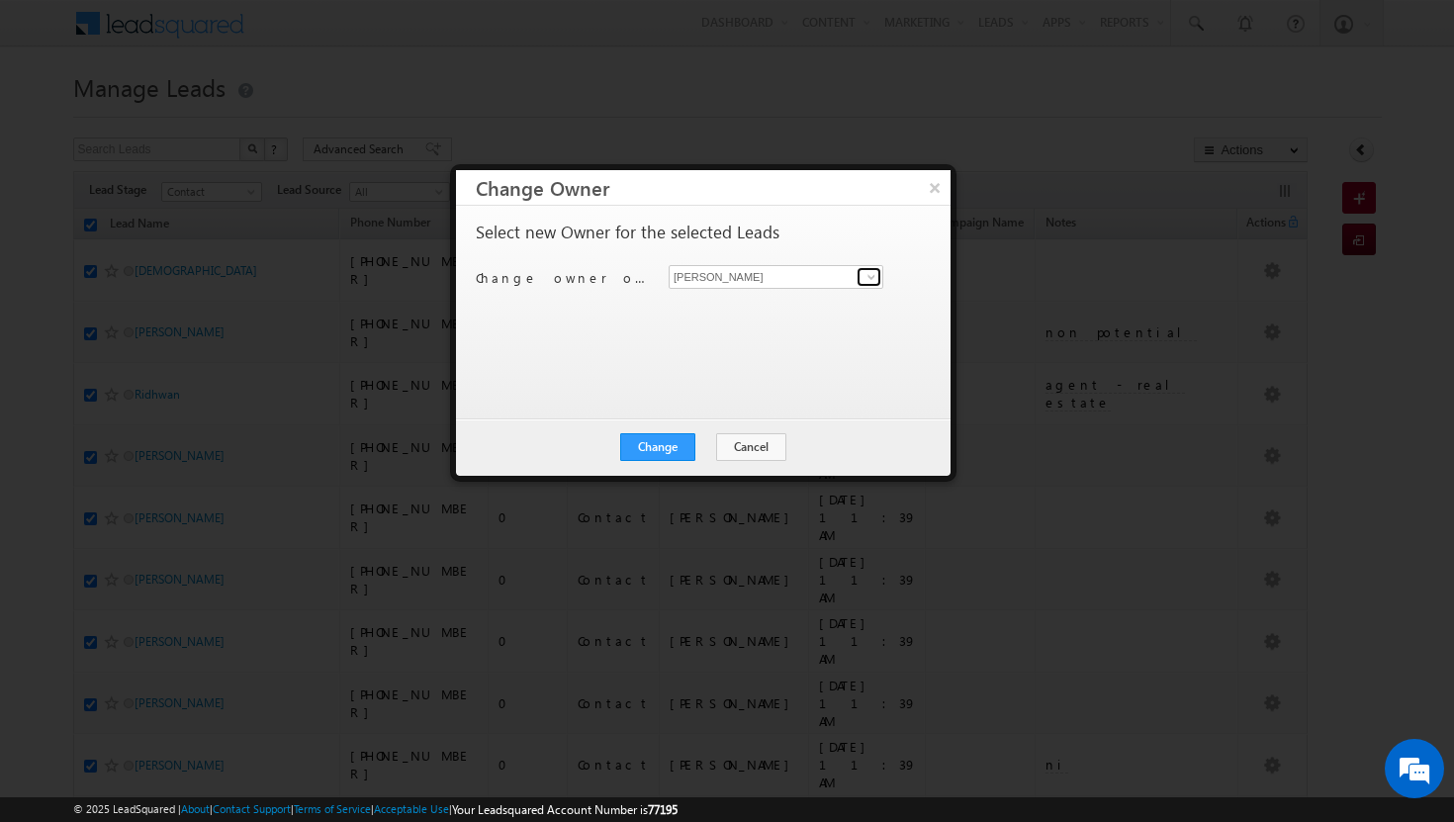
click at [876, 276] on span at bounding box center [871, 277] width 16 height 16
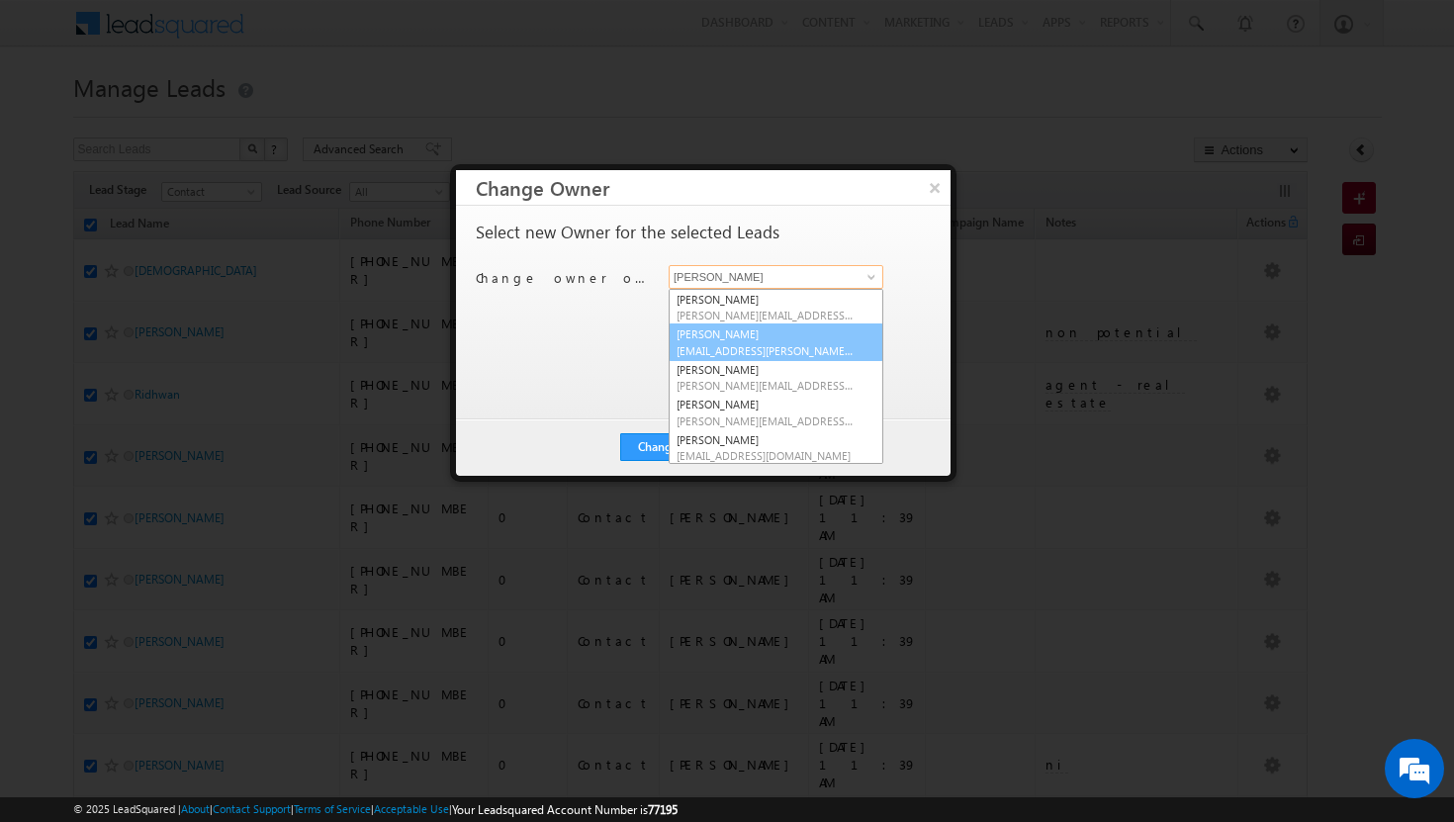
click at [784, 333] on link "Afeef Mohammad [EMAIL_ADDRESS][PERSON_NAME][DOMAIN_NAME]" at bounding box center [775, 342] width 215 height 38
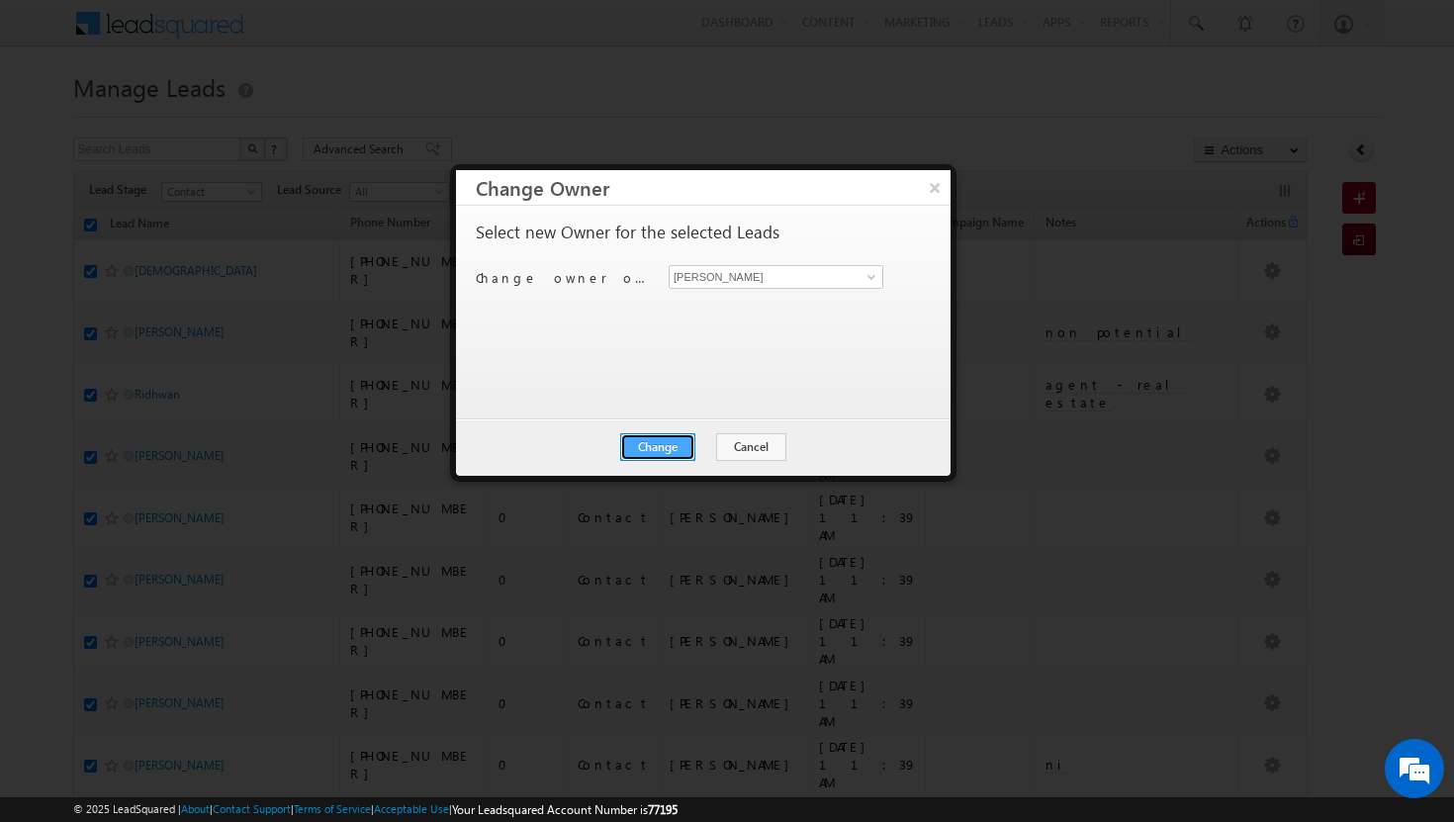
click at [668, 437] on button "Change" at bounding box center [657, 447] width 75 height 28
click at [699, 443] on button "Close" at bounding box center [705, 447] width 63 height 28
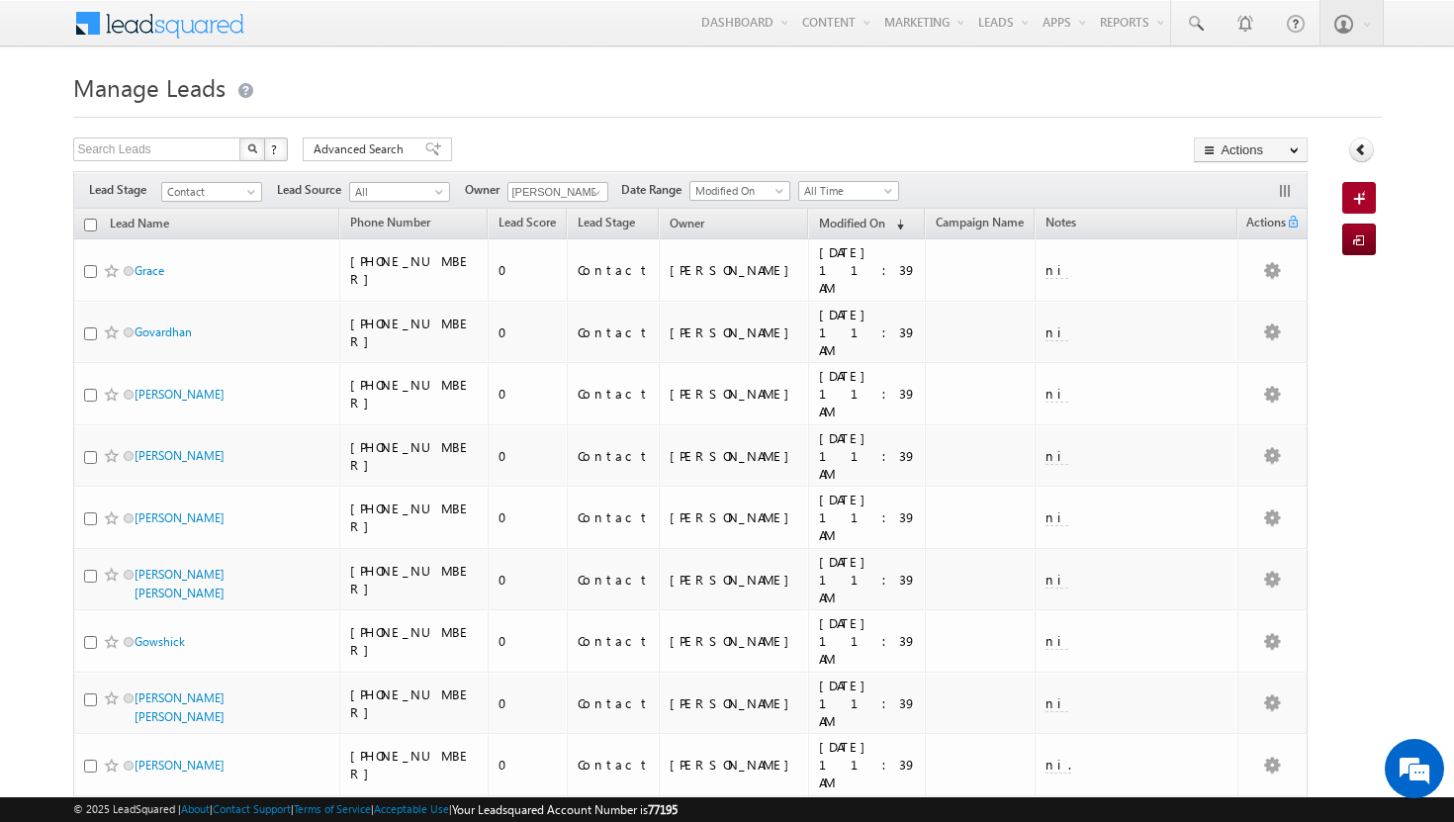
click at [90, 227] on input "checkbox" at bounding box center [90, 225] width 13 height 13
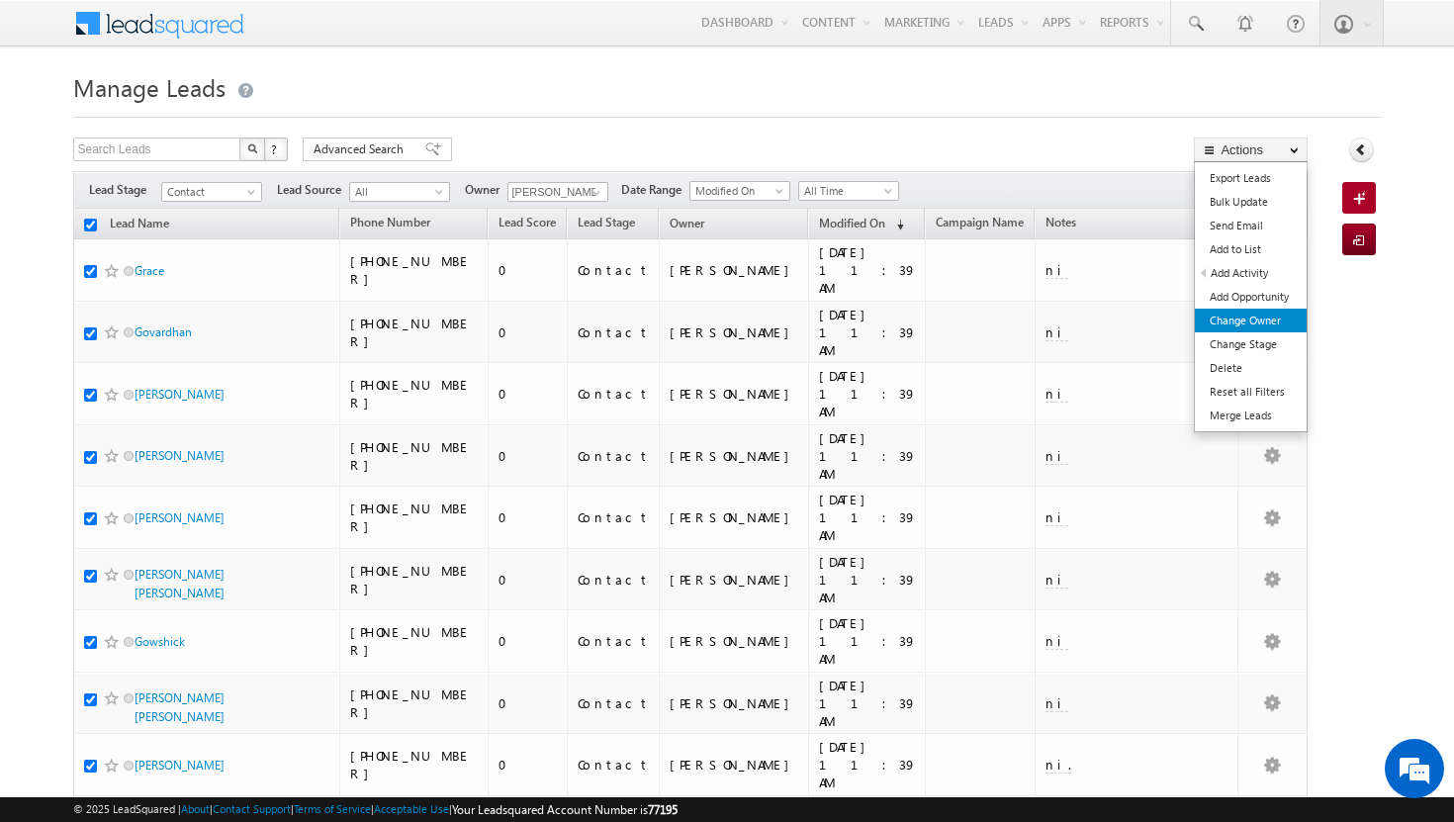
click at [1238, 324] on link "Change Owner" at bounding box center [1251, 321] width 112 height 24
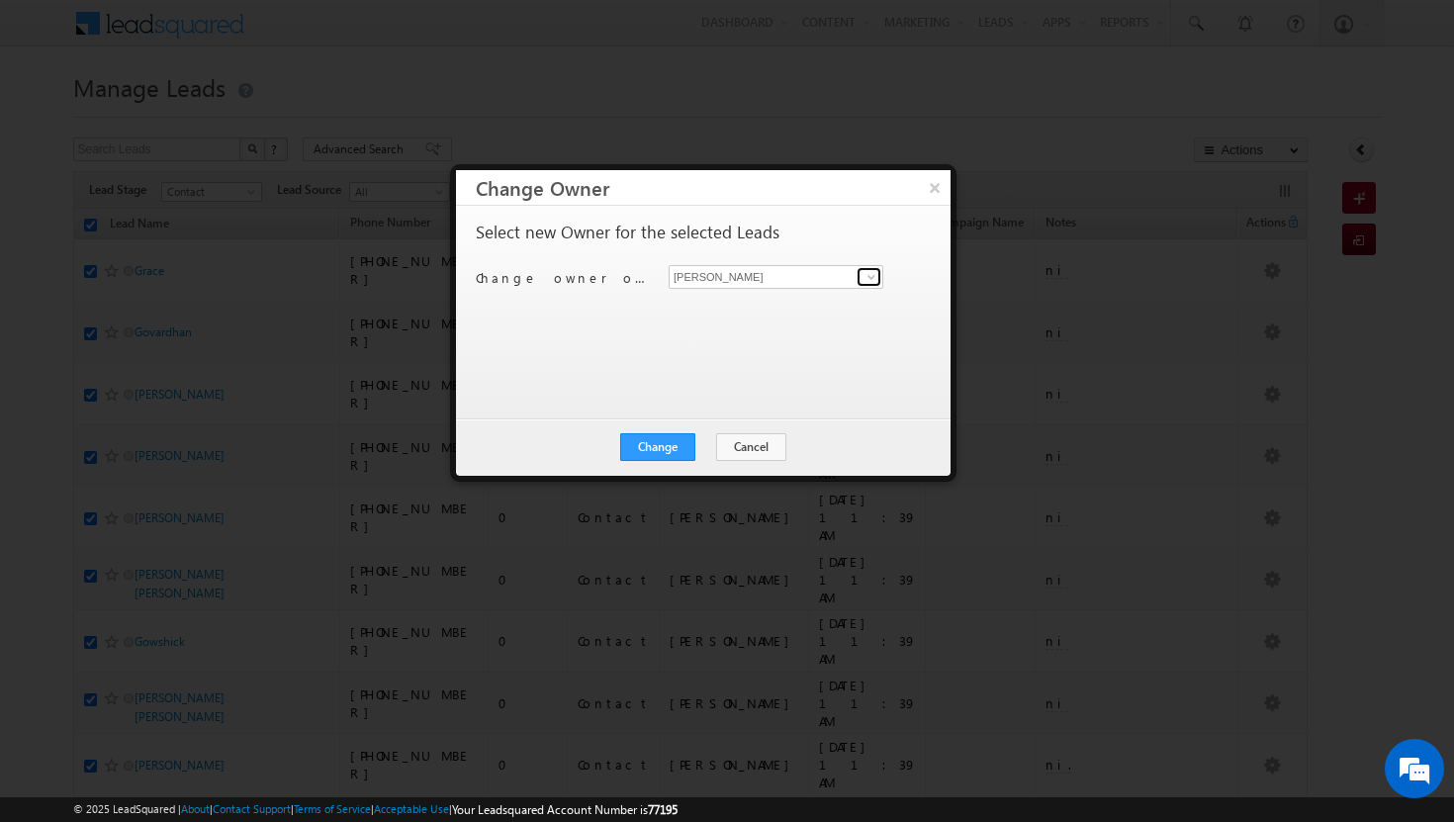
click at [870, 278] on span at bounding box center [871, 277] width 16 height 16
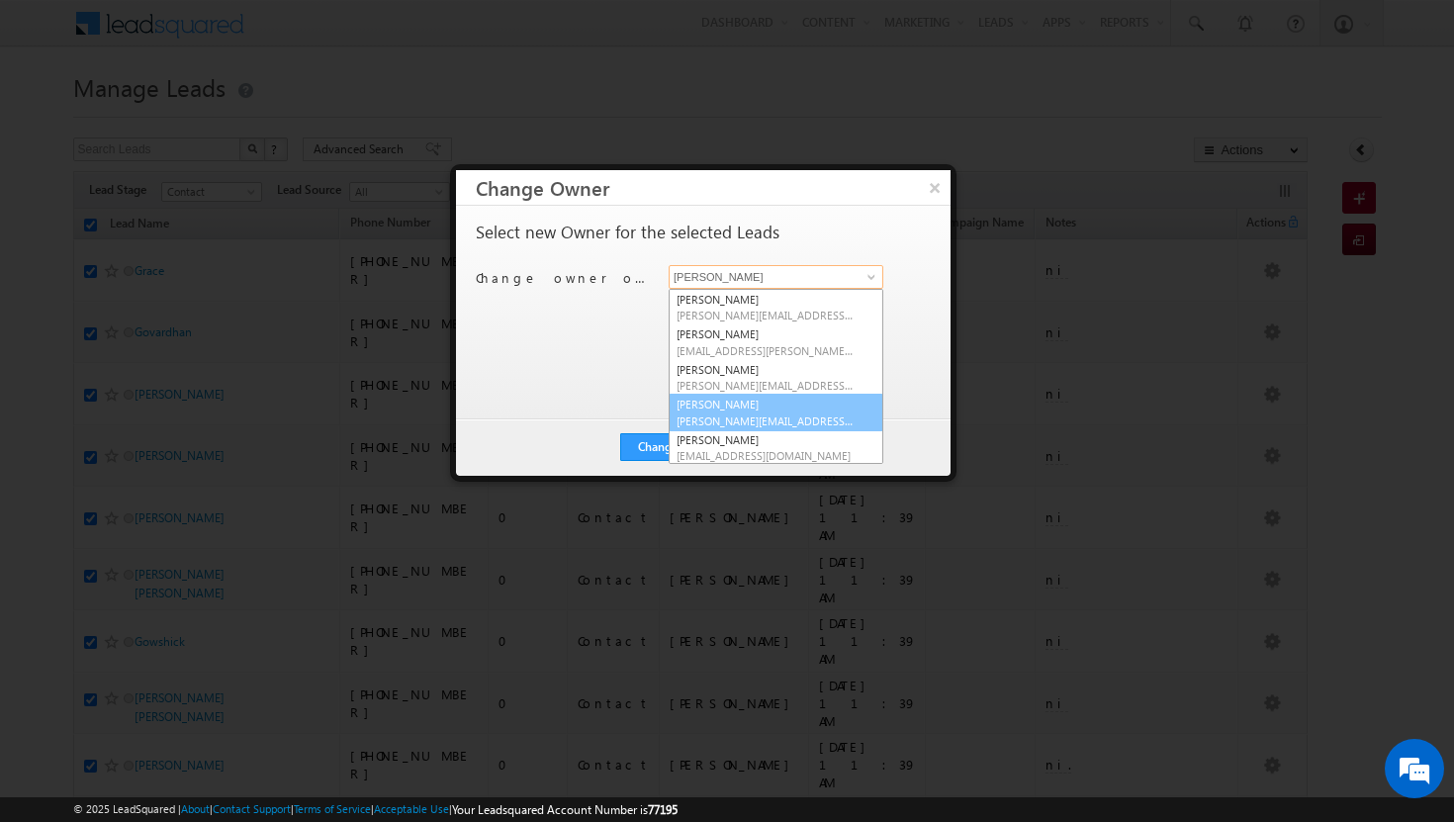
click at [769, 415] on span "[PERSON_NAME][EMAIL_ADDRESS][DOMAIN_NAME]" at bounding box center [765, 420] width 178 height 15
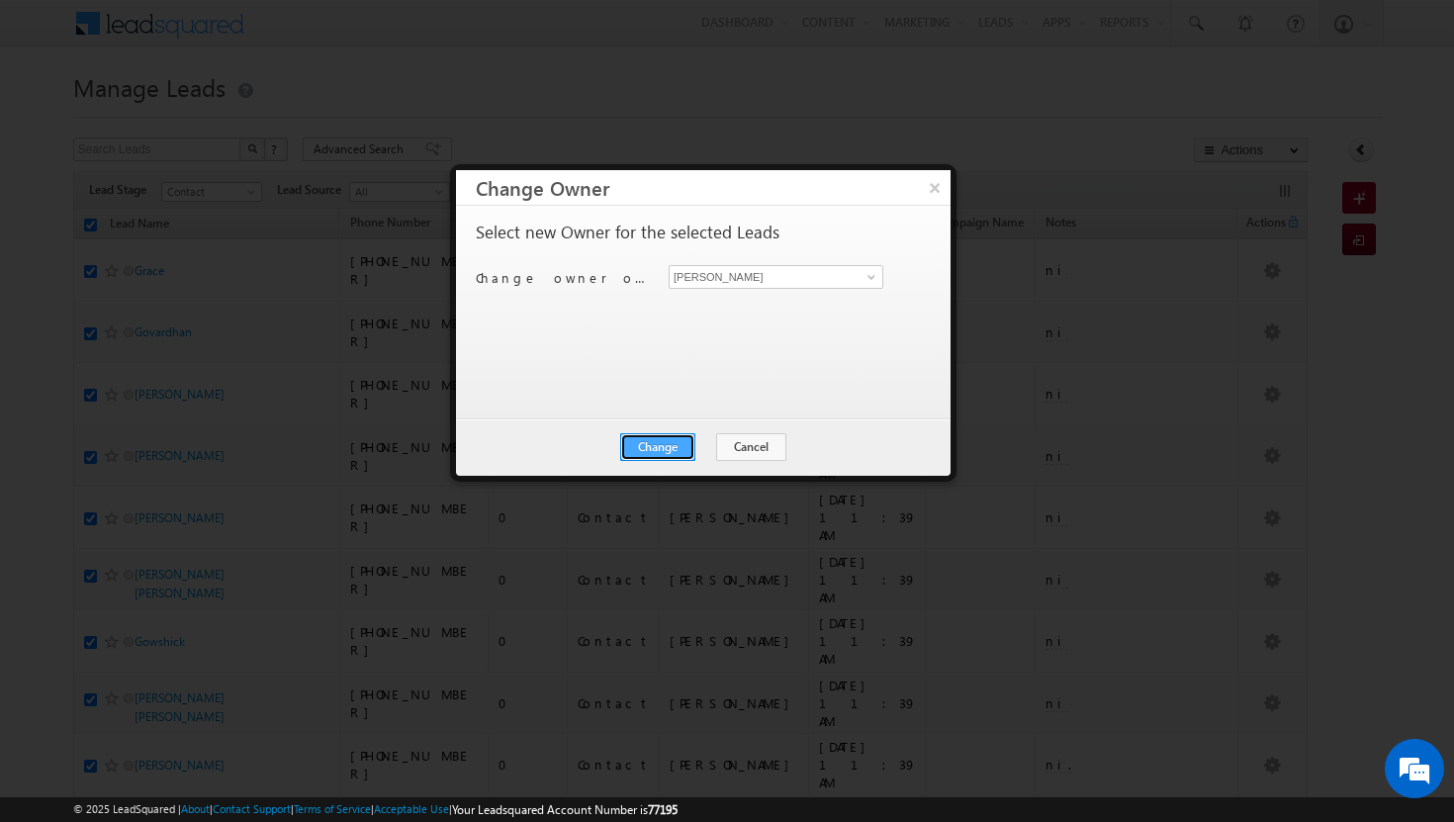
click at [674, 452] on button "Change" at bounding box center [657, 447] width 75 height 28
click at [711, 443] on button "Close" at bounding box center [705, 447] width 63 height 28
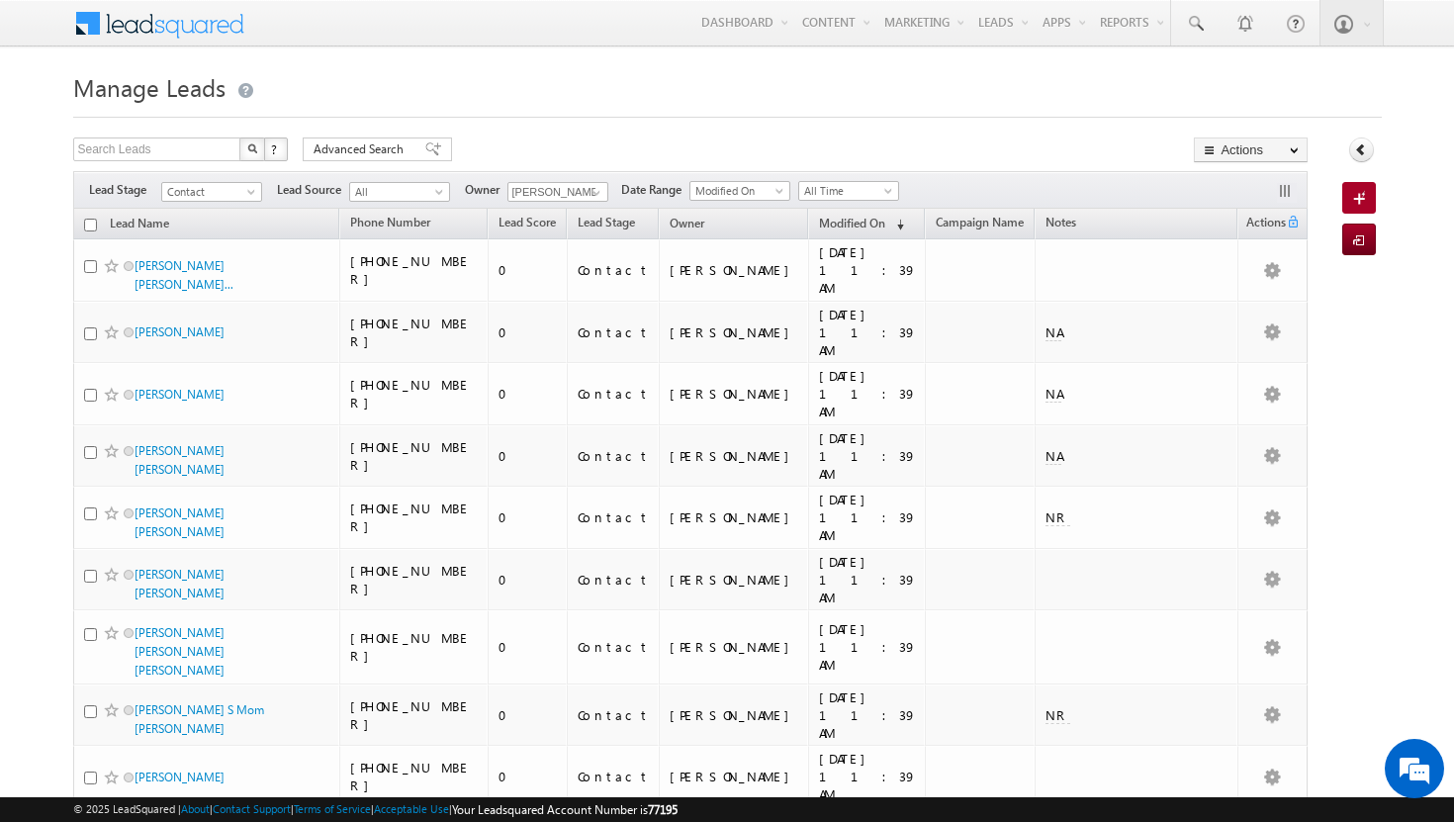
click at [92, 226] on input "checkbox" at bounding box center [90, 225] width 13 height 13
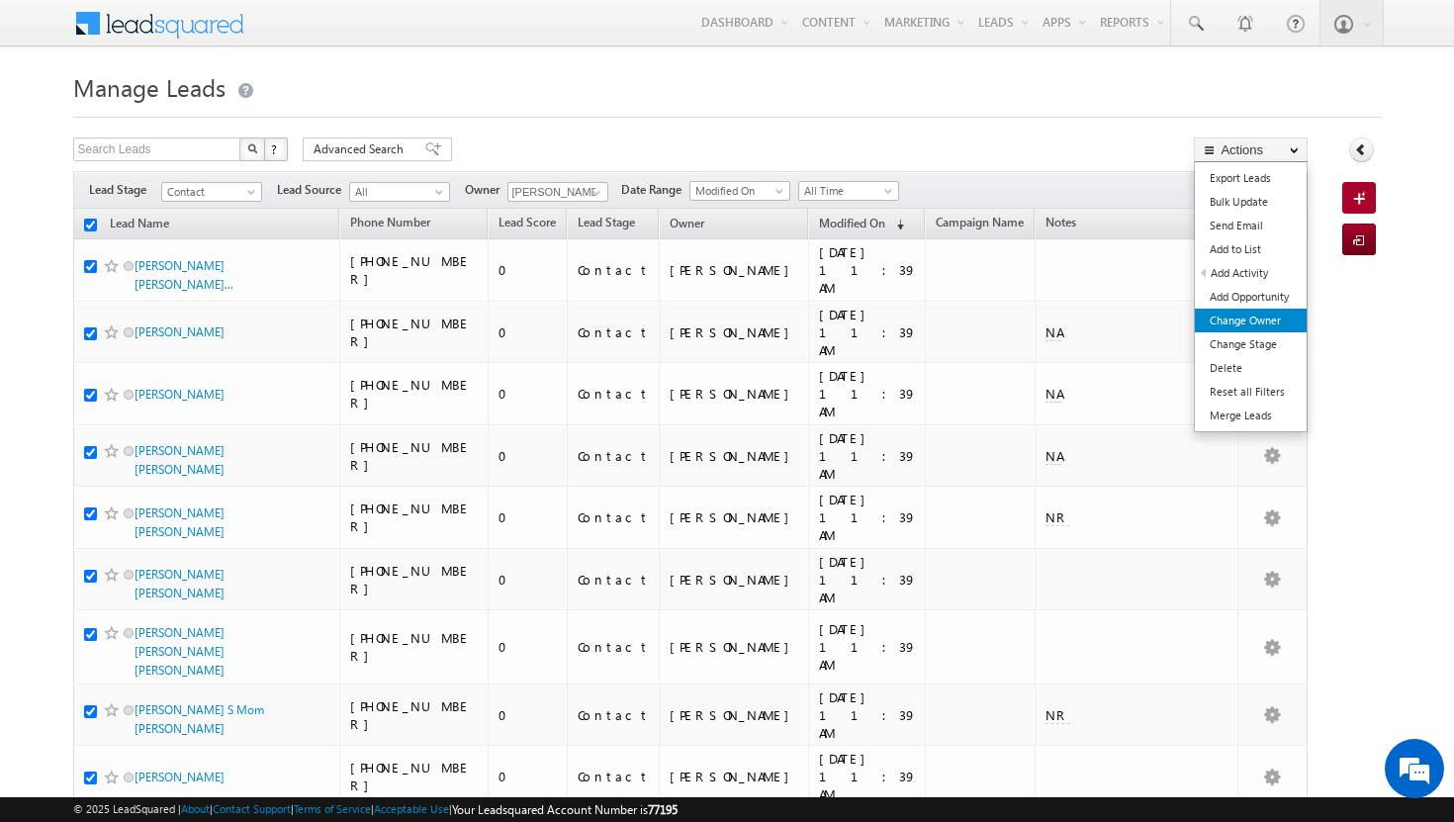
click at [1231, 318] on link "Change Owner" at bounding box center [1251, 321] width 112 height 24
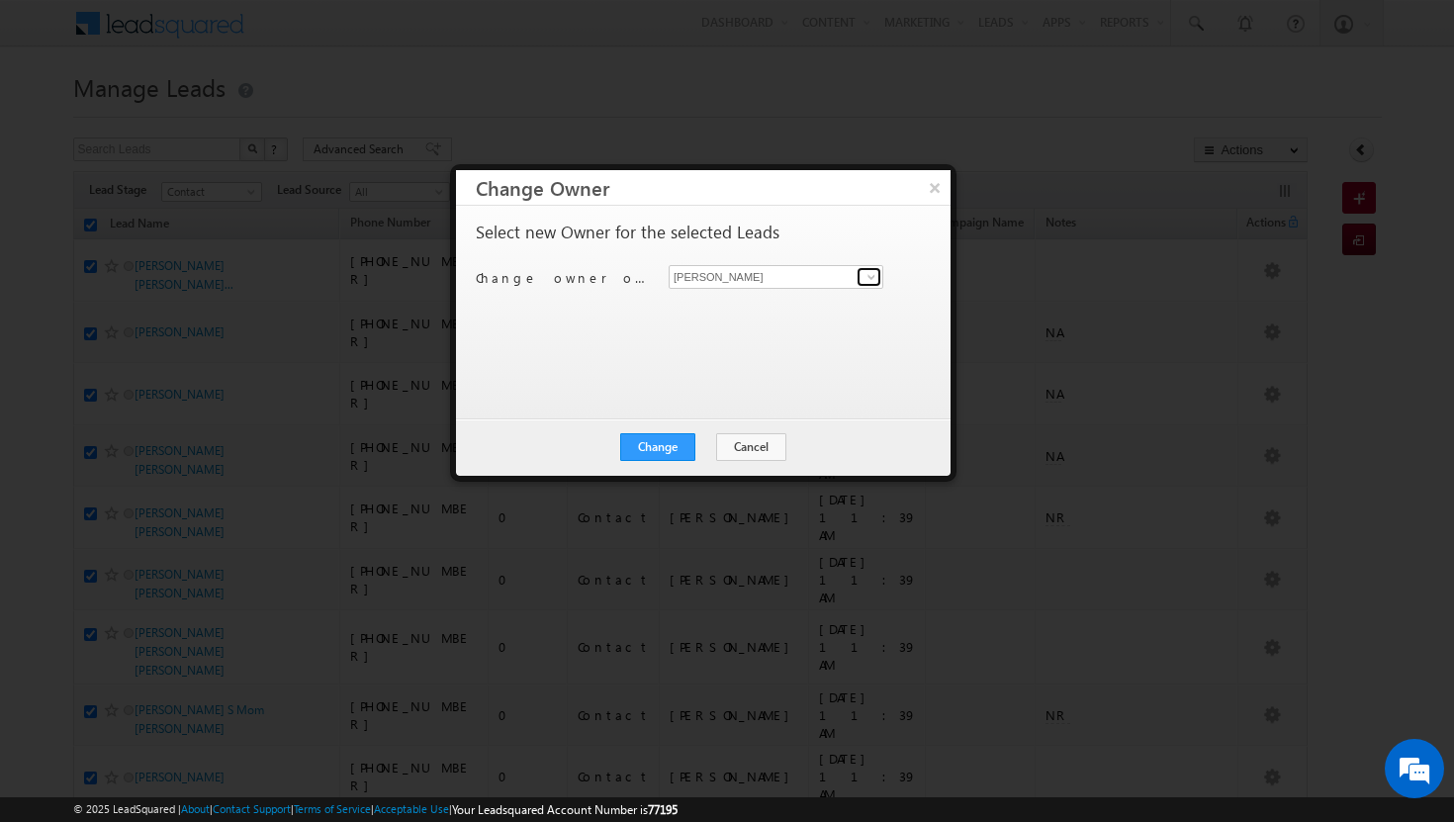
click at [872, 277] on span at bounding box center [871, 277] width 16 height 16
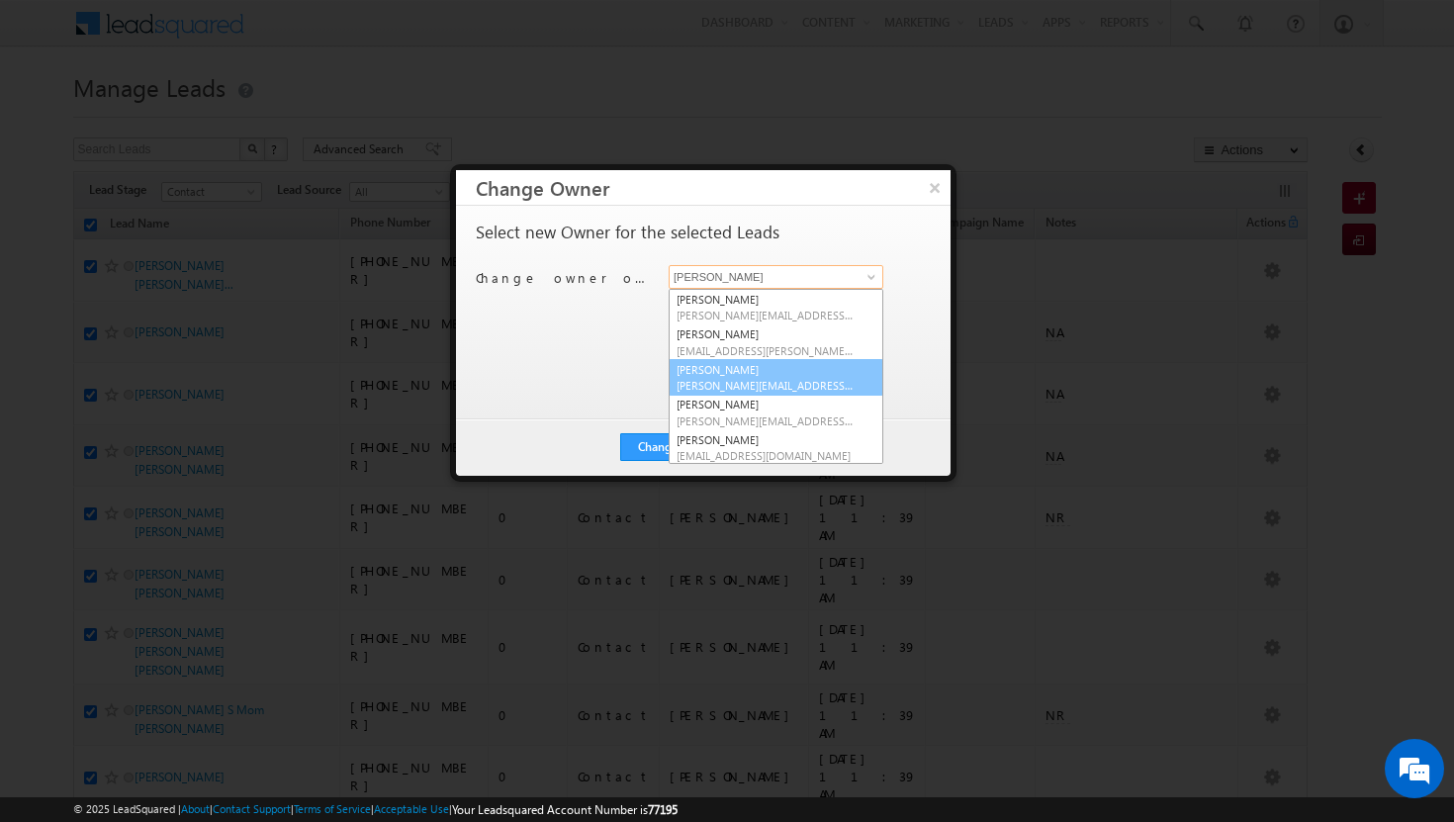
scroll to position [39, 0]
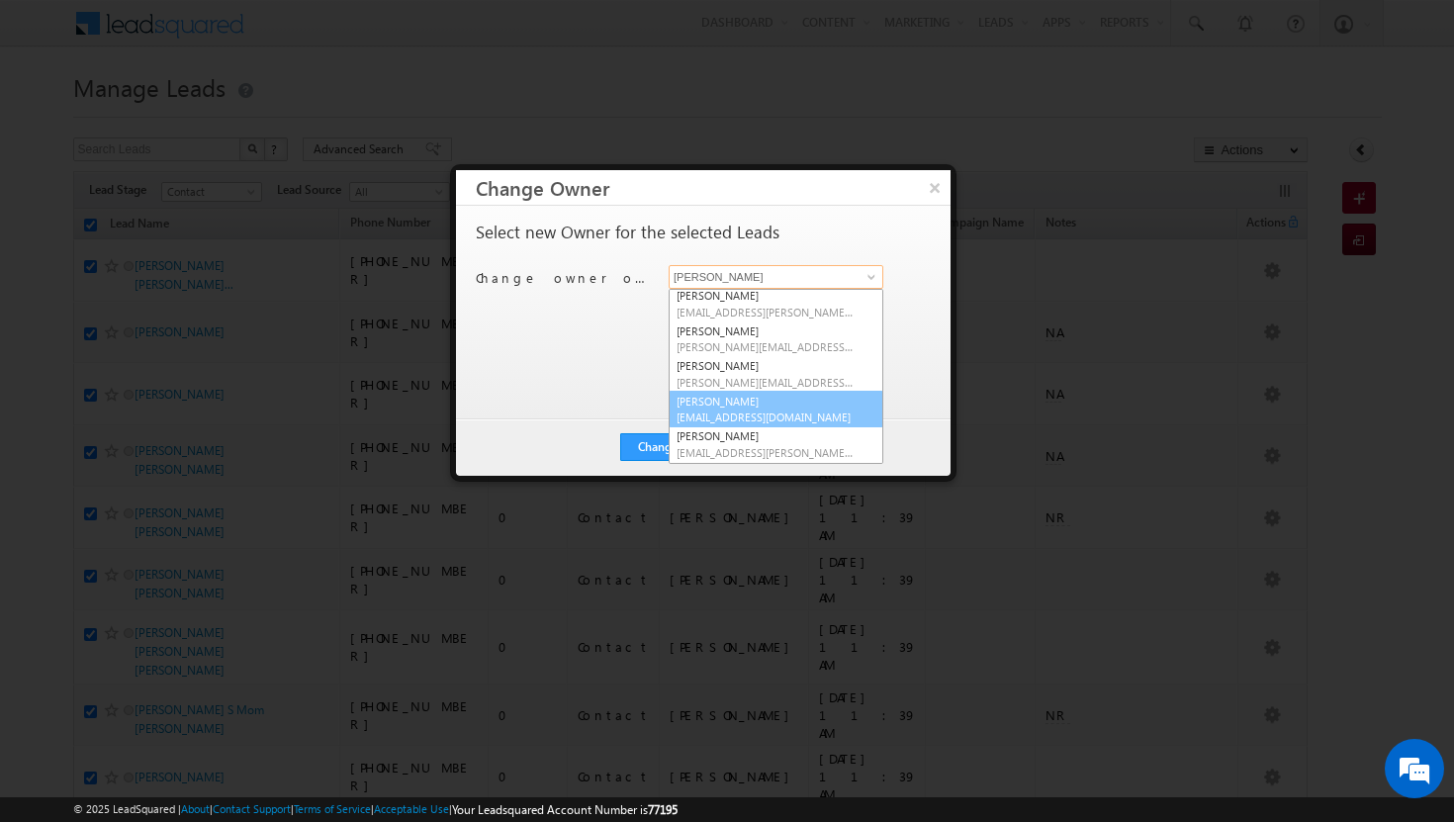
click at [773, 400] on link "[PERSON_NAME] [PERSON_NAME][EMAIL_ADDRESS][DOMAIN_NAME]" at bounding box center [775, 410] width 215 height 38
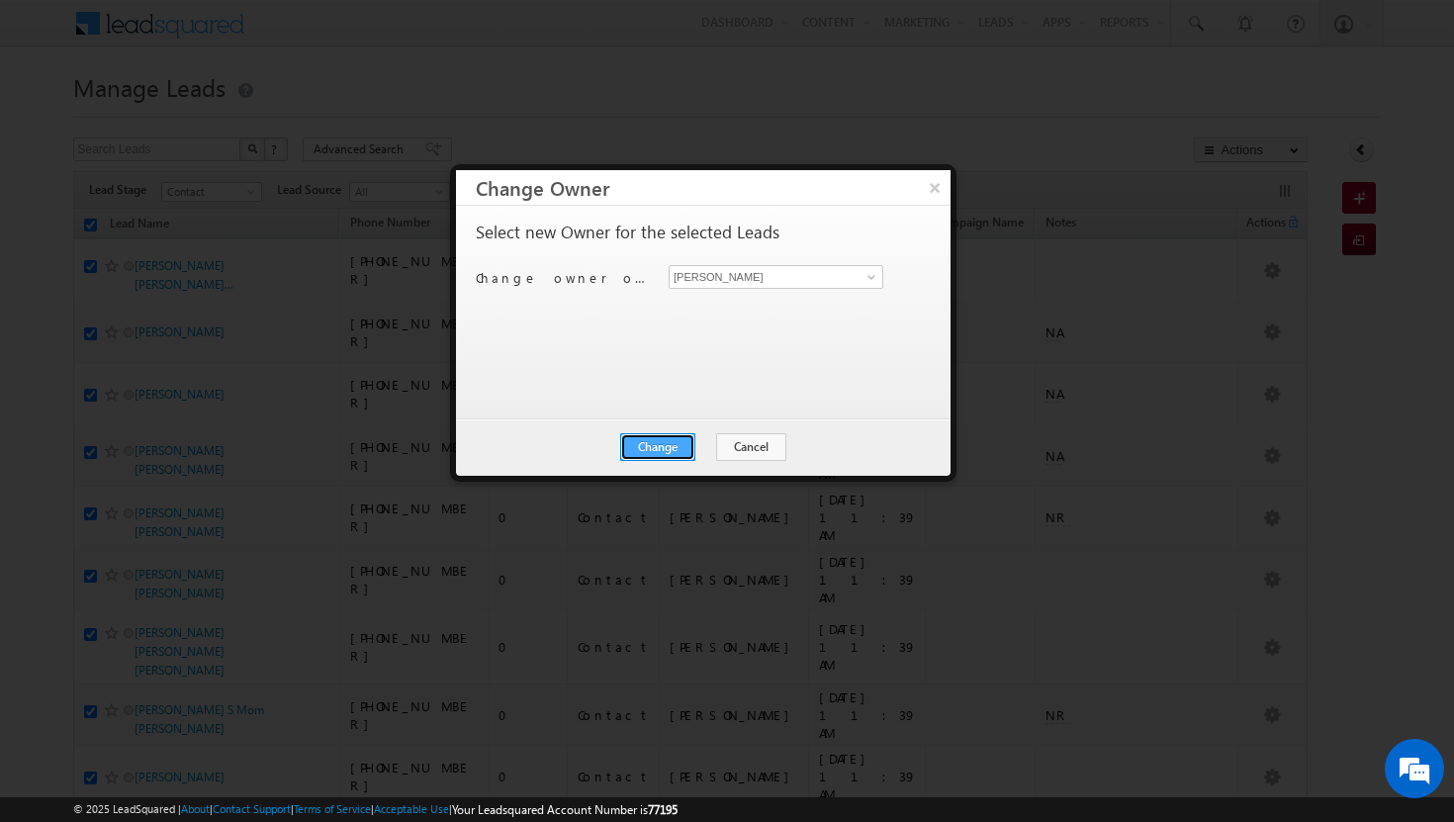
click at [684, 440] on button "Change" at bounding box center [657, 447] width 75 height 28
click at [717, 442] on button "Close" at bounding box center [705, 447] width 63 height 28
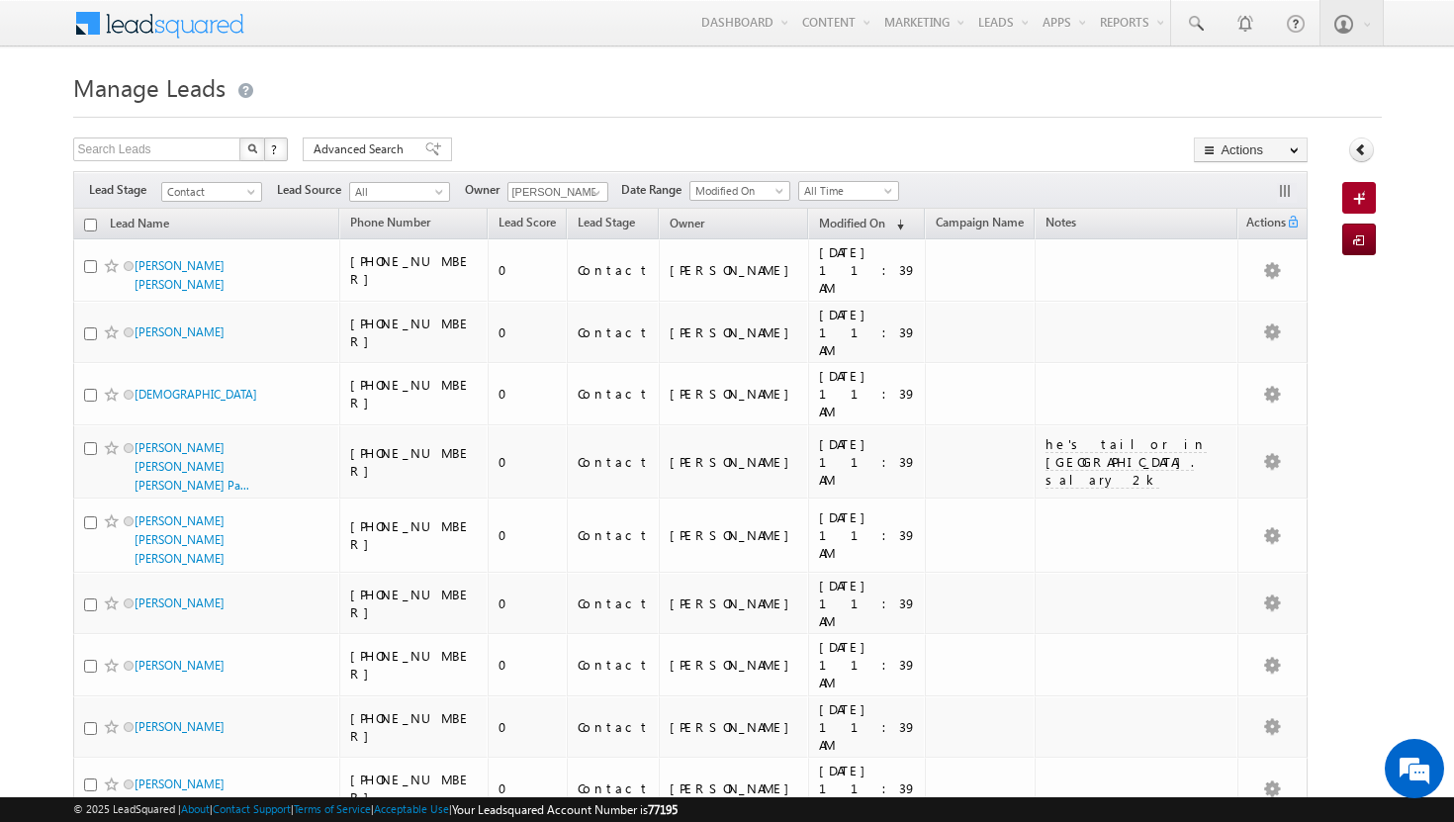
click at [86, 225] on input "checkbox" at bounding box center [90, 225] width 13 height 13
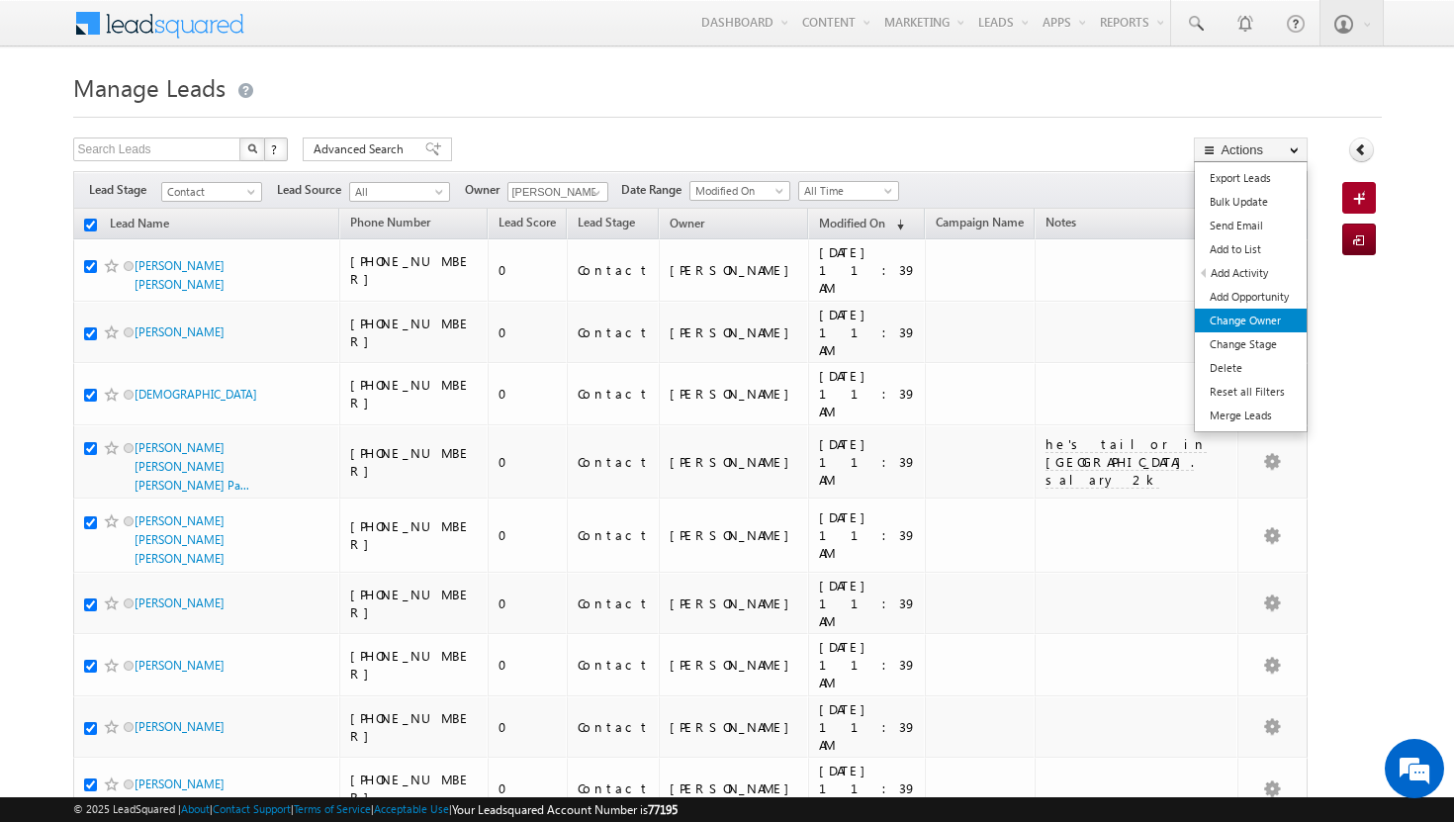
click at [1254, 321] on link "Change Owner" at bounding box center [1251, 321] width 112 height 24
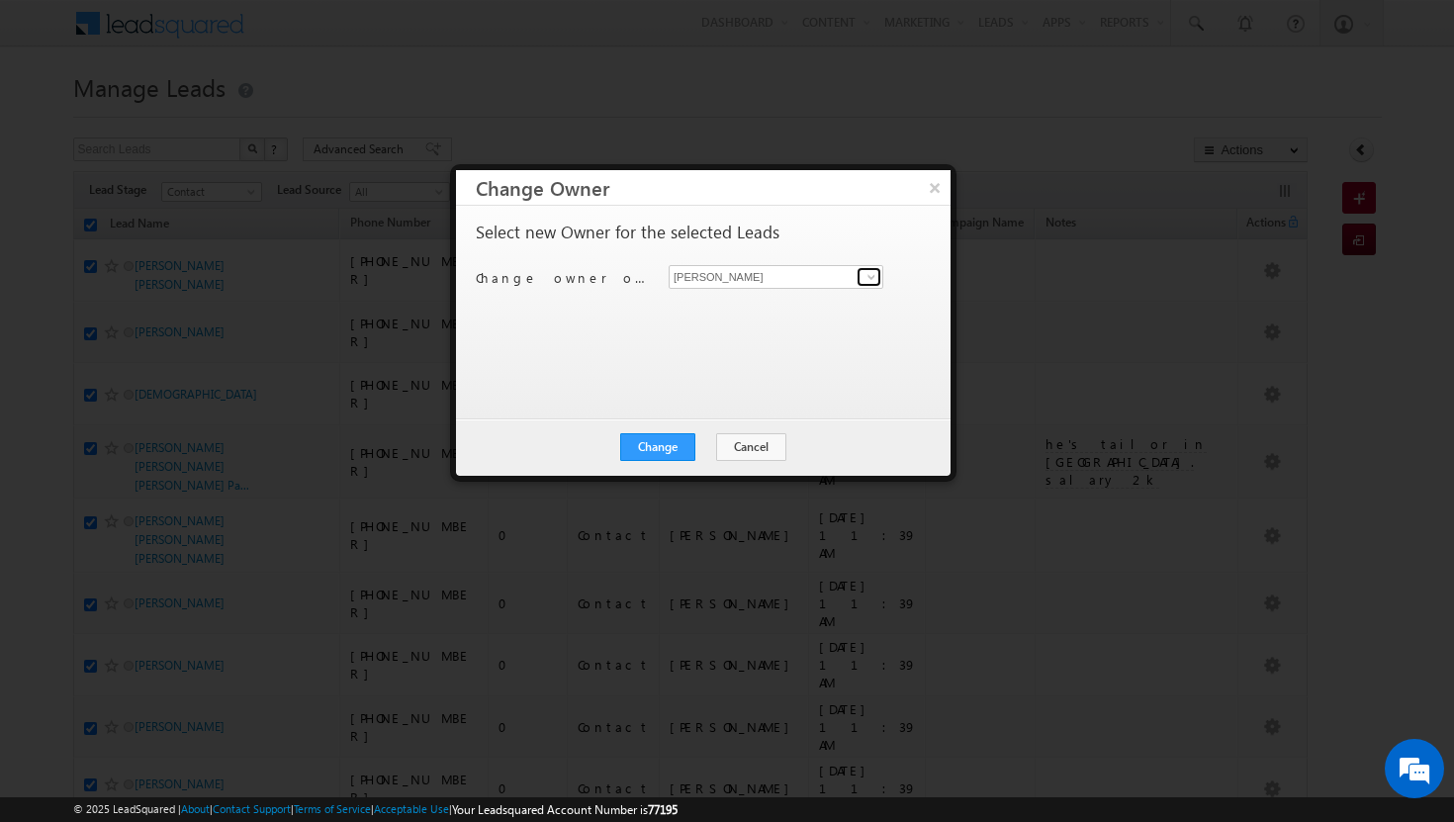
click at [875, 275] on span at bounding box center [871, 277] width 16 height 16
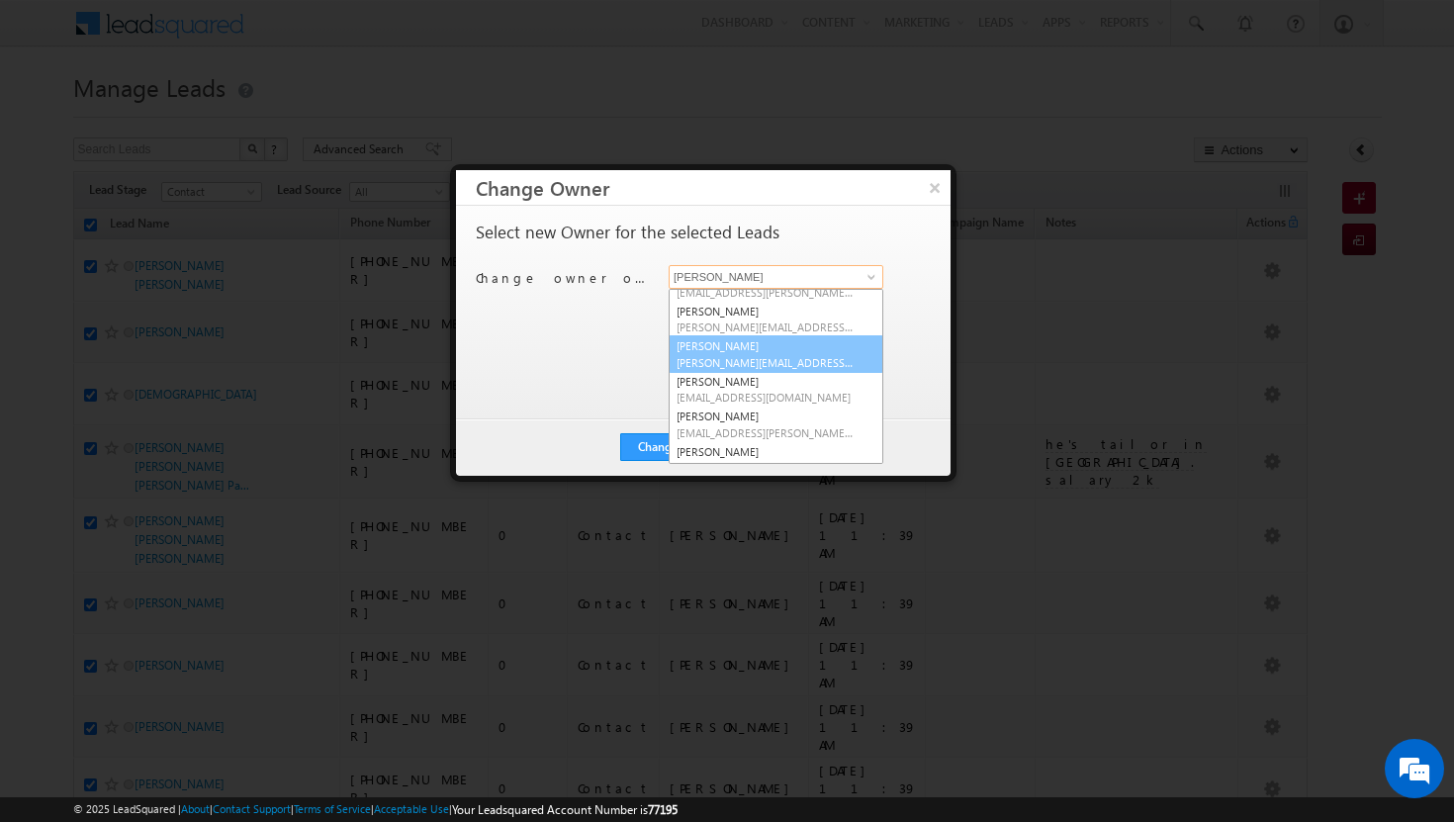
scroll to position [60, 0]
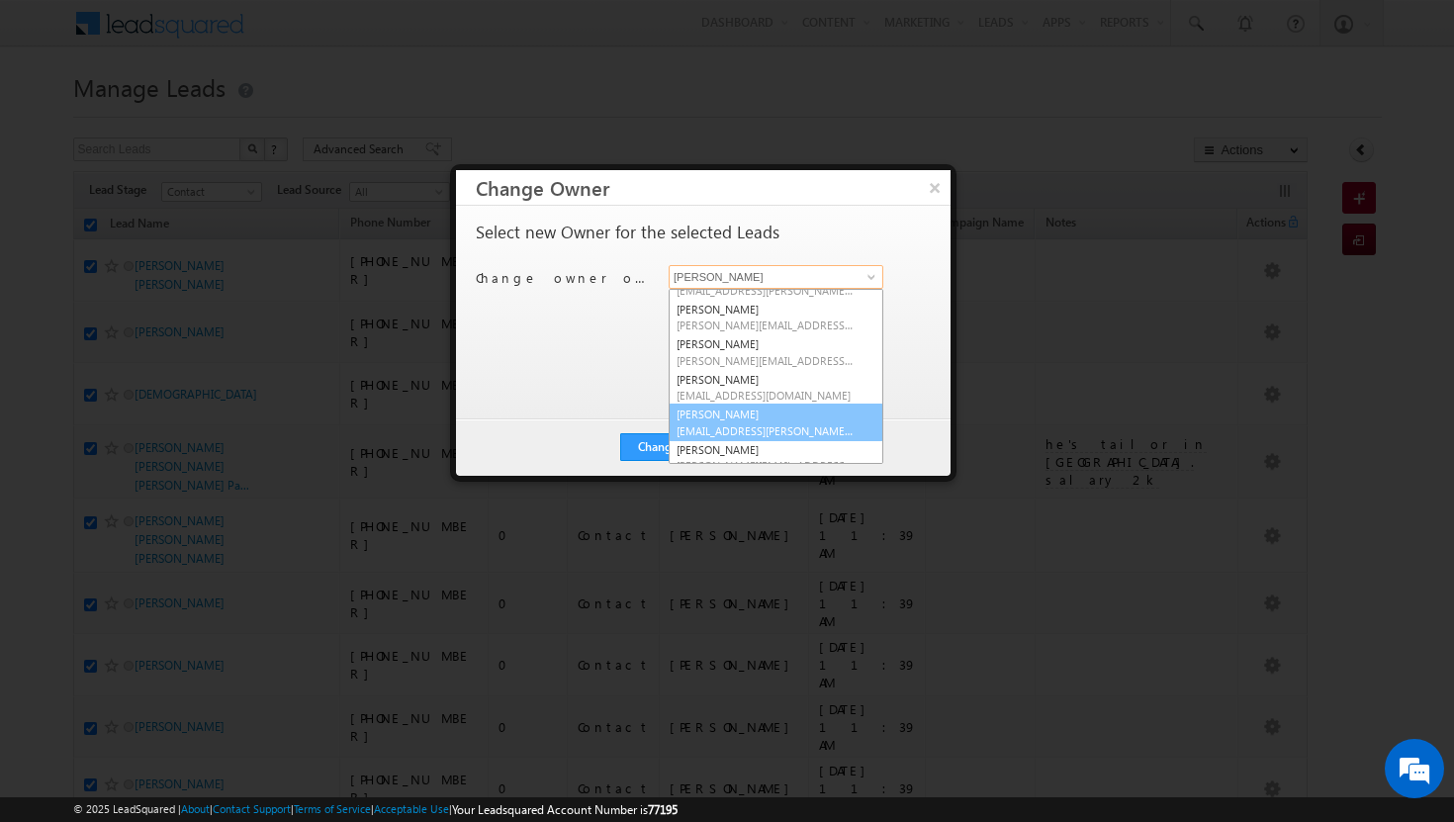
click at [756, 418] on link "[PERSON_NAME] [PERSON_NAME][EMAIL_ADDRESS][PERSON_NAME][DOMAIN_NAME]" at bounding box center [775, 422] width 215 height 38
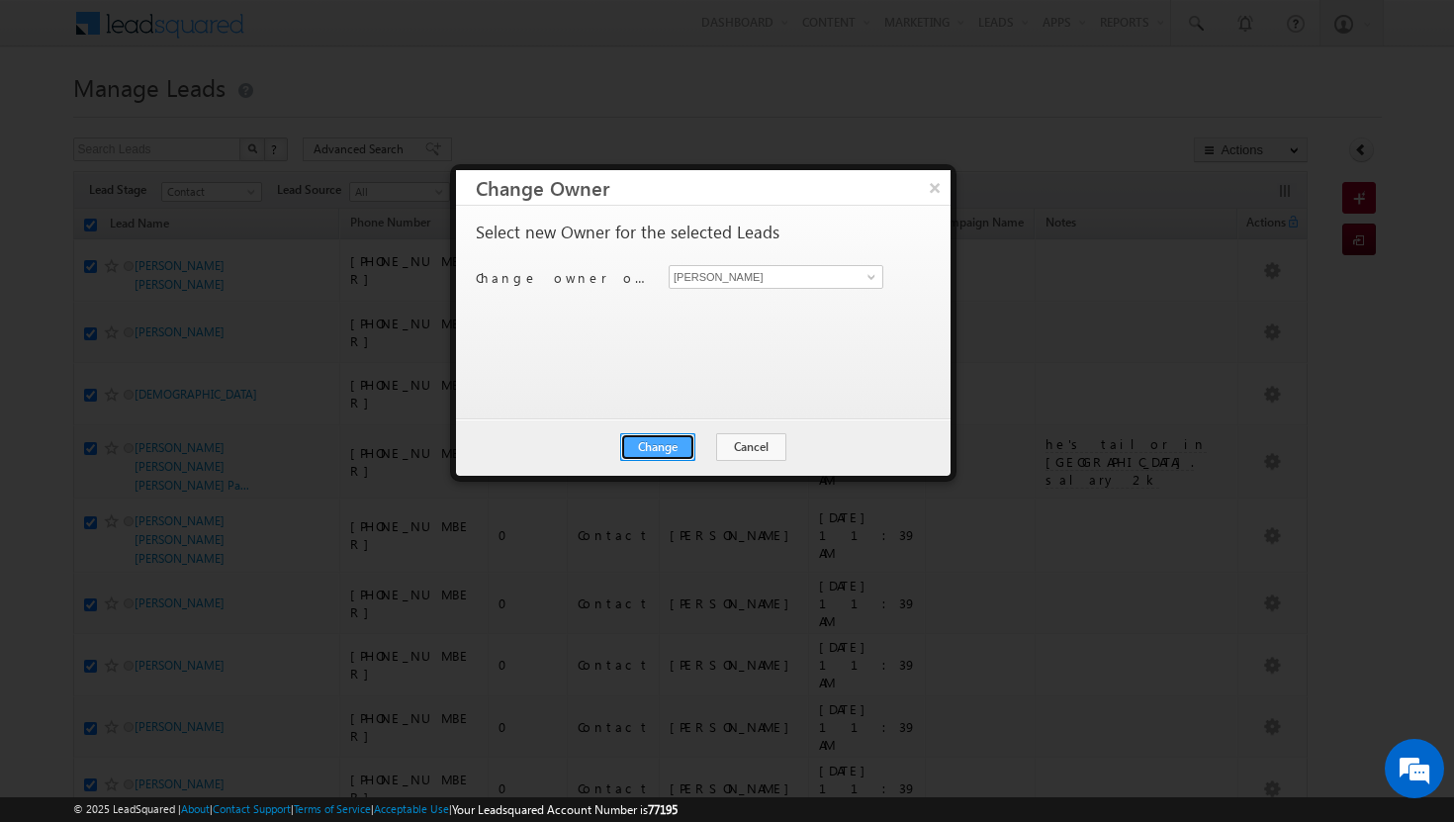
click at [678, 447] on button "Change" at bounding box center [657, 447] width 75 height 28
click at [711, 440] on button "Close" at bounding box center [705, 447] width 63 height 28
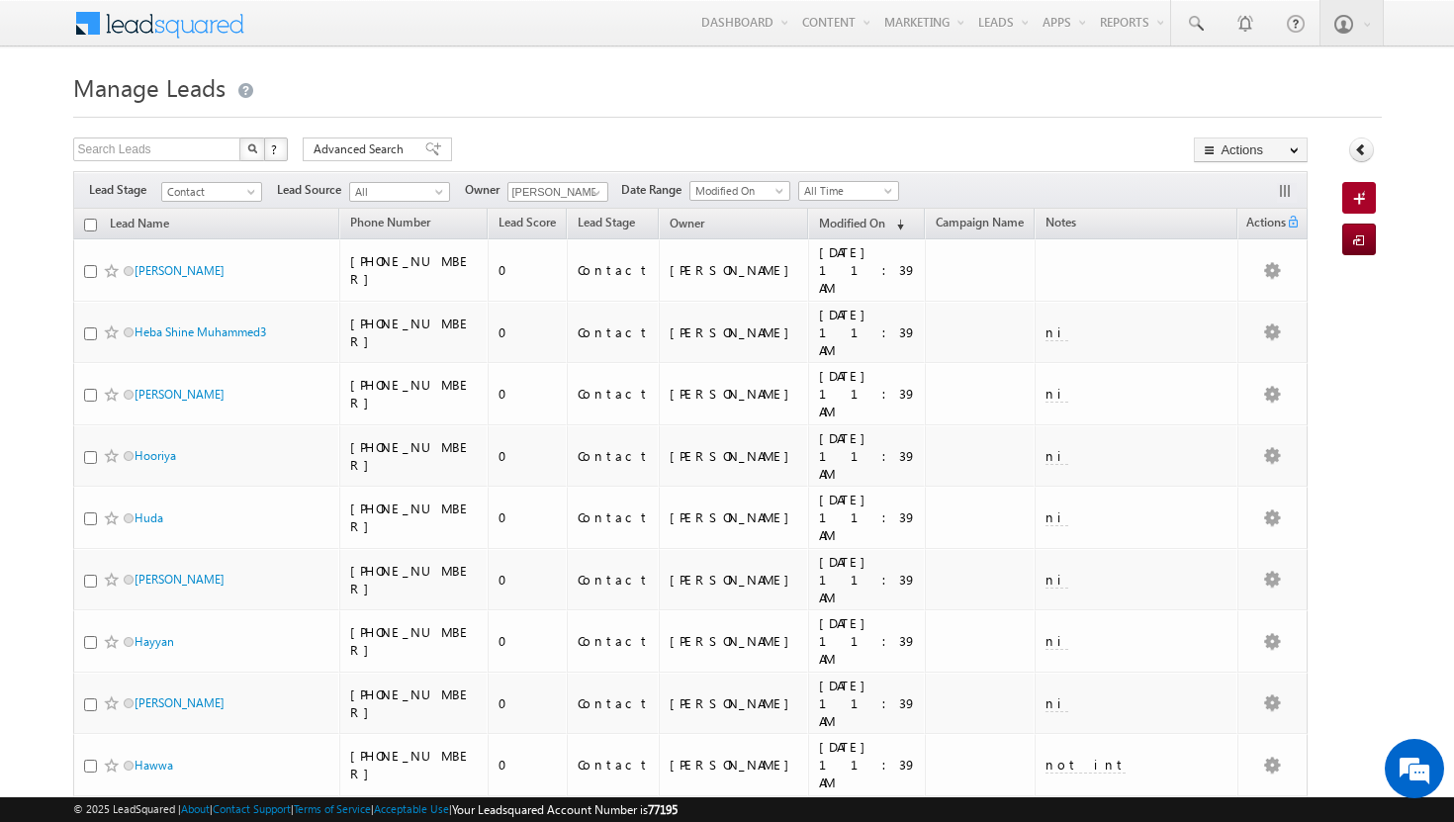
click at [90, 220] on input "checkbox" at bounding box center [90, 225] width 13 height 13
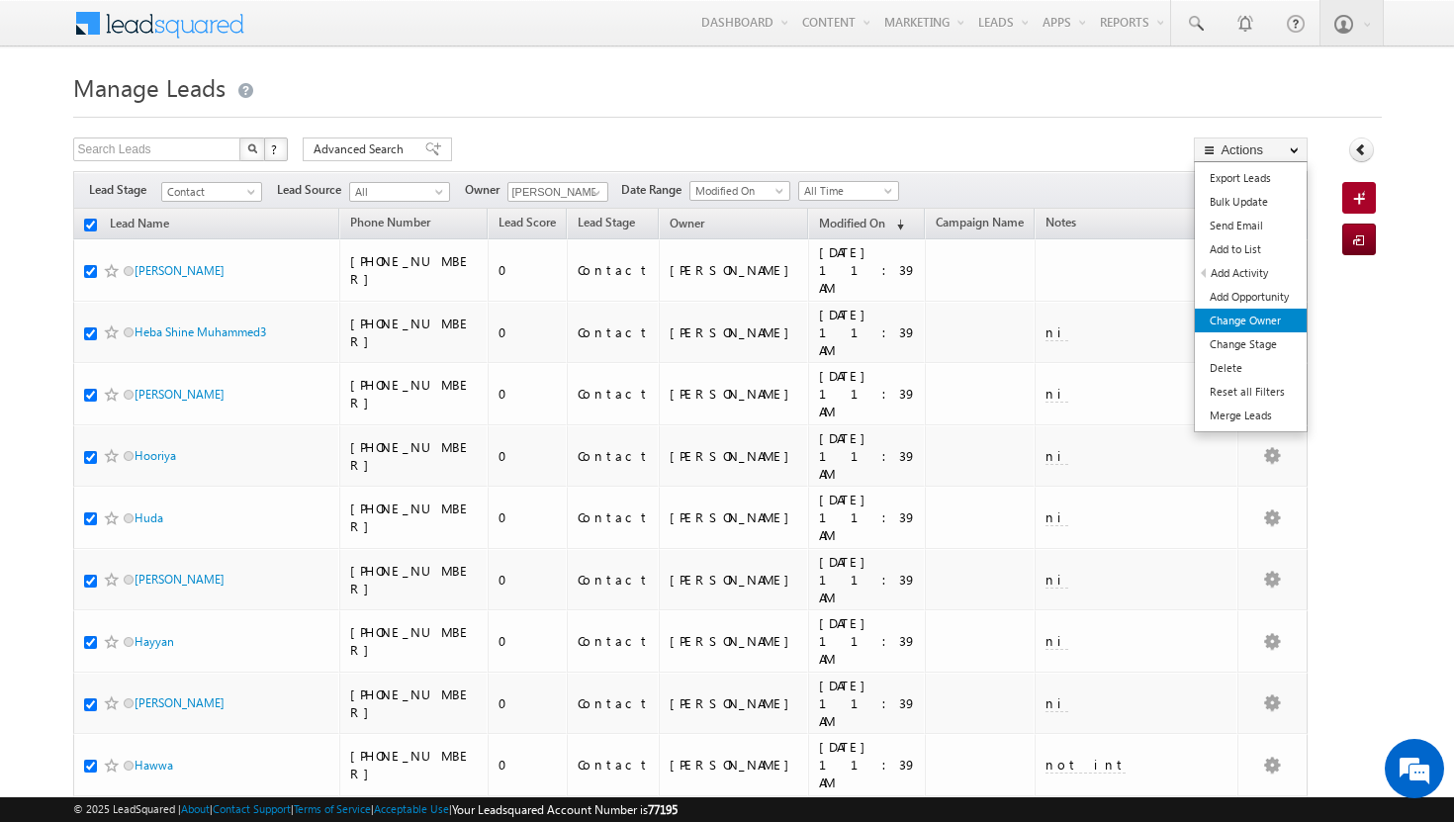
click at [1250, 326] on link "Change Owner" at bounding box center [1251, 321] width 112 height 24
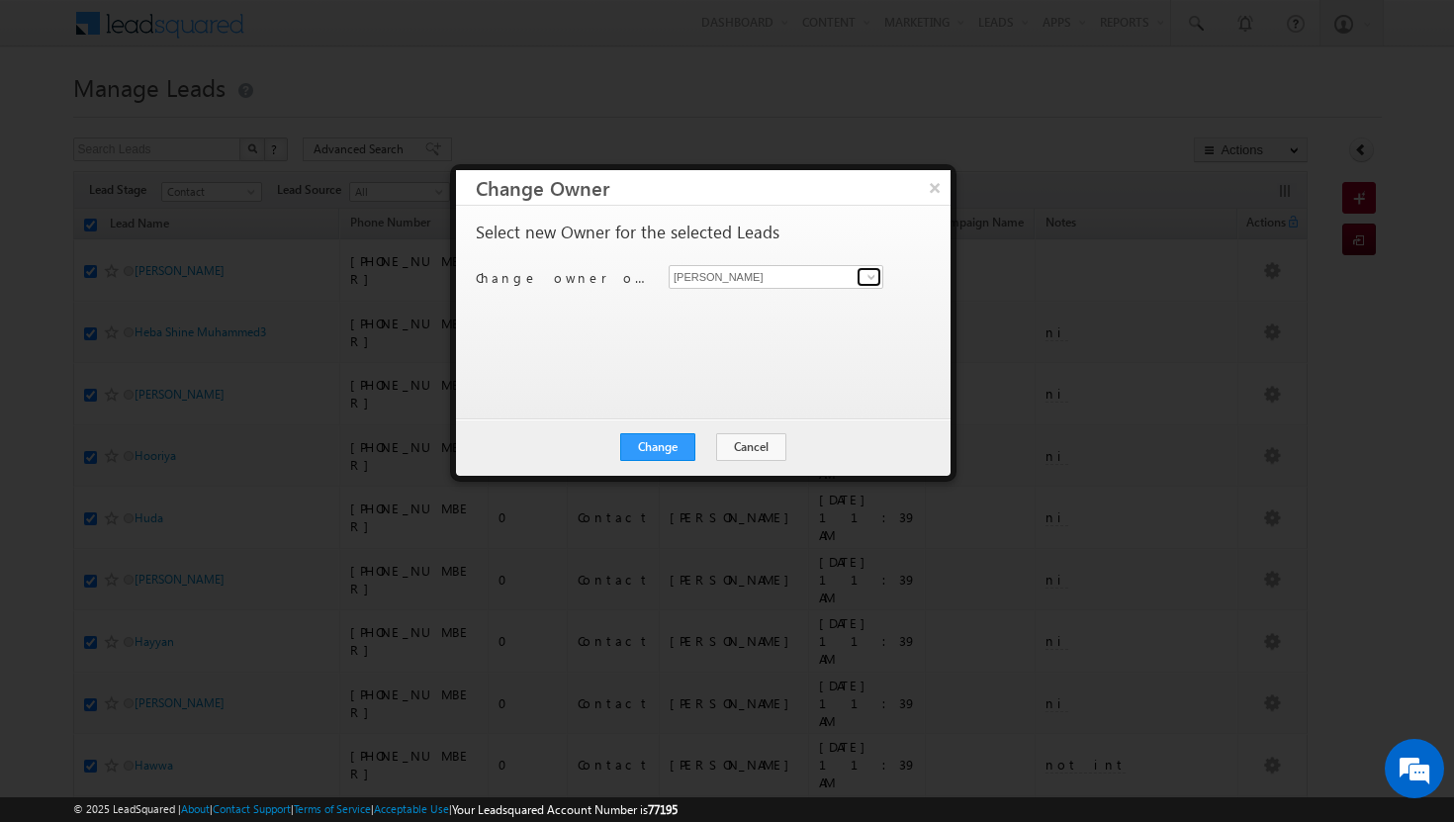
click at [875, 279] on span at bounding box center [871, 277] width 16 height 16
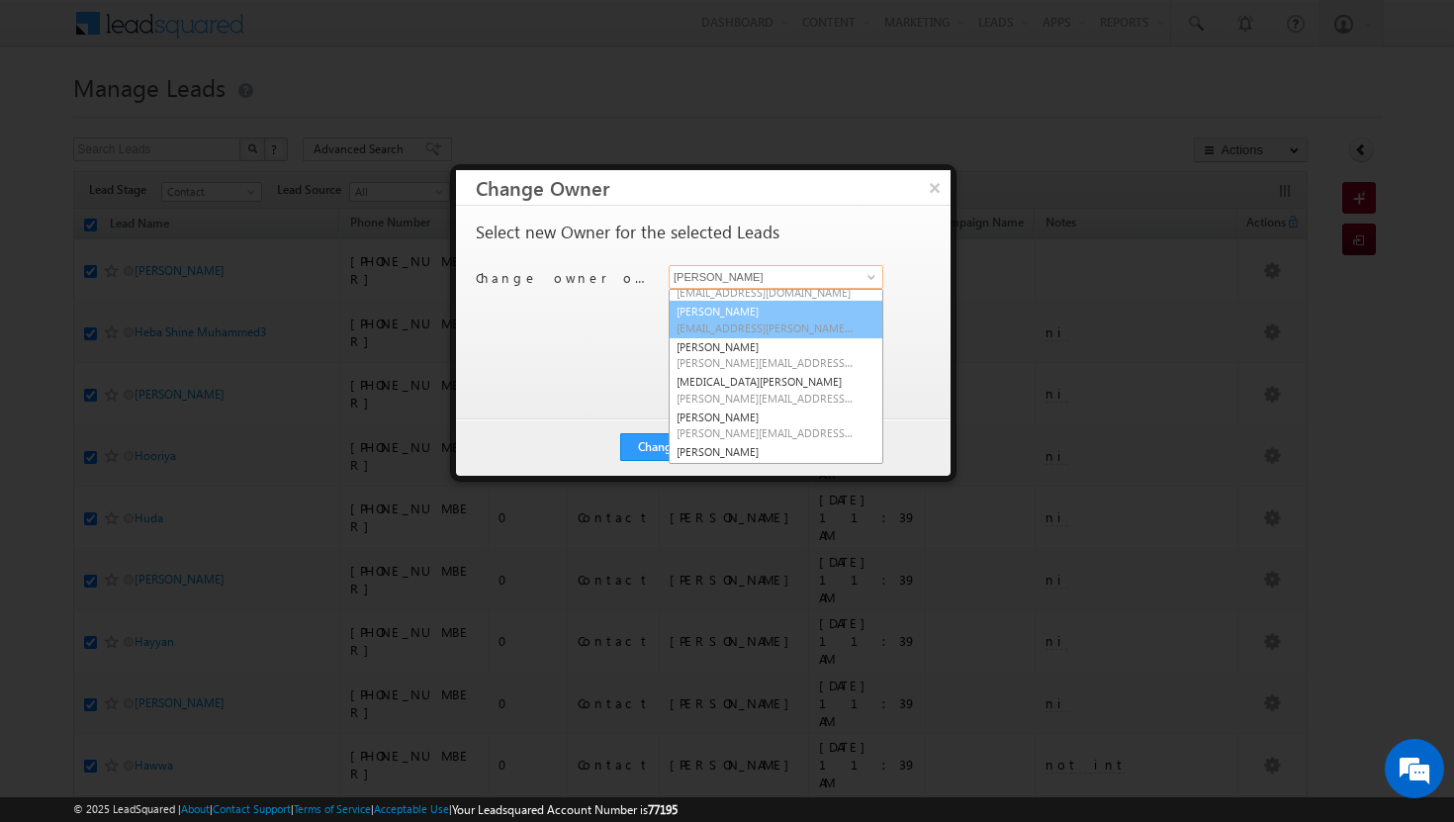
scroll to position [166, 0]
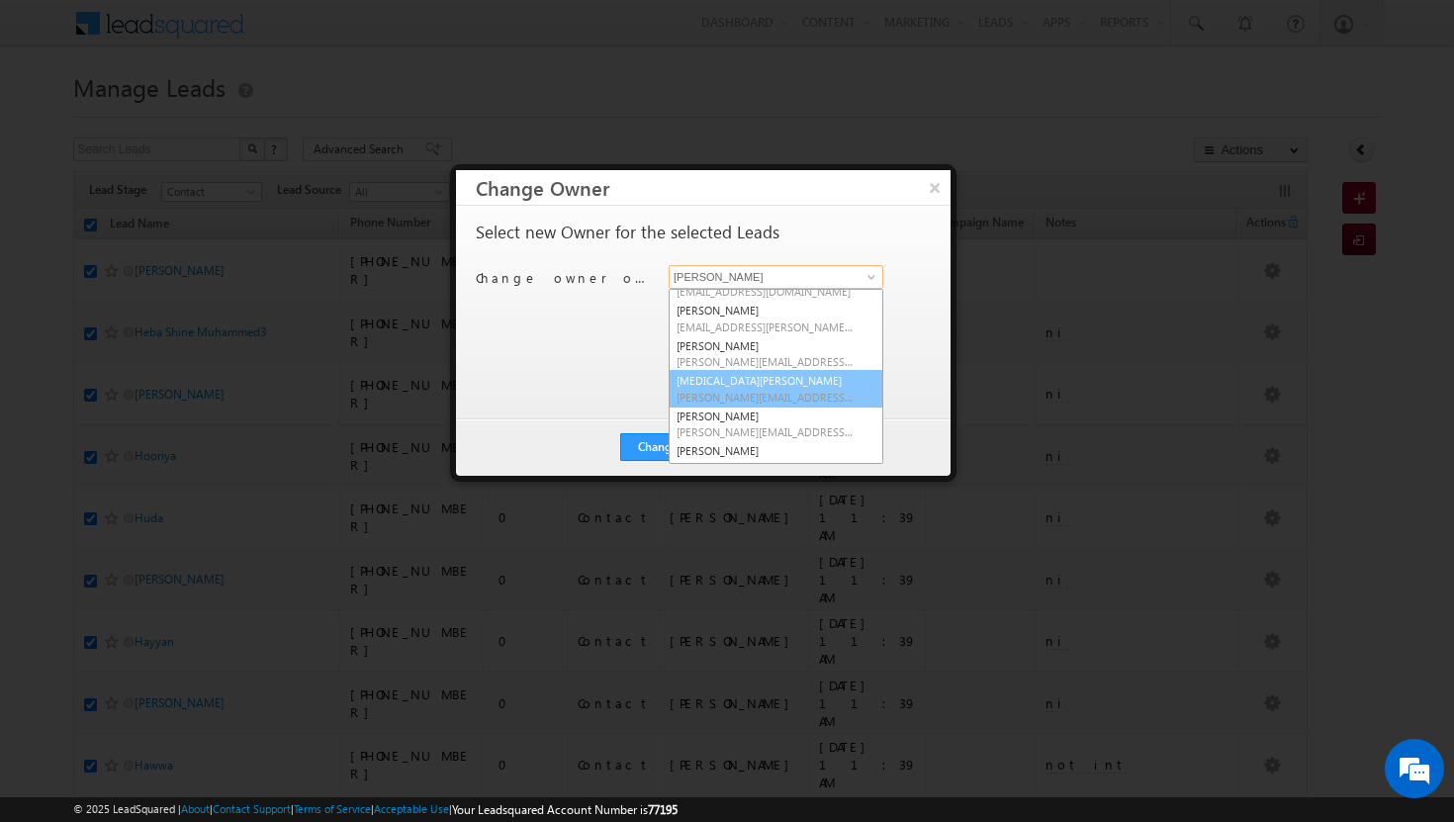
click at [777, 391] on span "[PERSON_NAME][EMAIL_ADDRESS][DOMAIN_NAME]" at bounding box center [765, 397] width 178 height 15
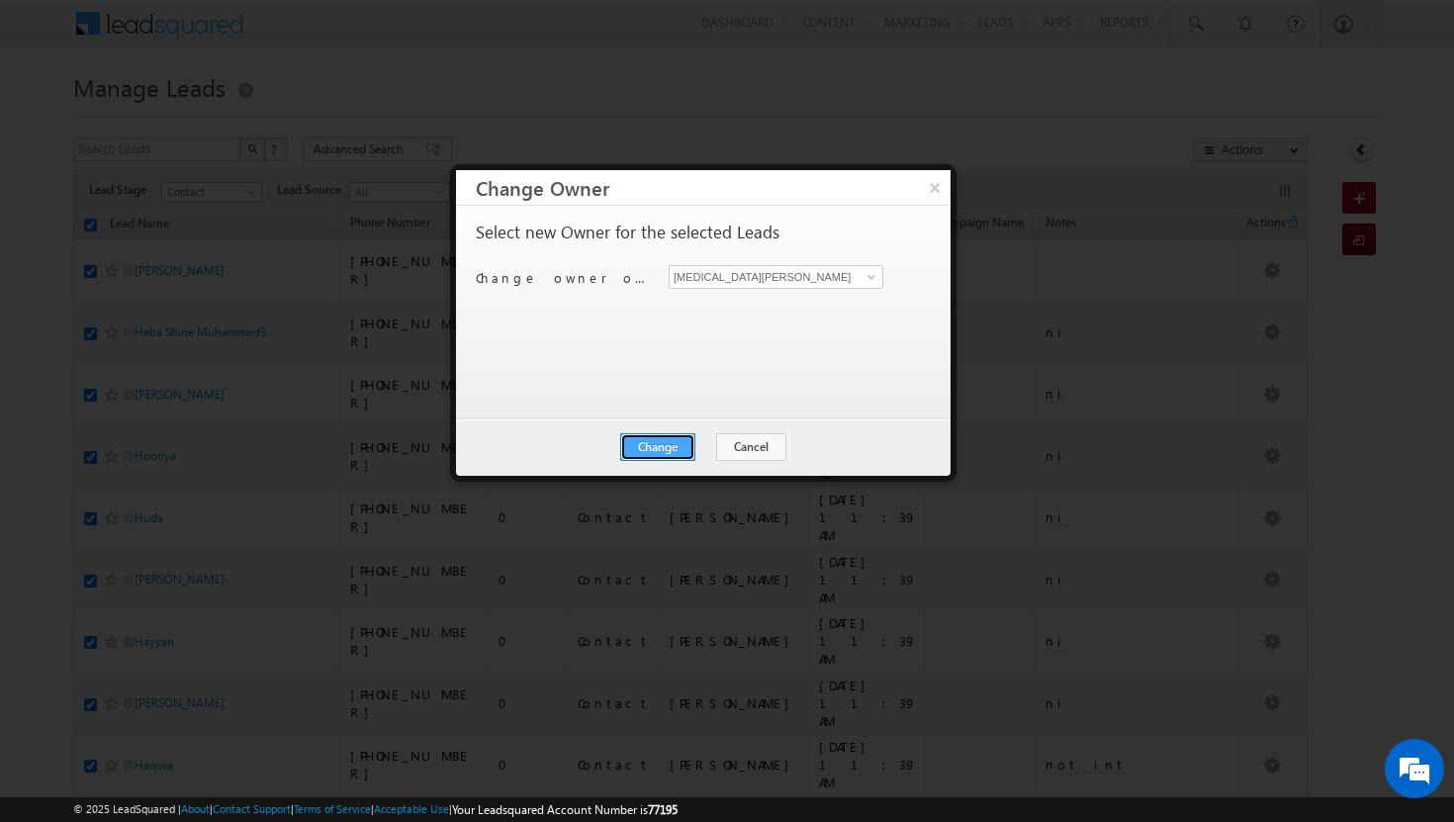
click at [667, 446] on button "Change" at bounding box center [657, 447] width 75 height 28
click at [696, 435] on button "Close" at bounding box center [705, 447] width 63 height 28
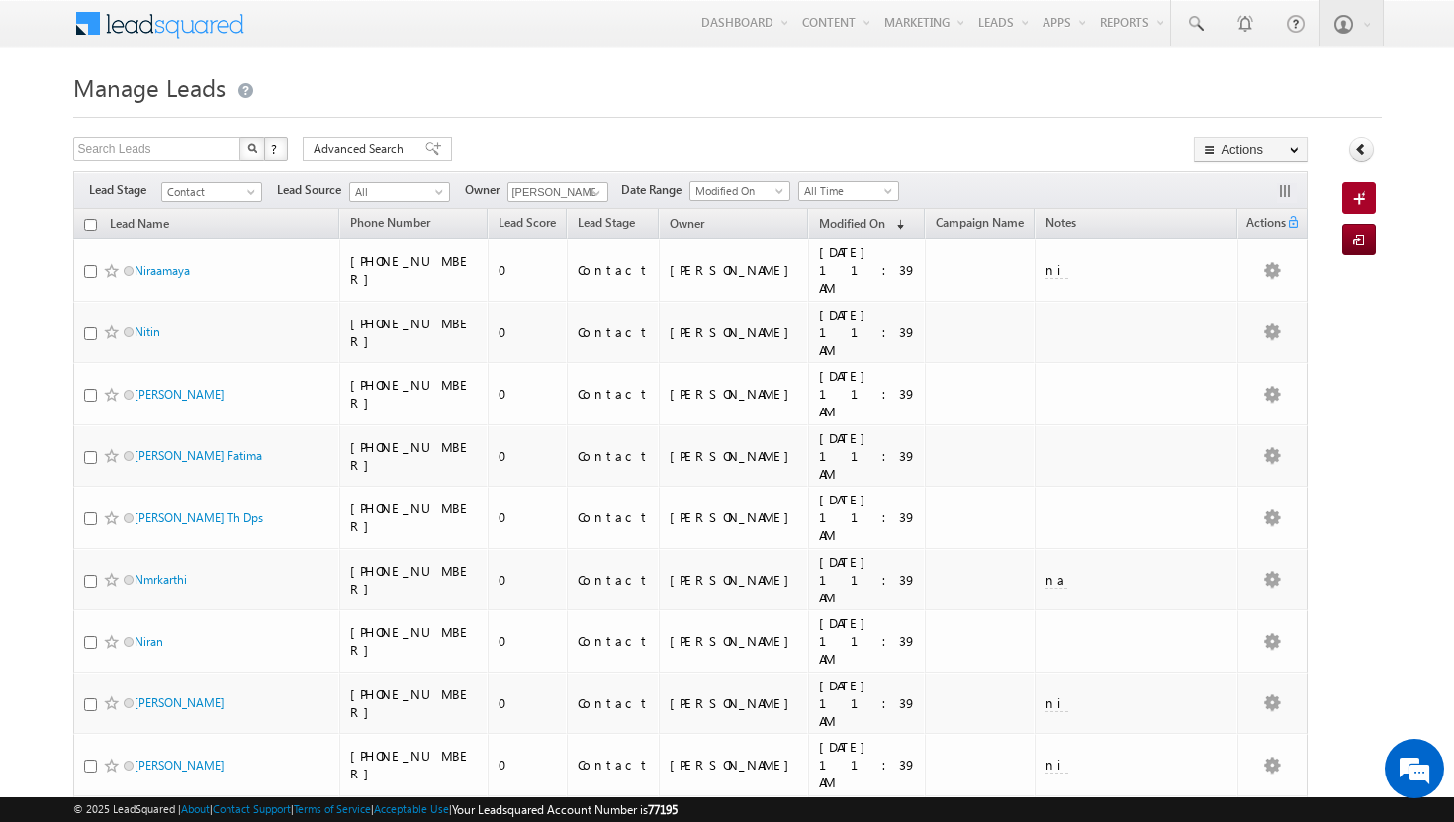
click at [91, 222] on input "checkbox" at bounding box center [90, 225] width 13 height 13
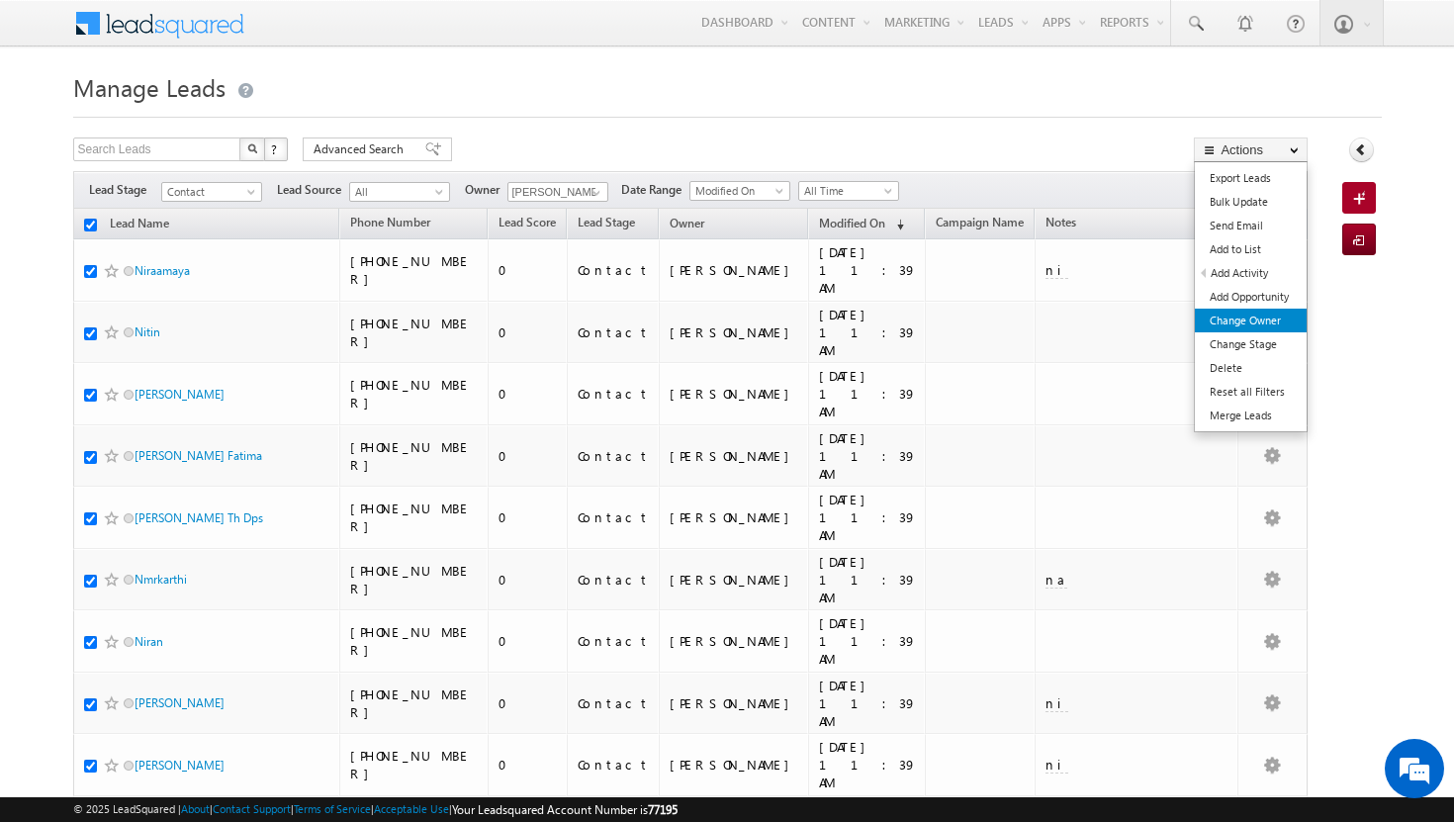
click at [1273, 317] on link "Change Owner" at bounding box center [1251, 321] width 112 height 24
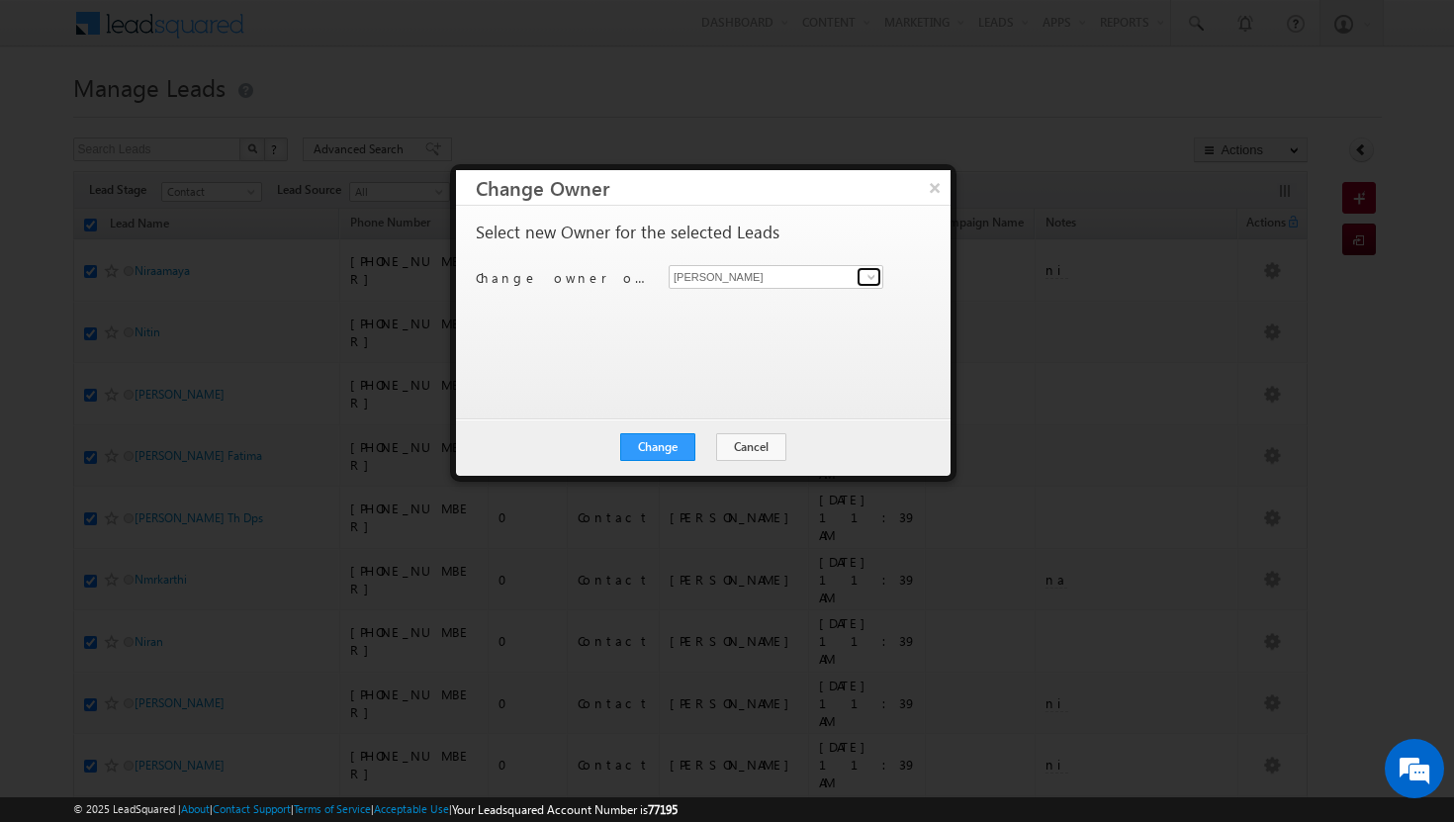
click at [871, 280] on span at bounding box center [871, 277] width 16 height 16
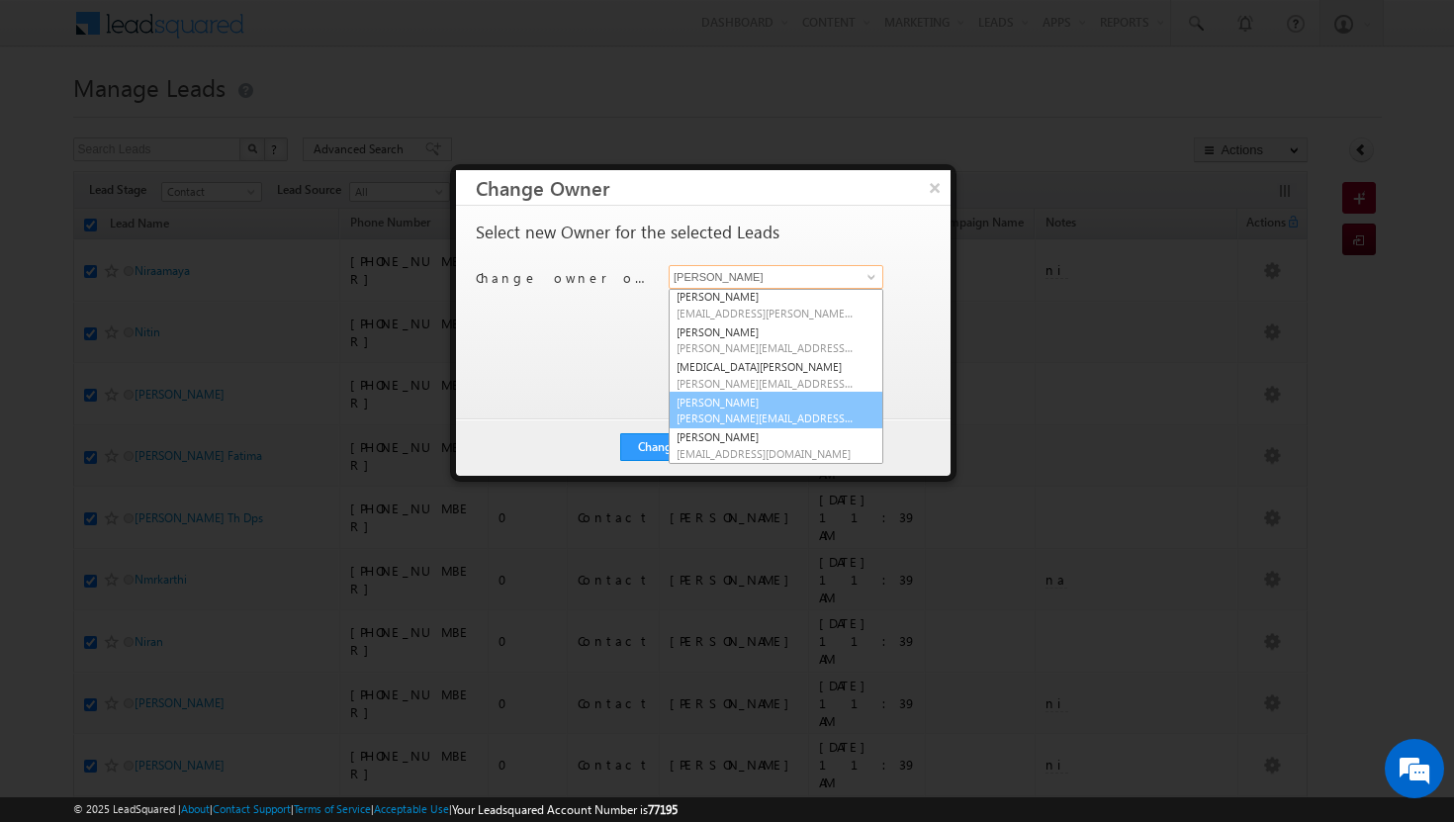
scroll to position [178, 0]
click at [752, 403] on link "[PERSON_NAME] [PERSON_NAME][EMAIL_ADDRESS][DOMAIN_NAME]" at bounding box center [775, 411] width 215 height 38
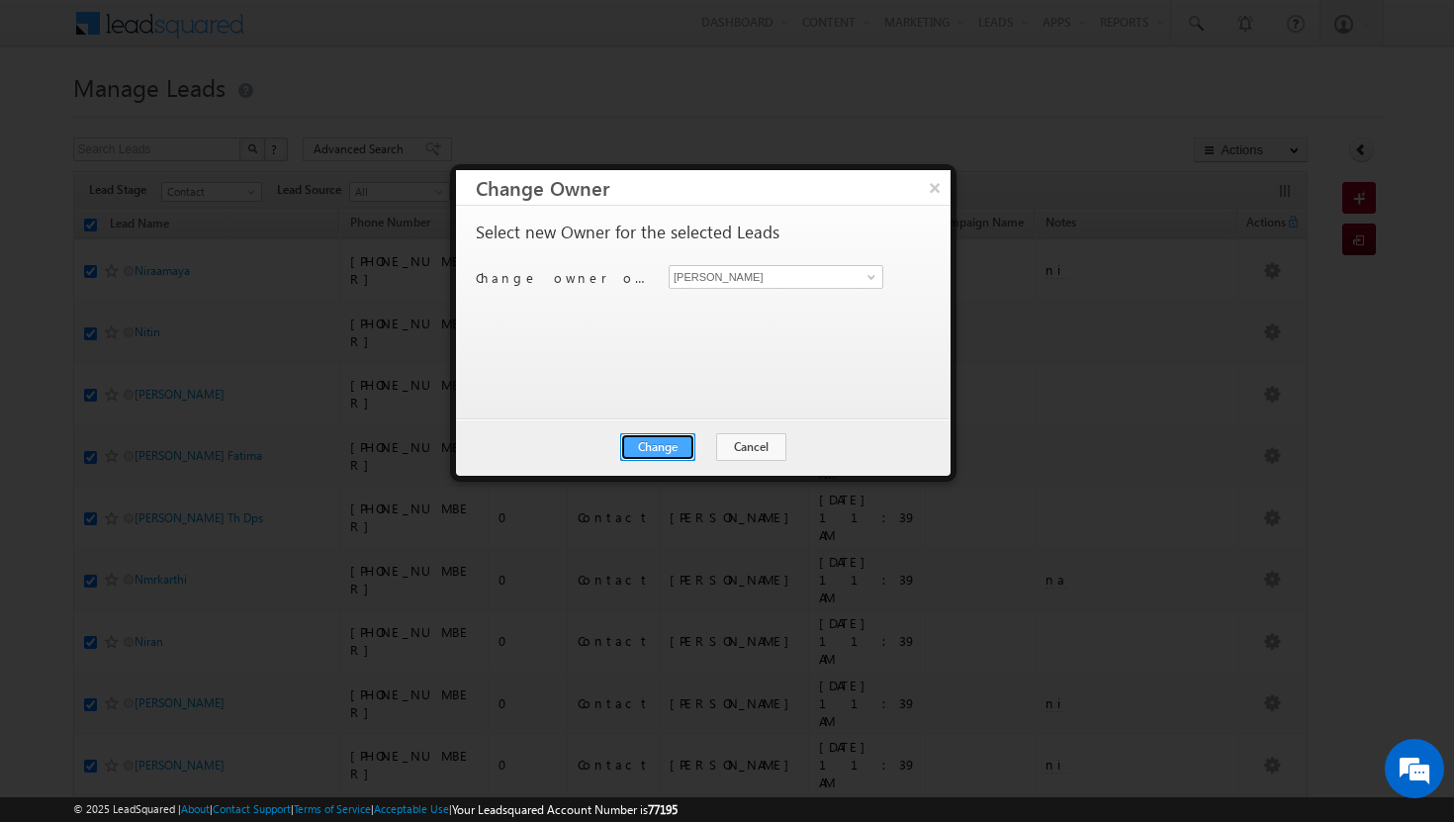
click at [684, 442] on button "Change" at bounding box center [657, 447] width 75 height 28
click at [700, 444] on button "Close" at bounding box center [705, 447] width 63 height 28
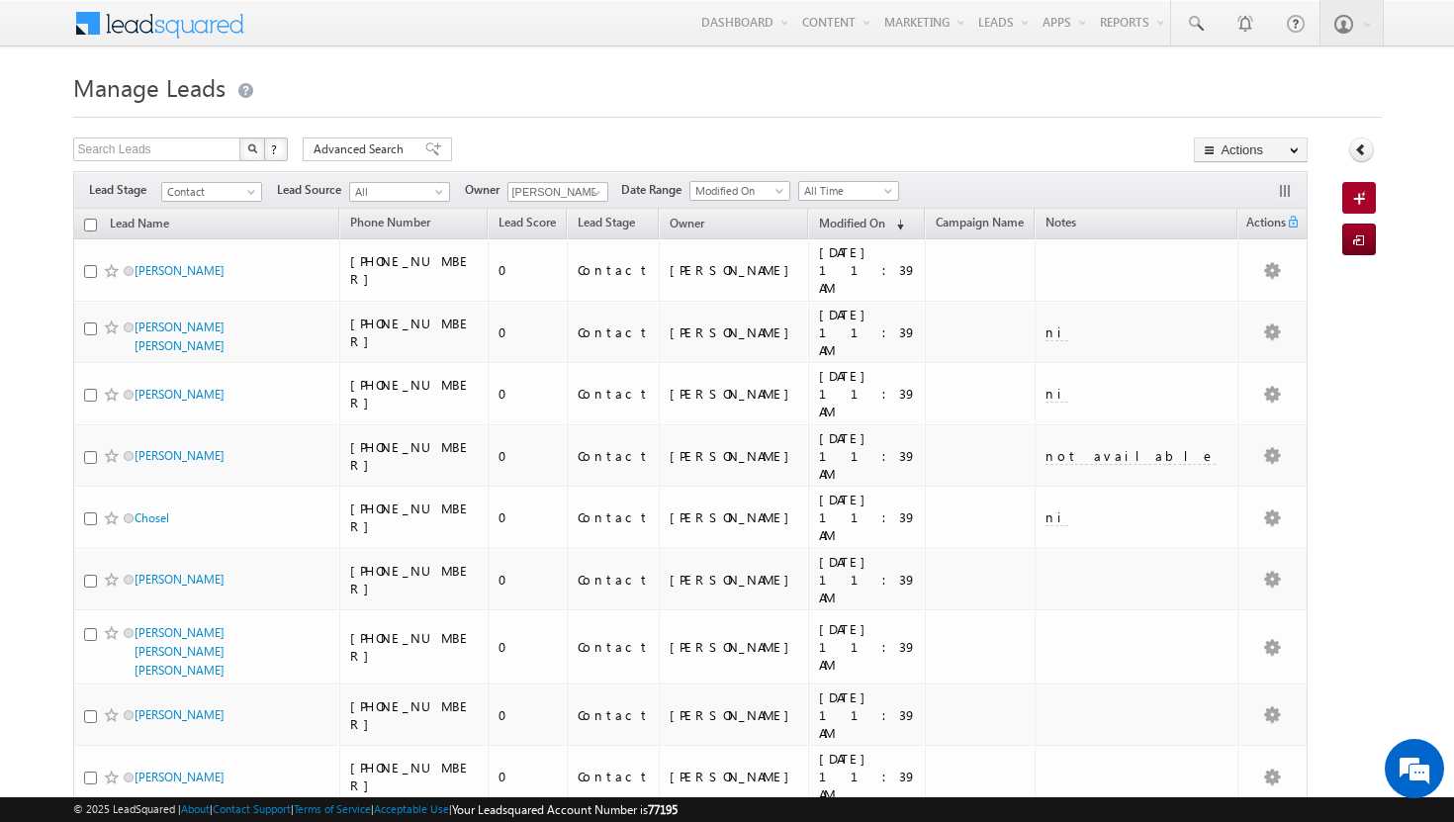
click at [89, 227] on input "checkbox" at bounding box center [90, 225] width 13 height 13
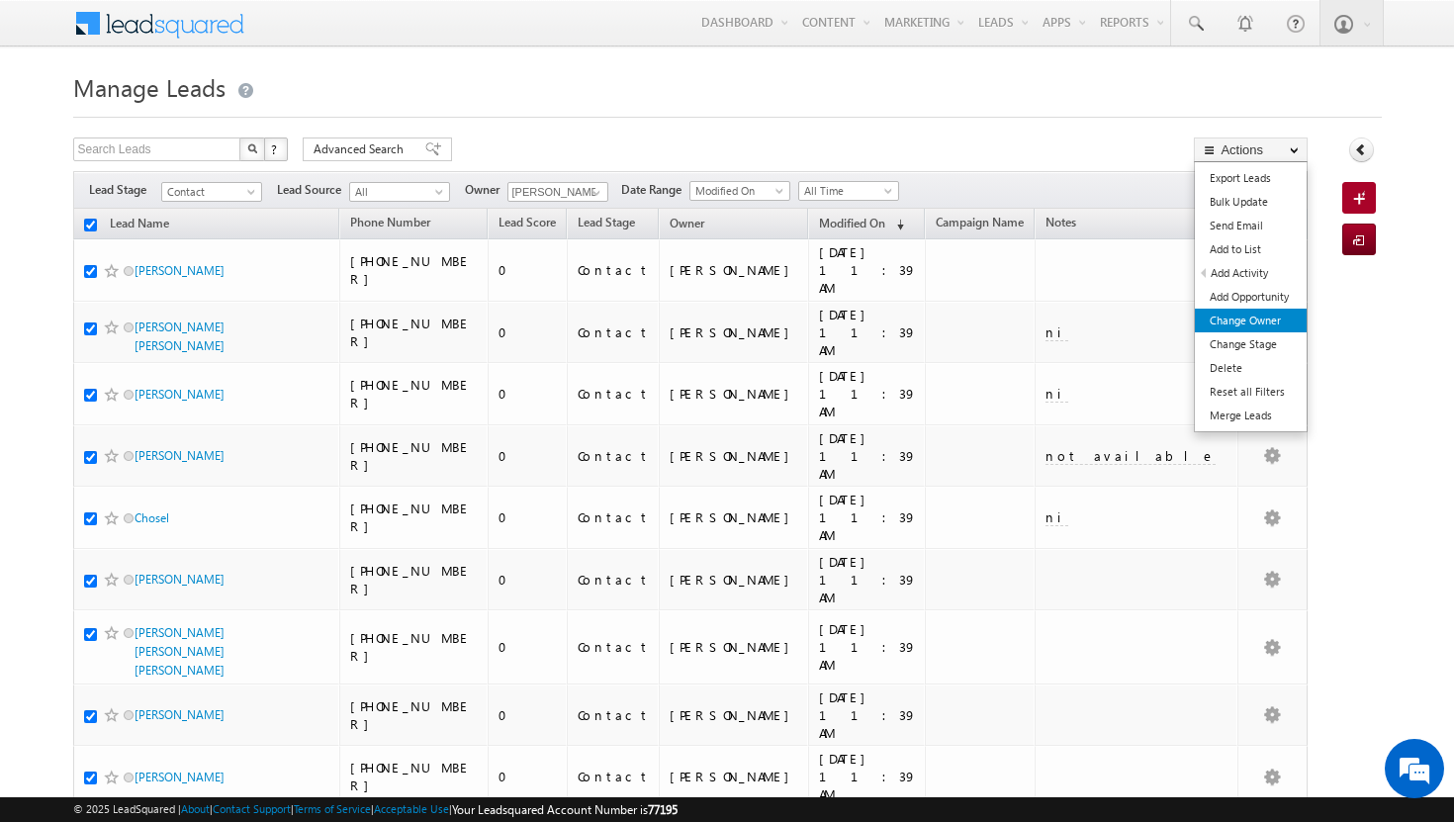
click at [1276, 319] on link "Change Owner" at bounding box center [1251, 321] width 112 height 24
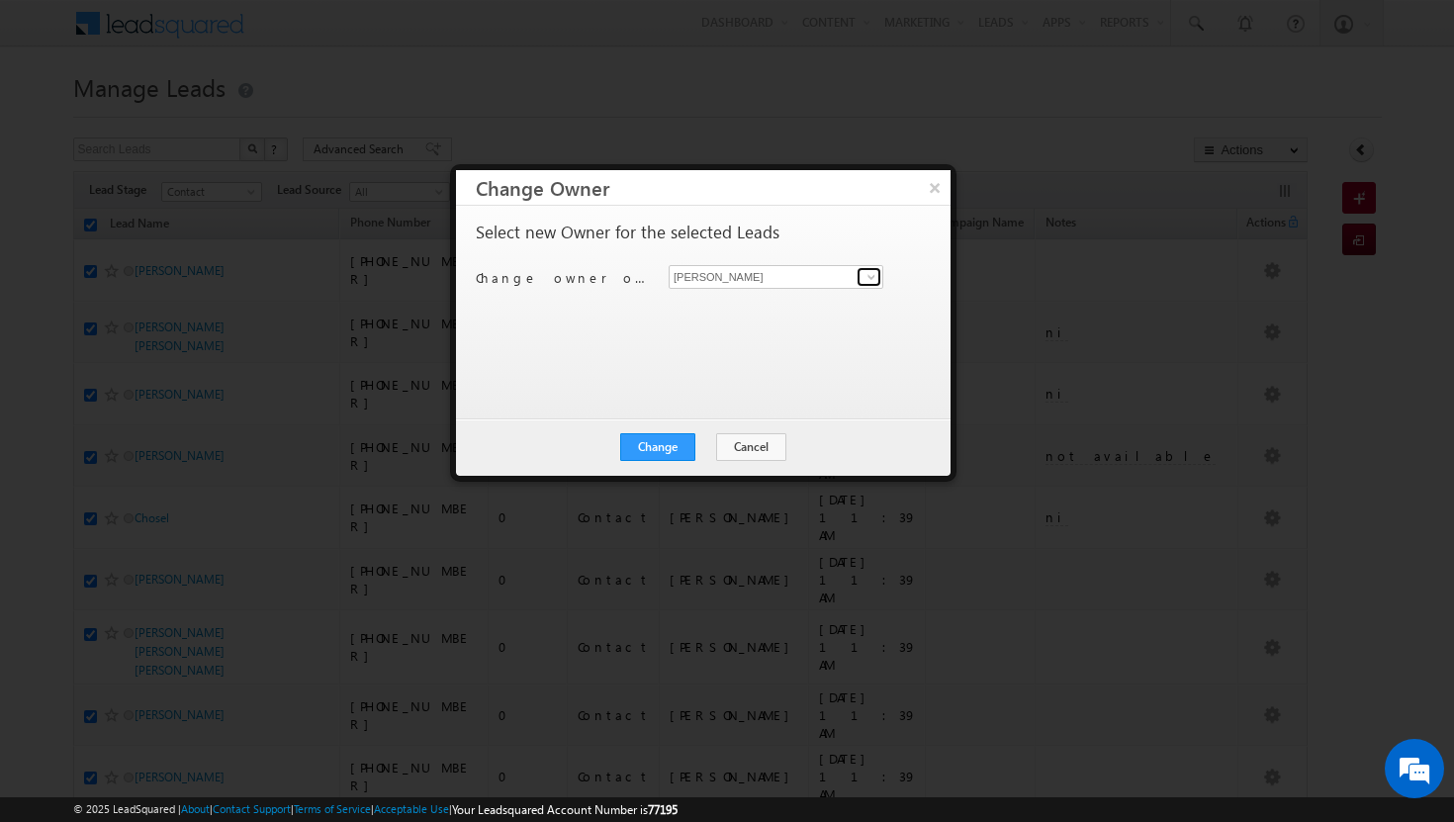
click at [872, 270] on span at bounding box center [871, 277] width 16 height 16
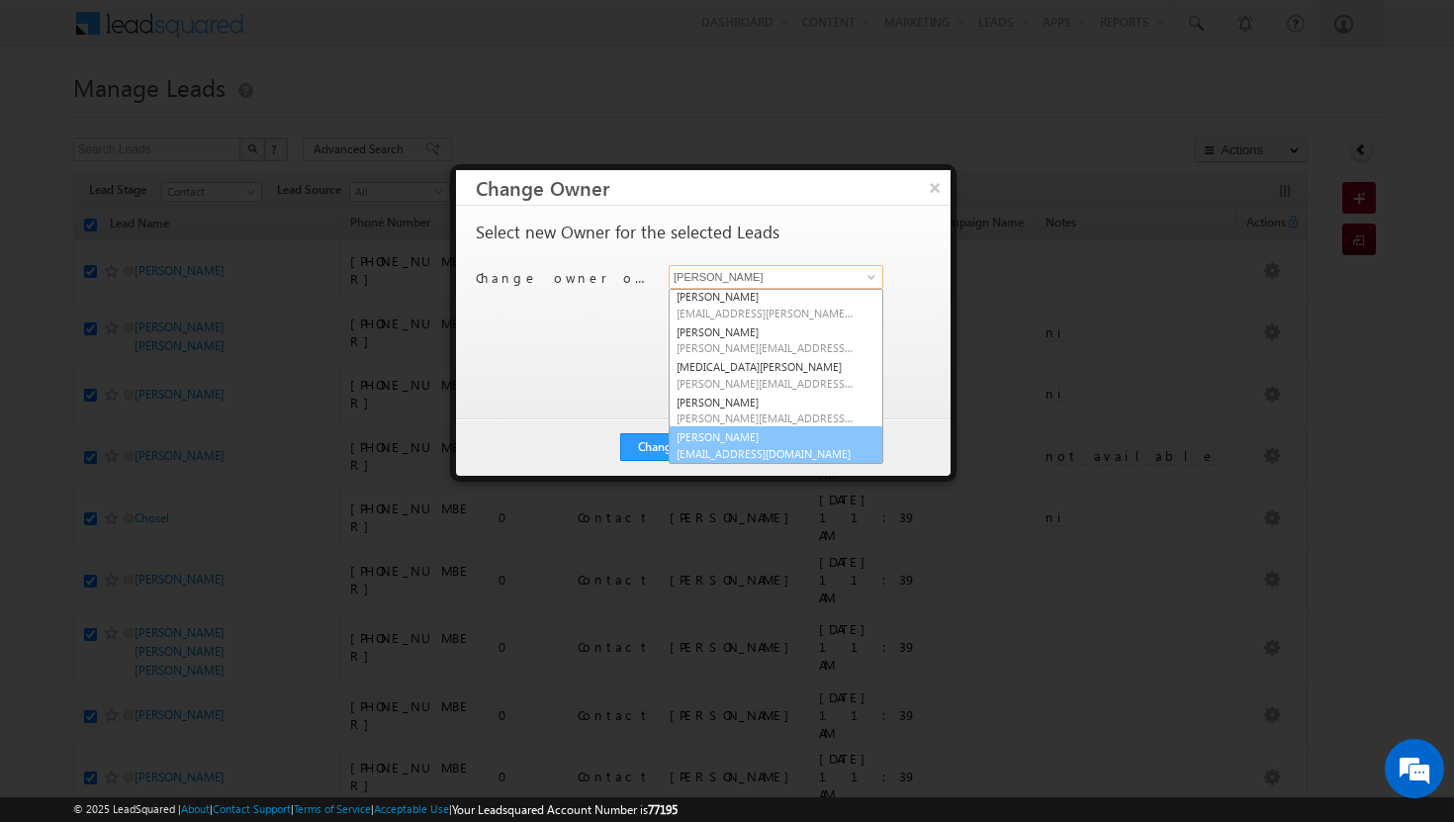
scroll to position [179, 0]
click at [779, 433] on link "[PERSON_NAME] [PERSON_NAME][EMAIL_ADDRESS][DOMAIN_NAME]" at bounding box center [775, 444] width 215 height 38
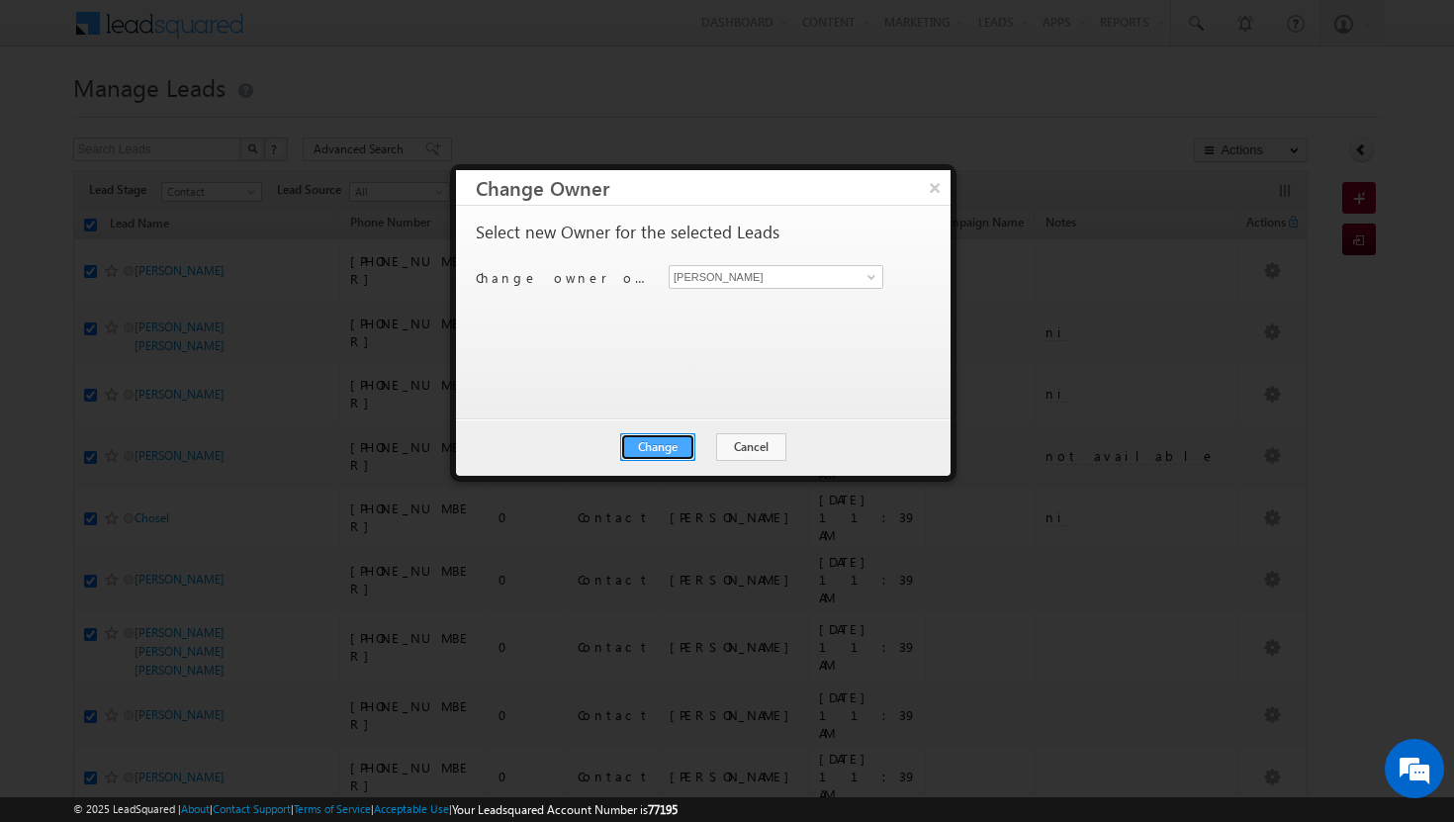
click at [666, 447] on button "Change" at bounding box center [657, 447] width 75 height 28
click at [694, 445] on button "Close" at bounding box center [705, 447] width 63 height 28
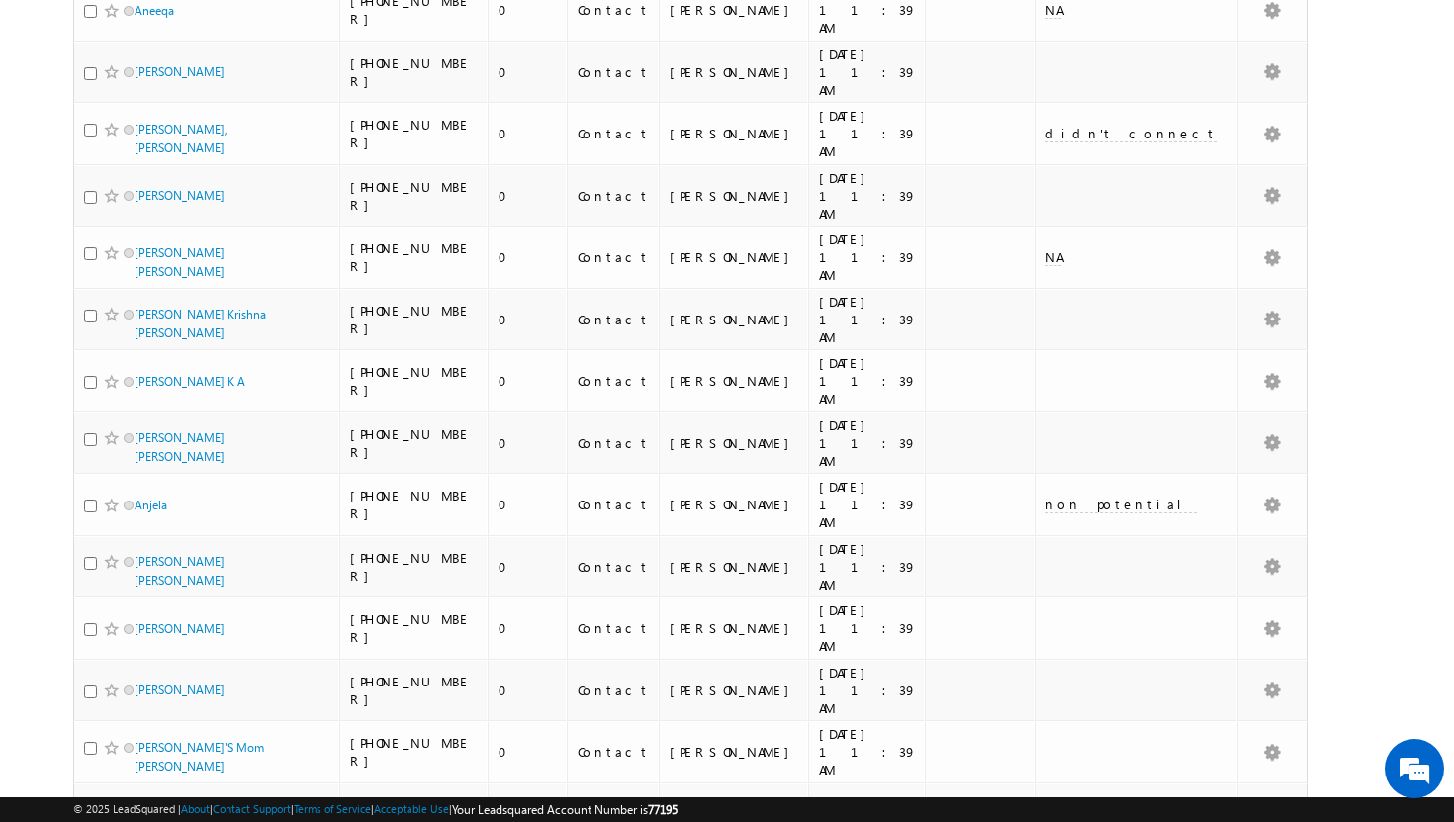
scroll to position [4286, 0]
